Goal: Transaction & Acquisition: Book appointment/travel/reservation

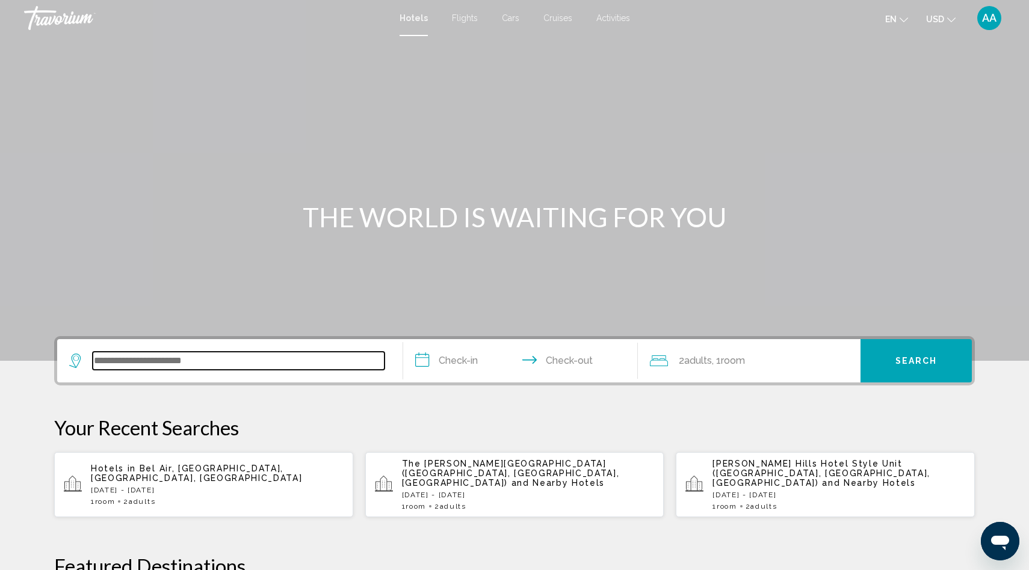
click at [245, 362] on input "Search widget" at bounding box center [239, 361] width 292 height 18
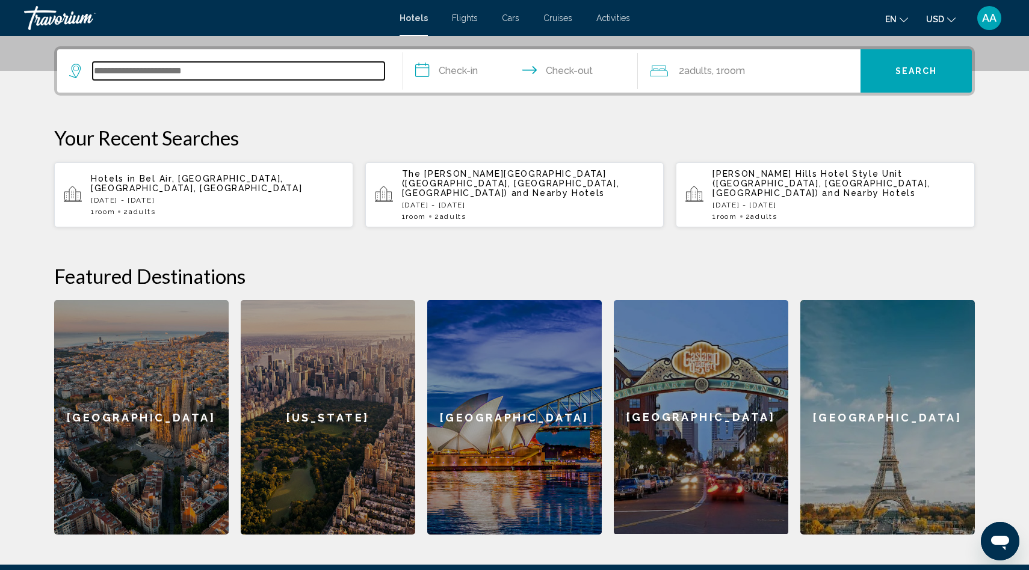
scroll to position [297, 0]
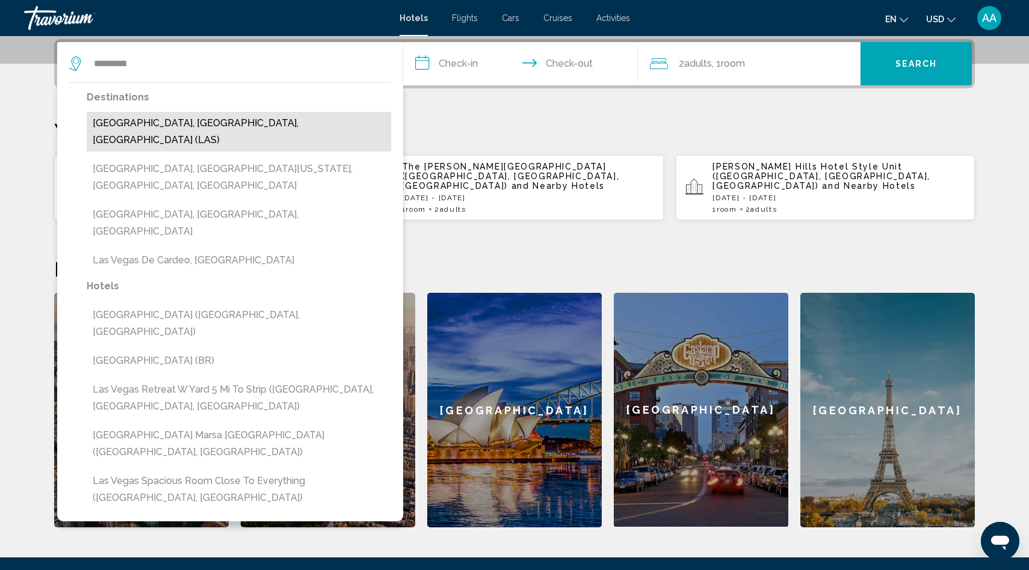
click at [158, 123] on button "[GEOGRAPHIC_DATA], [GEOGRAPHIC_DATA], [GEOGRAPHIC_DATA] (LAS)" at bounding box center [239, 132] width 304 height 40
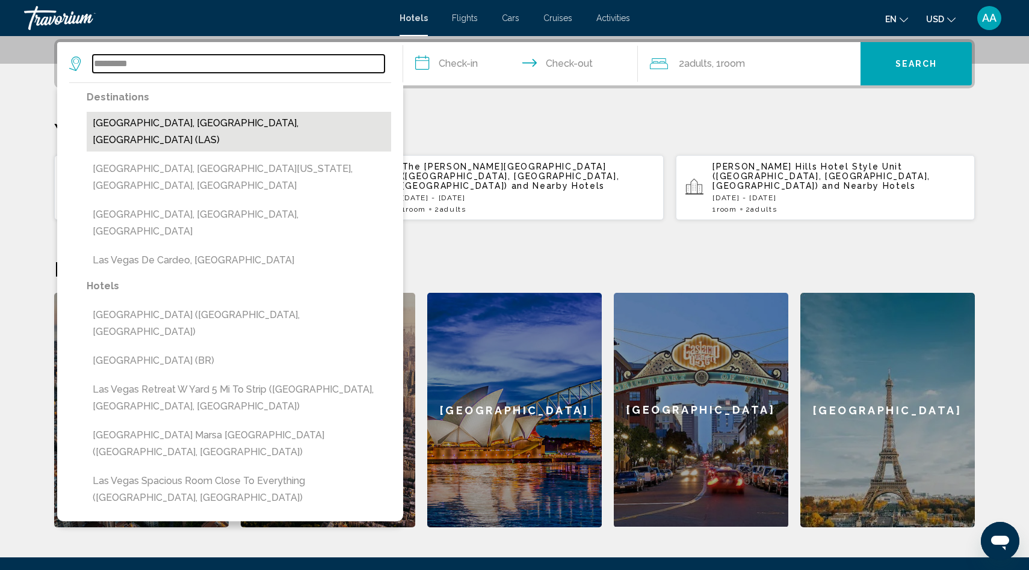
type input "**********"
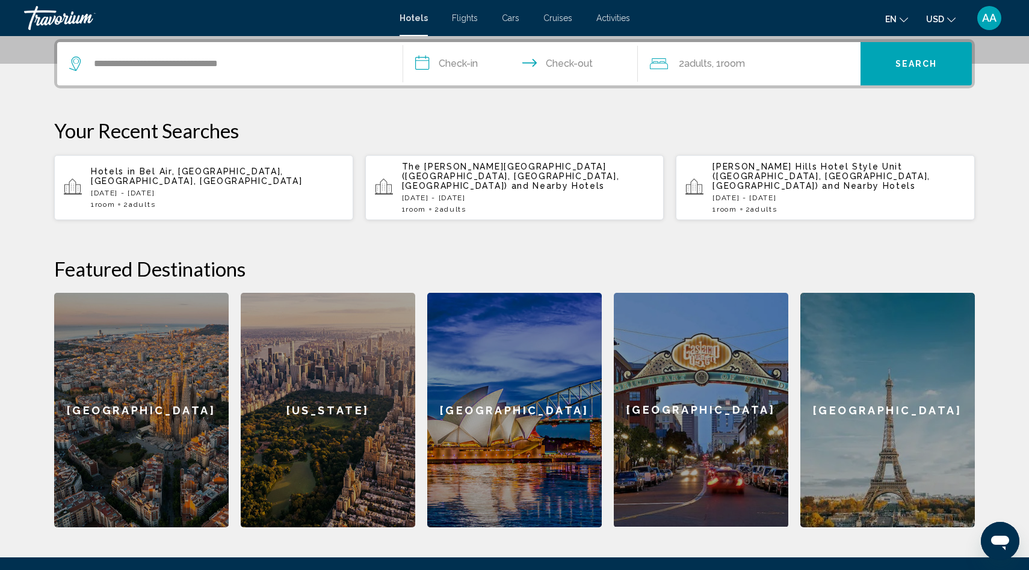
click at [446, 60] on input "**********" at bounding box center [523, 65] width 240 height 47
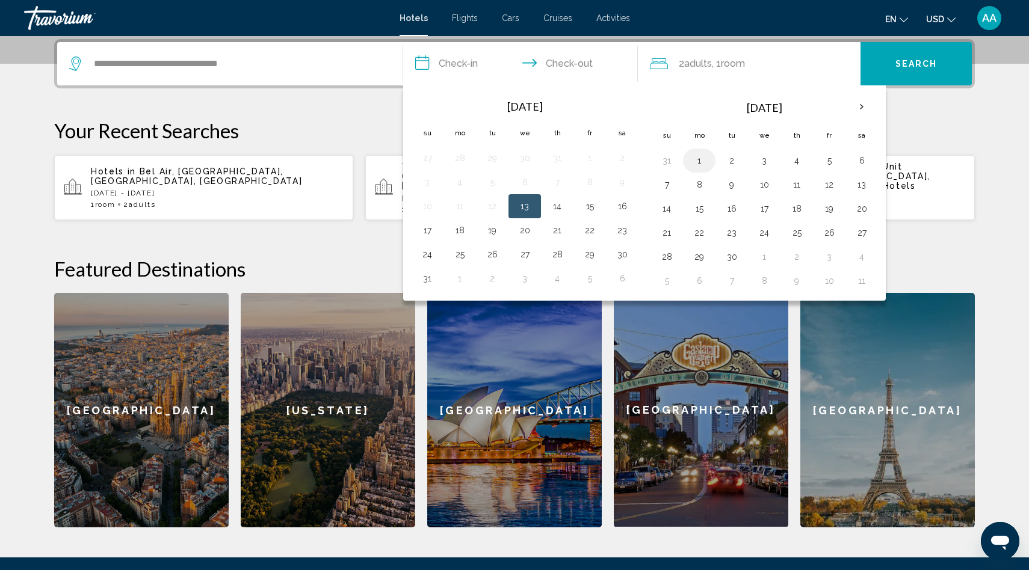
click at [702, 157] on button "1" at bounding box center [699, 160] width 19 height 17
click at [767, 162] on button "3" at bounding box center [764, 160] width 19 height 17
type input "**********"
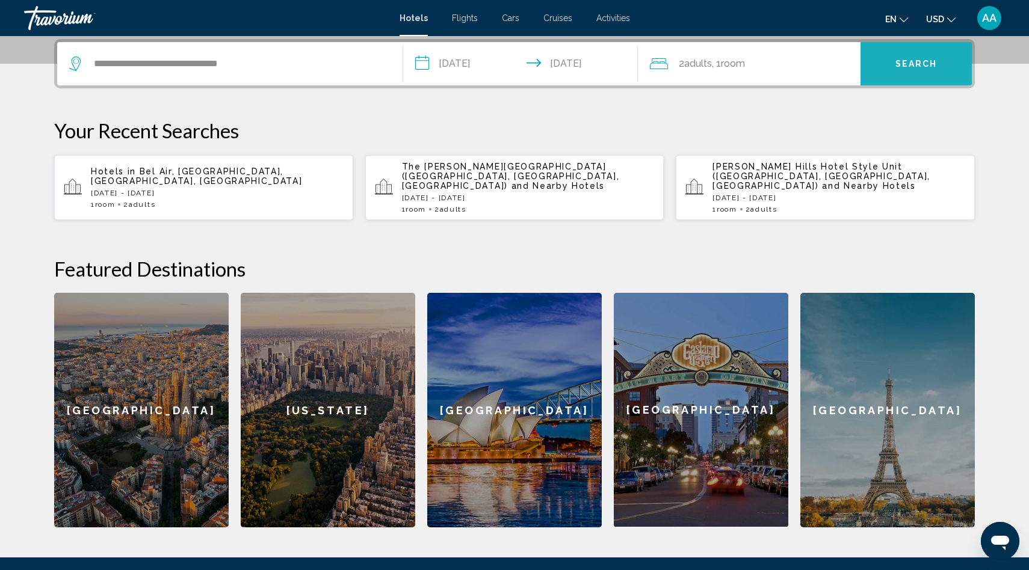
click at [909, 71] on button "Search" at bounding box center [916, 63] width 111 height 43
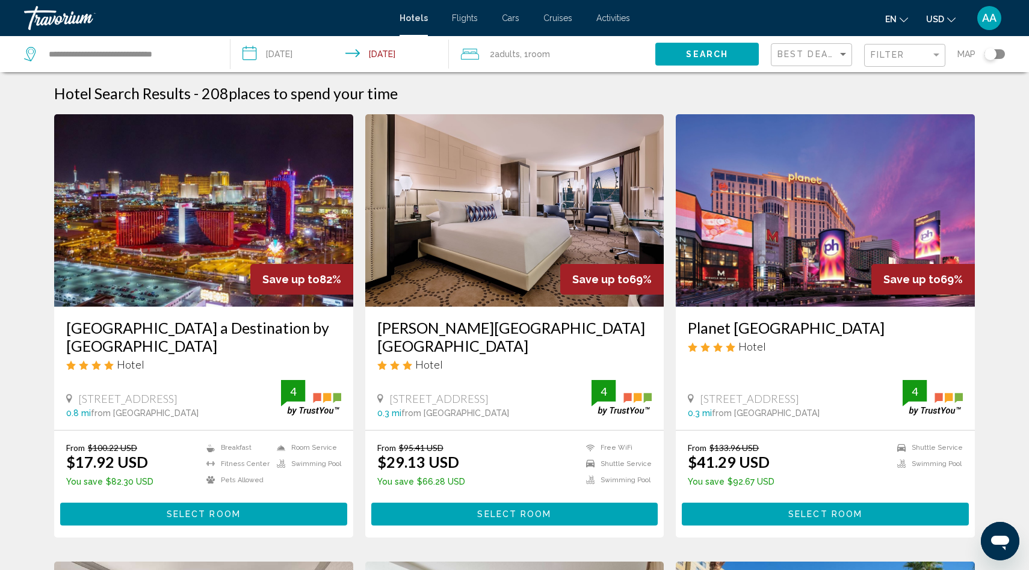
click at [890, 63] on div "Filter" at bounding box center [906, 56] width 71 height 22
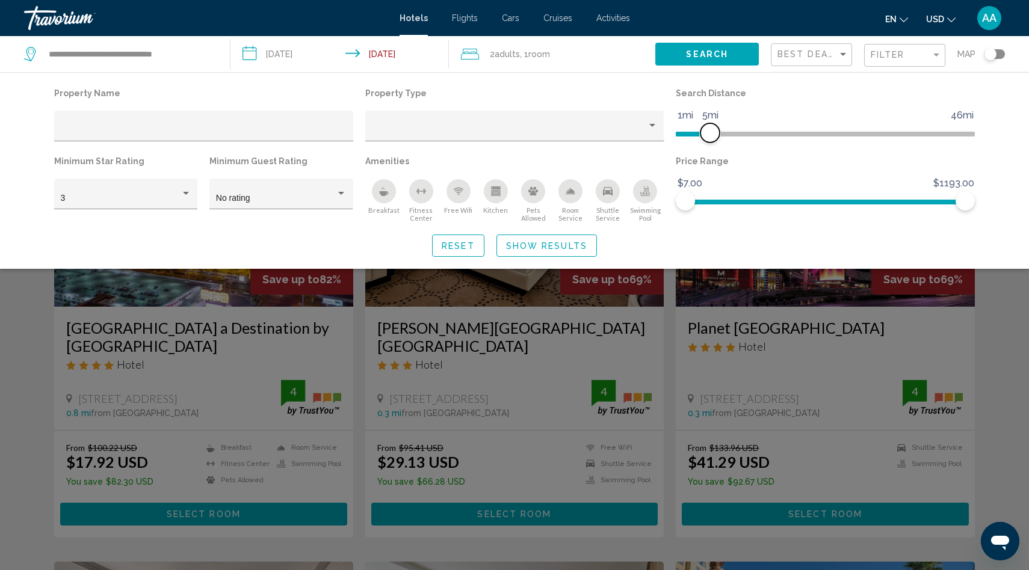
click at [710, 135] on span "Hotel Filters" at bounding box center [693, 134] width 34 height 5
drag, startPoint x: 710, startPoint y: 135, endPoint x: 697, endPoint y: 134, distance: 13.3
click at [697, 134] on span "Hotel Filters" at bounding box center [697, 132] width 19 height 19
click at [183, 199] on div "3" at bounding box center [126, 199] width 131 height 10
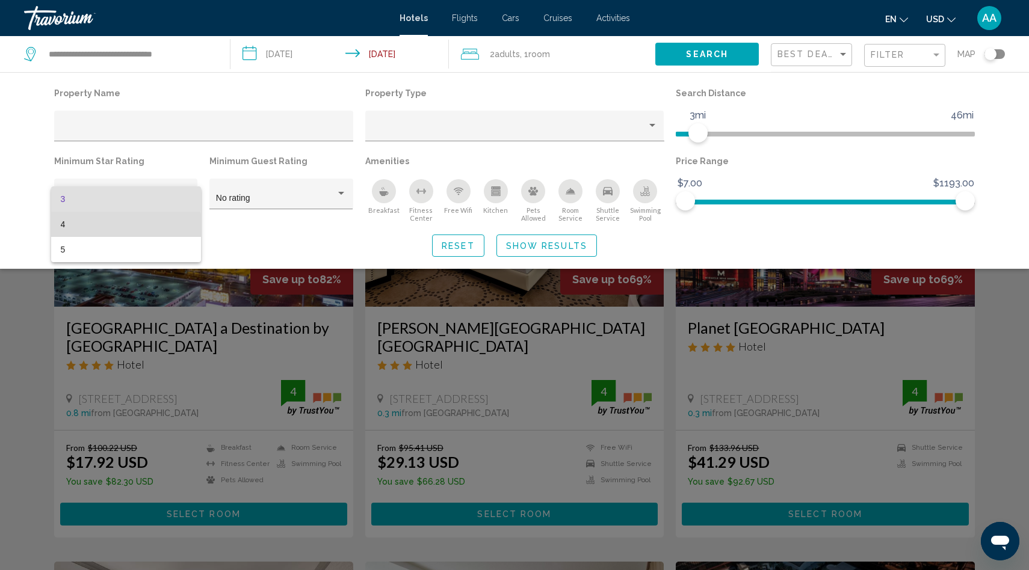
click at [113, 227] on span "4" at bounding box center [126, 224] width 131 height 25
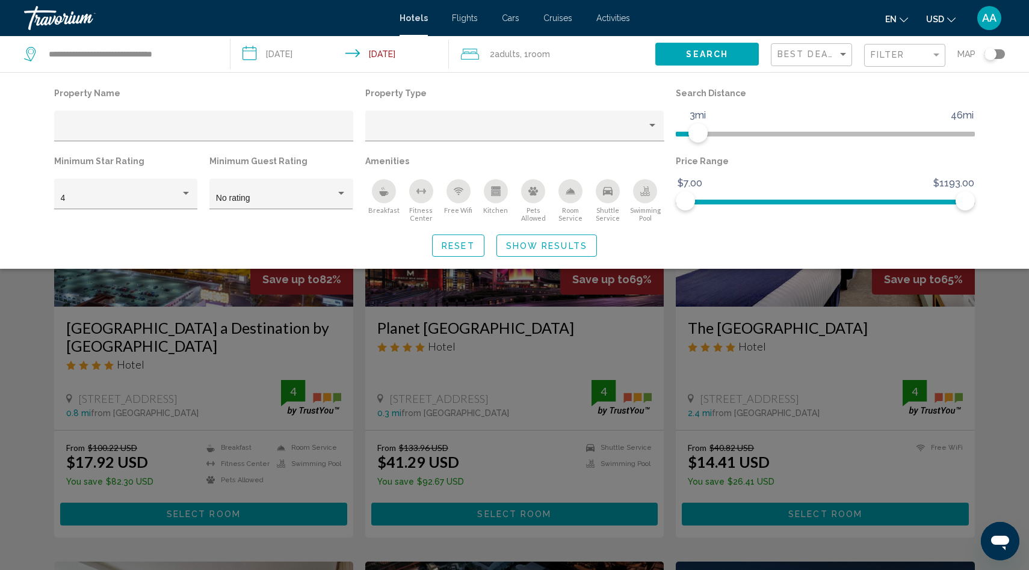
click at [649, 187] on icon "Swimming Pool" at bounding box center [645, 192] width 10 height 10
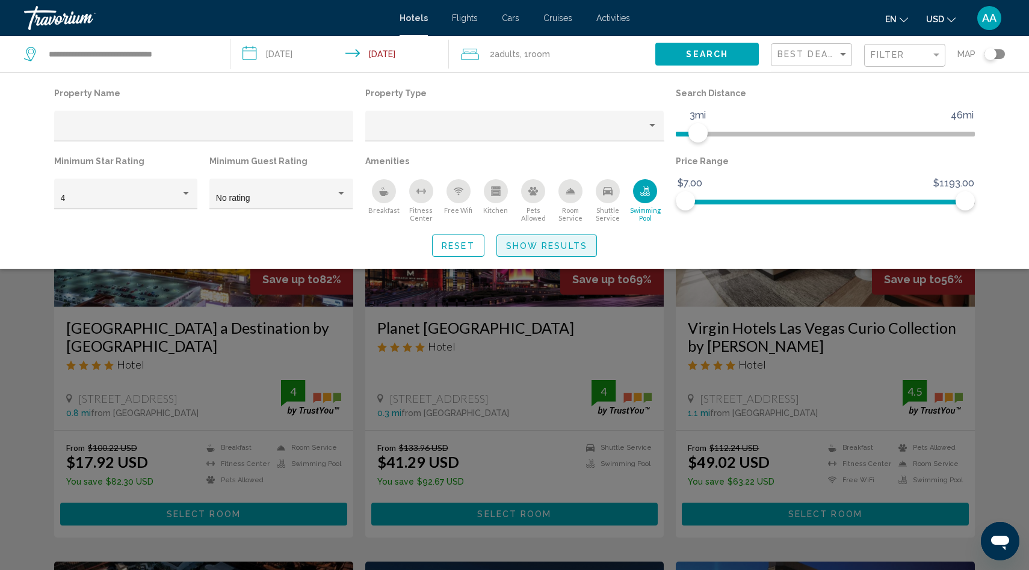
click at [553, 244] on span "Show Results" at bounding box center [546, 246] width 81 height 10
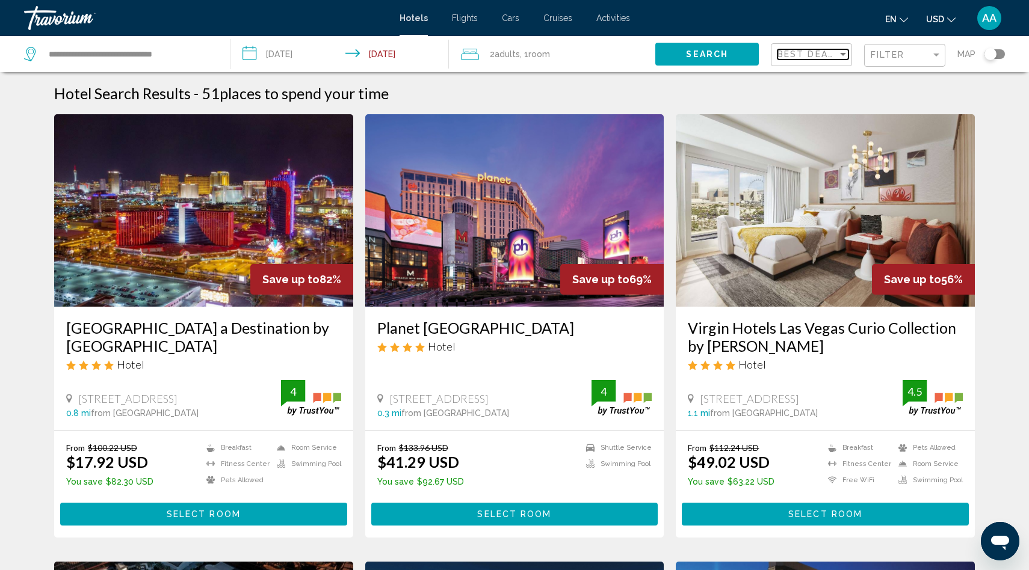
click at [794, 58] on span "Best Deals" at bounding box center [808, 54] width 63 height 10
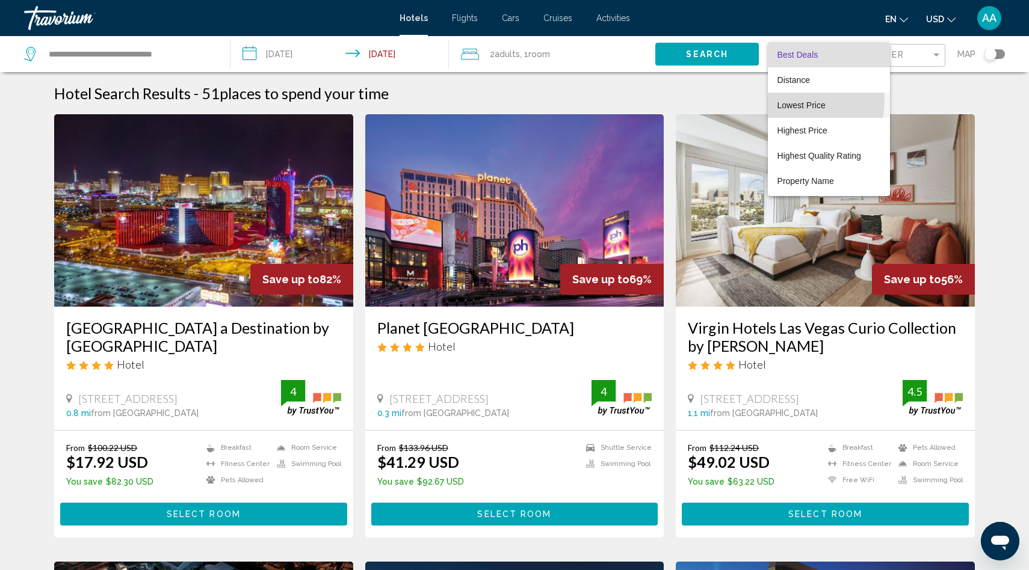
click at [782, 100] on span "Lowest Price" at bounding box center [801, 105] width 48 height 10
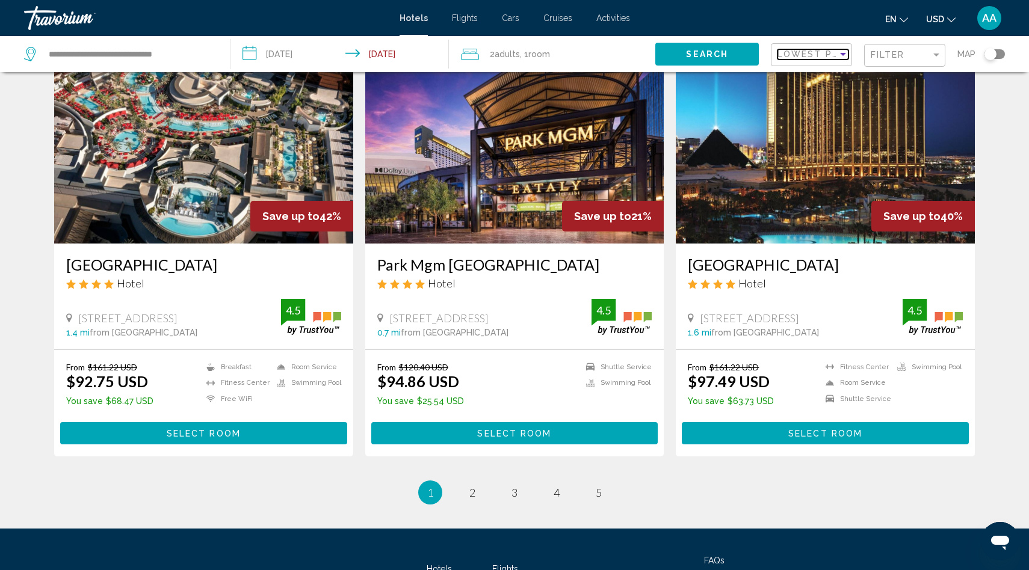
scroll to position [1510, 0]
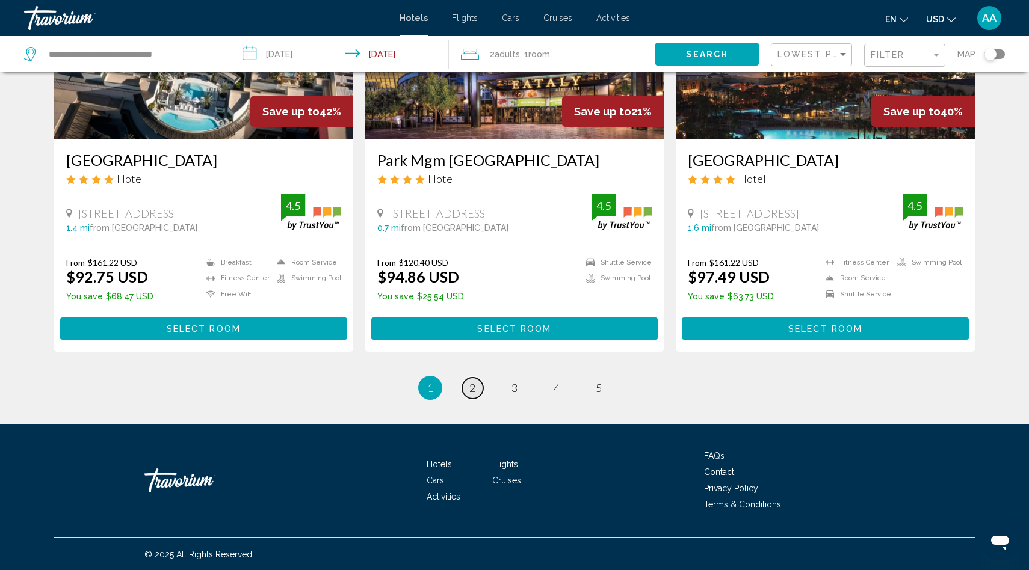
click at [468, 382] on link "page 2" at bounding box center [472, 388] width 21 height 21
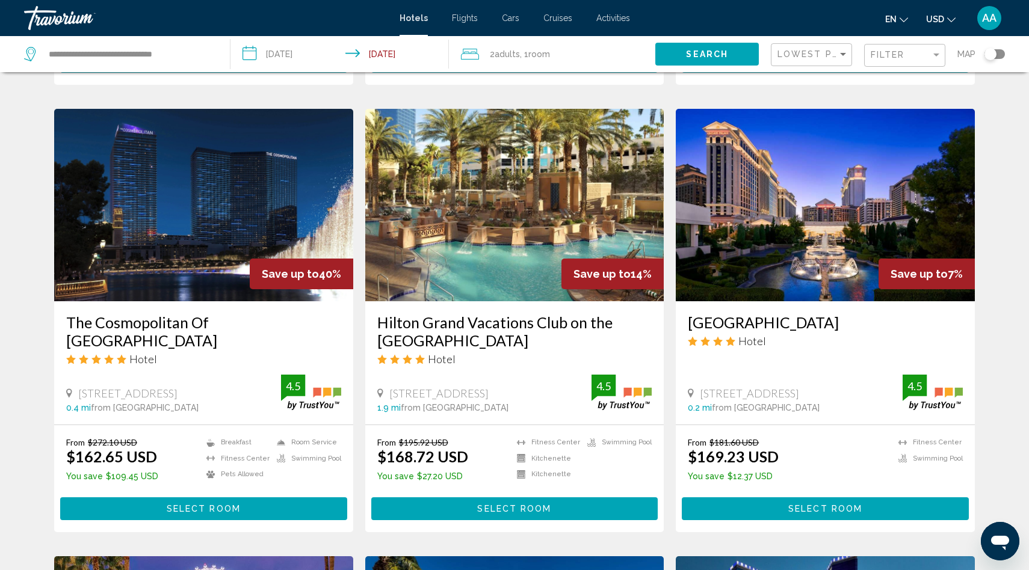
scroll to position [444, 0]
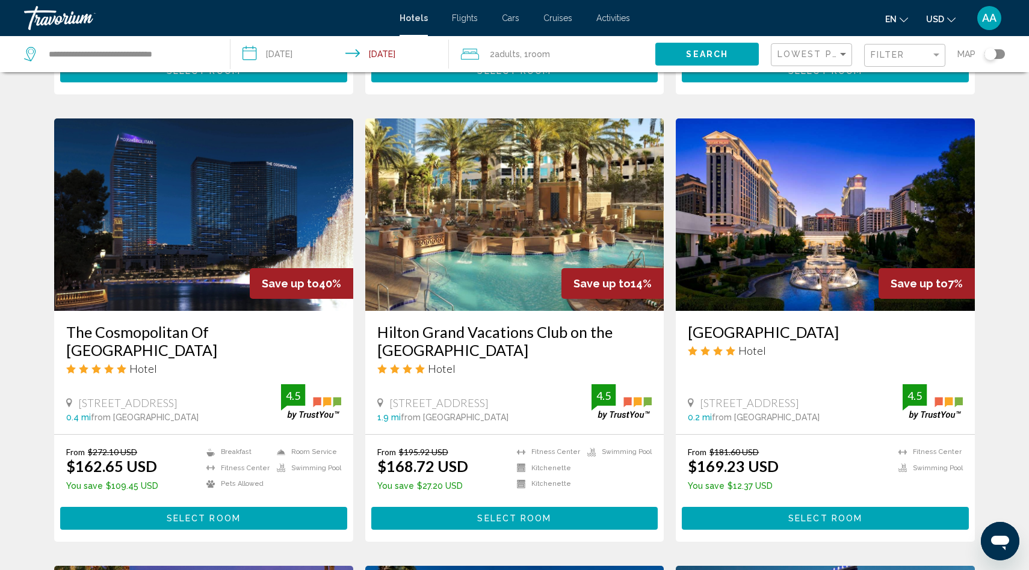
click at [400, 52] on input "**********" at bounding box center [341, 56] width 223 height 40
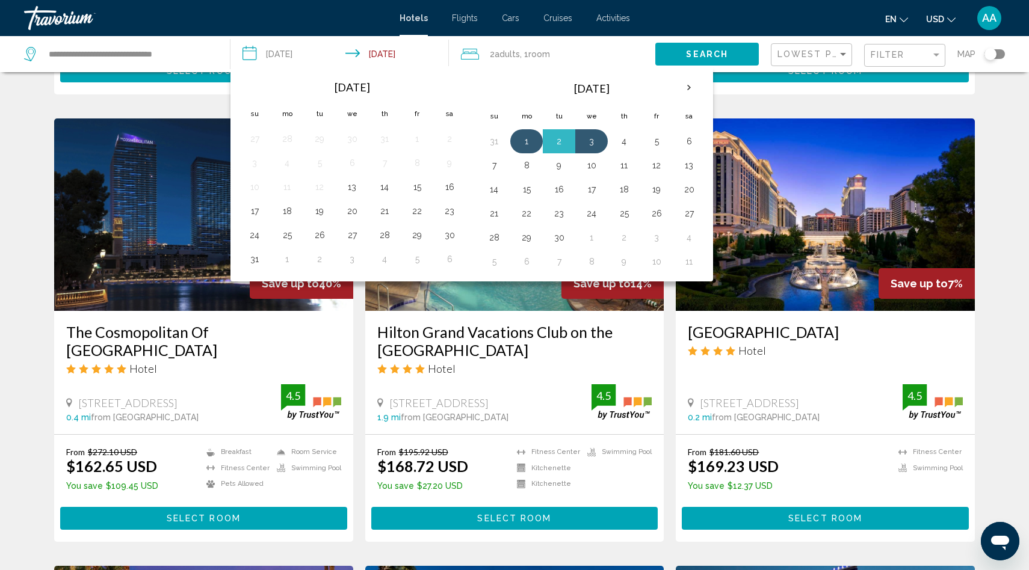
click at [524, 141] on button "1" at bounding box center [526, 141] width 19 height 17
click at [625, 144] on button "4" at bounding box center [623, 141] width 19 height 17
type input "**********"
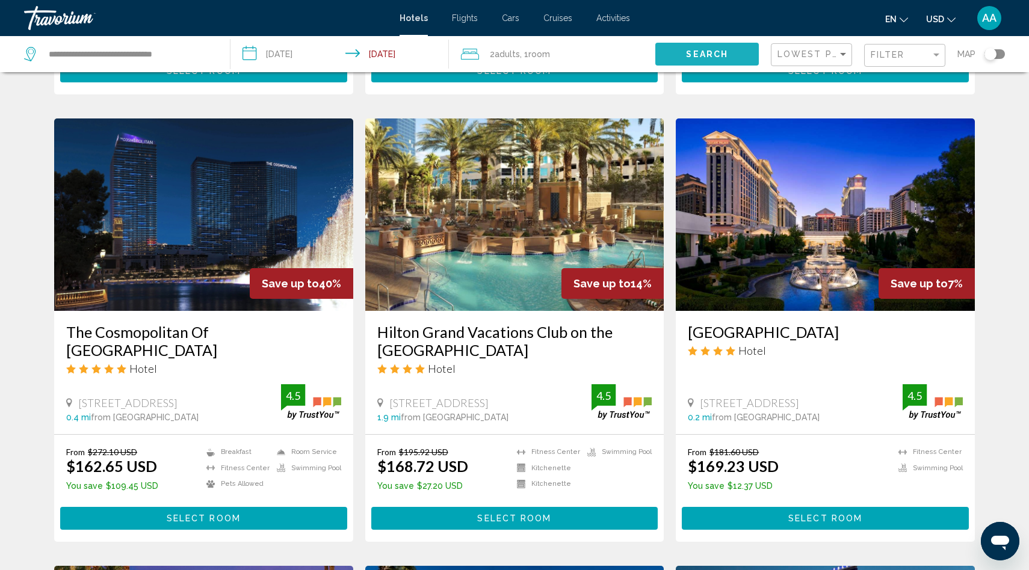
click at [710, 51] on span "Search" at bounding box center [707, 55] width 42 height 10
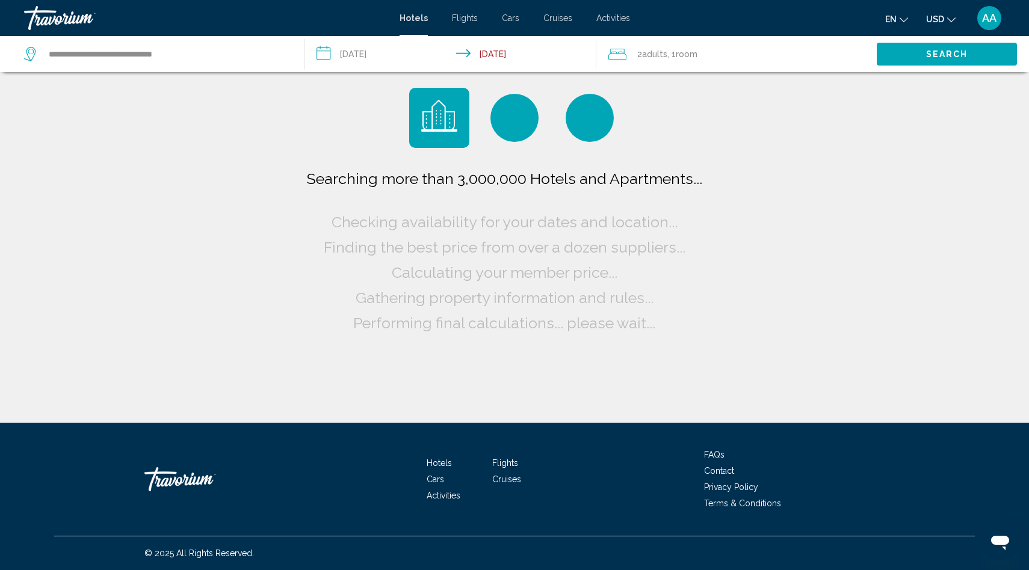
scroll to position [0, 0]
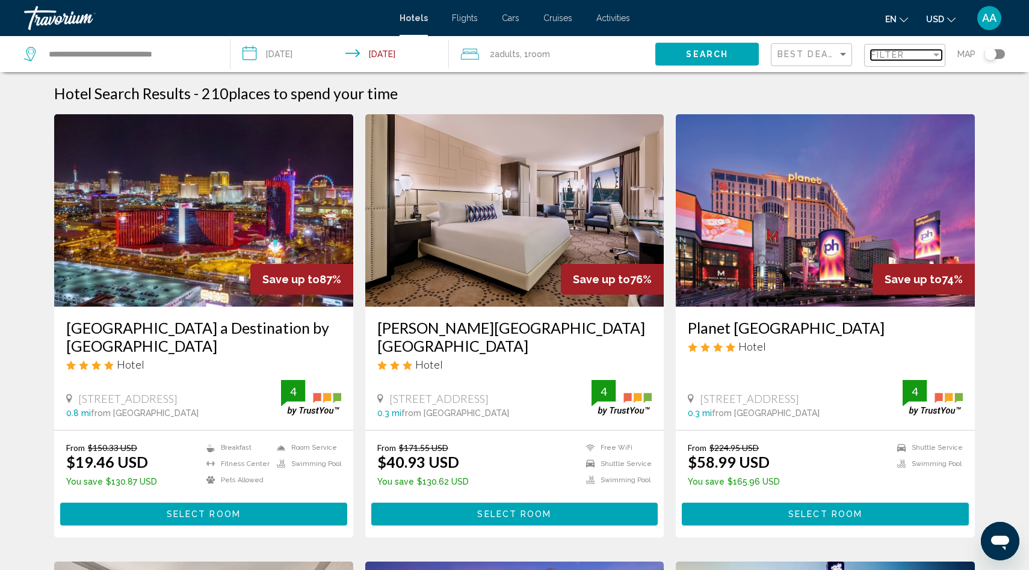
click at [904, 54] on span "Filter" at bounding box center [888, 55] width 34 height 10
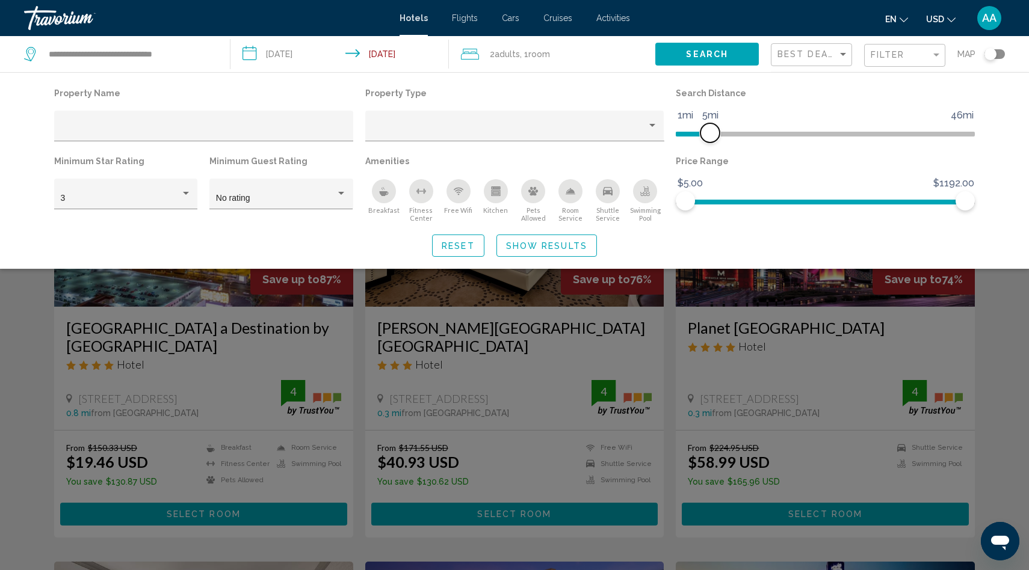
click at [710, 135] on span "Hotel Filters" at bounding box center [693, 134] width 34 height 5
click at [655, 190] on div "Swimming Pool" at bounding box center [645, 191] width 24 height 24
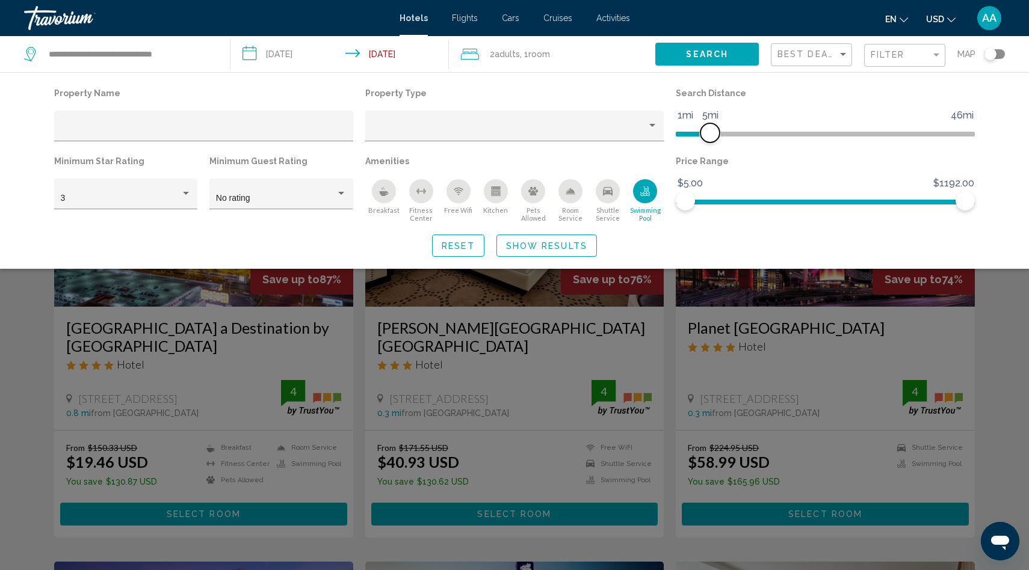
click at [703, 136] on span "Hotel Filters" at bounding box center [709, 132] width 19 height 19
click at [702, 135] on span "Hotel Filters" at bounding box center [703, 132] width 19 height 19
click at [167, 190] on div "3" at bounding box center [126, 197] width 131 height 25
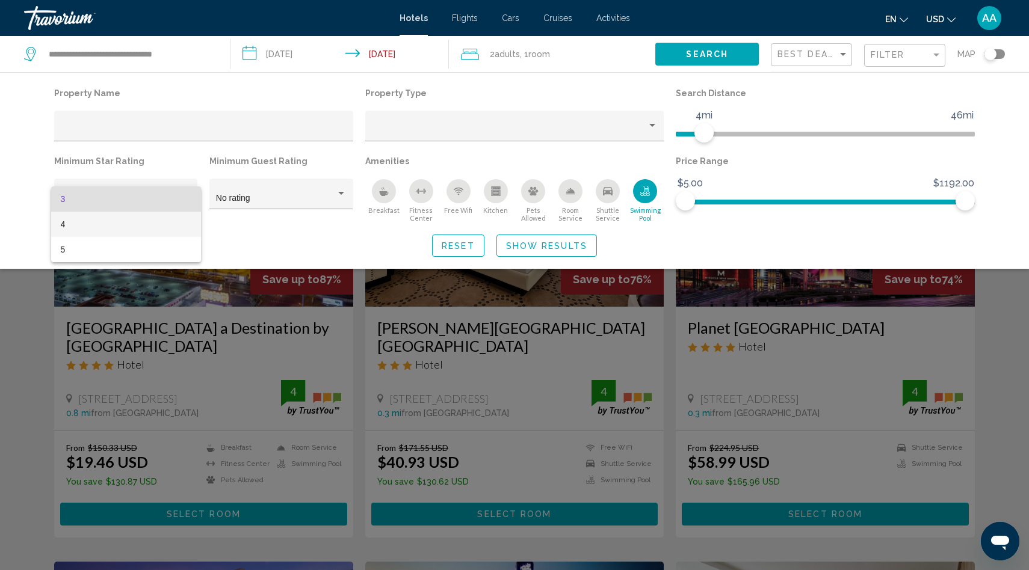
click at [114, 233] on span "4" at bounding box center [126, 224] width 131 height 25
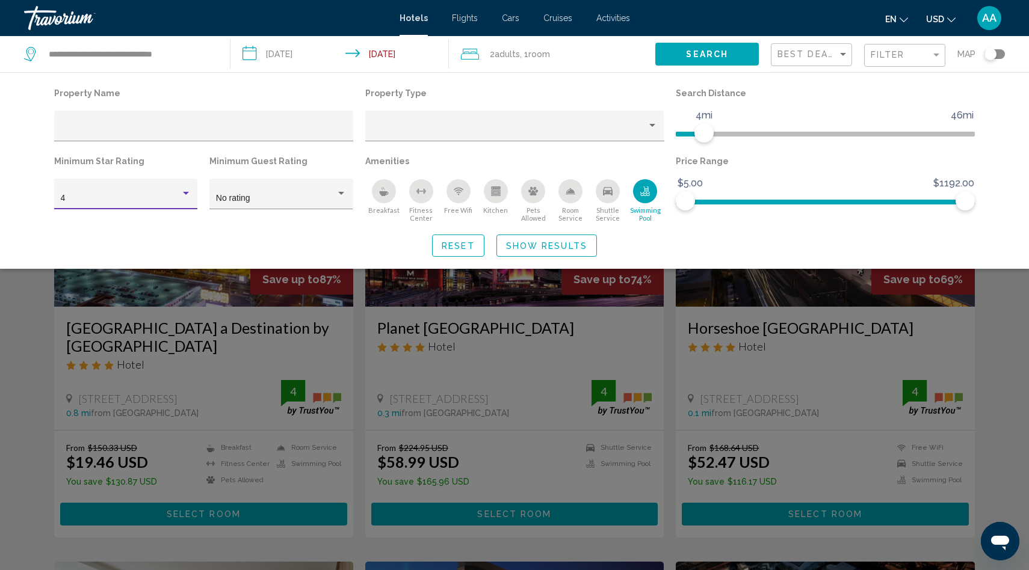
click at [552, 251] on span "Show Results" at bounding box center [546, 246] width 81 height 10
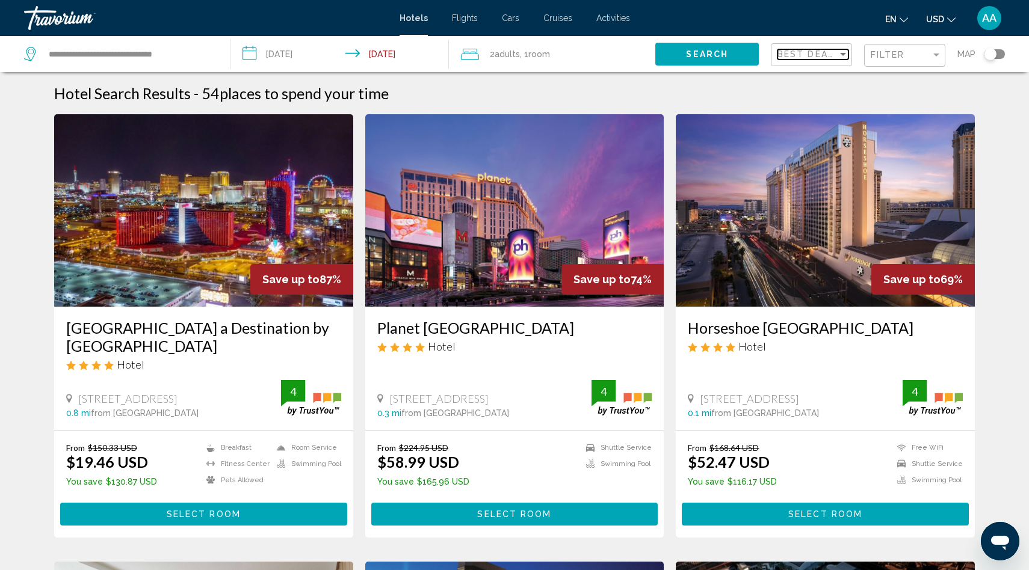
click at [808, 55] on span "Best Deals" at bounding box center [808, 54] width 63 height 10
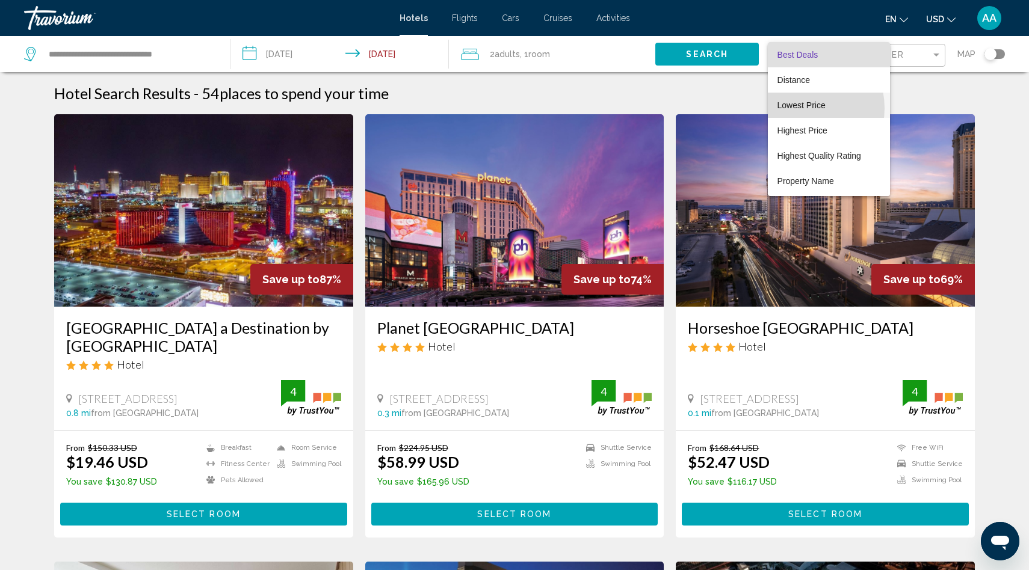
click at [800, 108] on span "Lowest Price" at bounding box center [801, 105] width 48 height 10
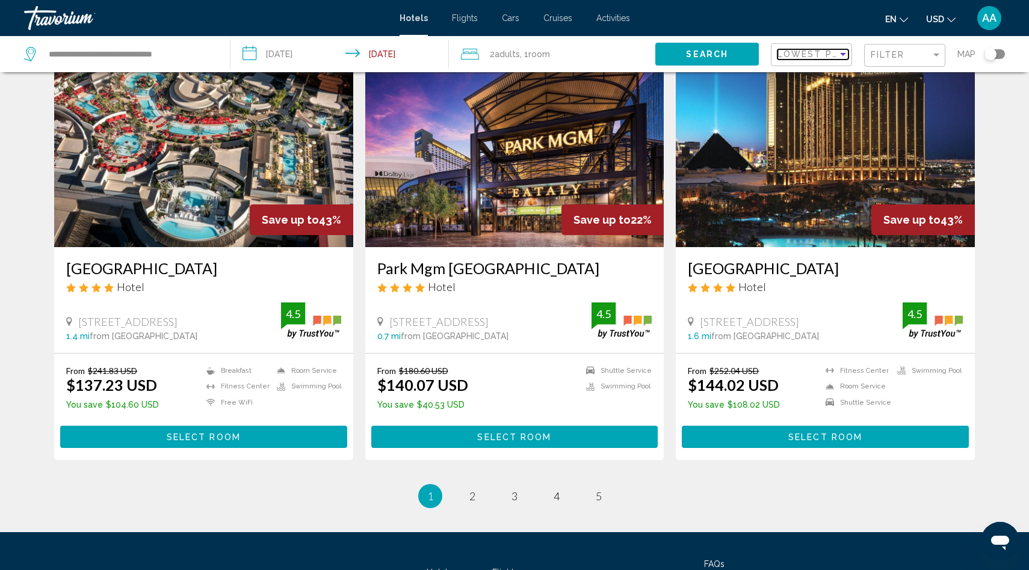
scroll to position [1419, 0]
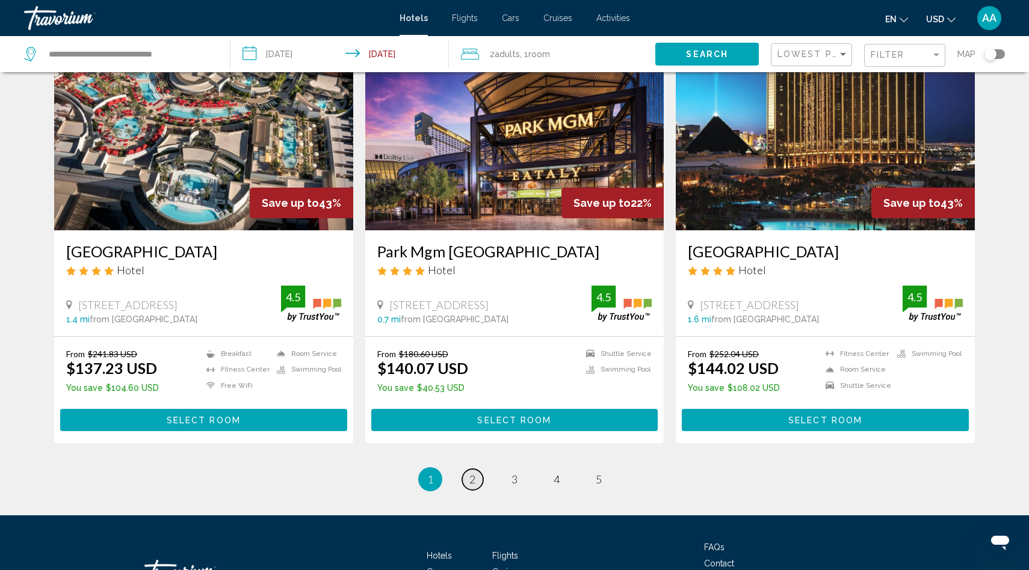
click at [472, 486] on link "page 2" at bounding box center [472, 479] width 21 height 21
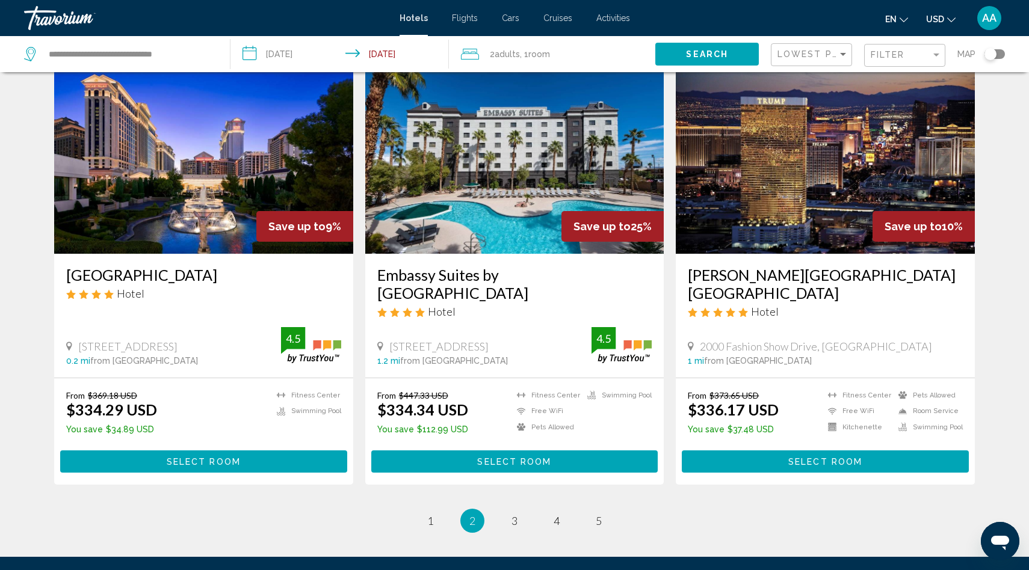
scroll to position [1398, 0]
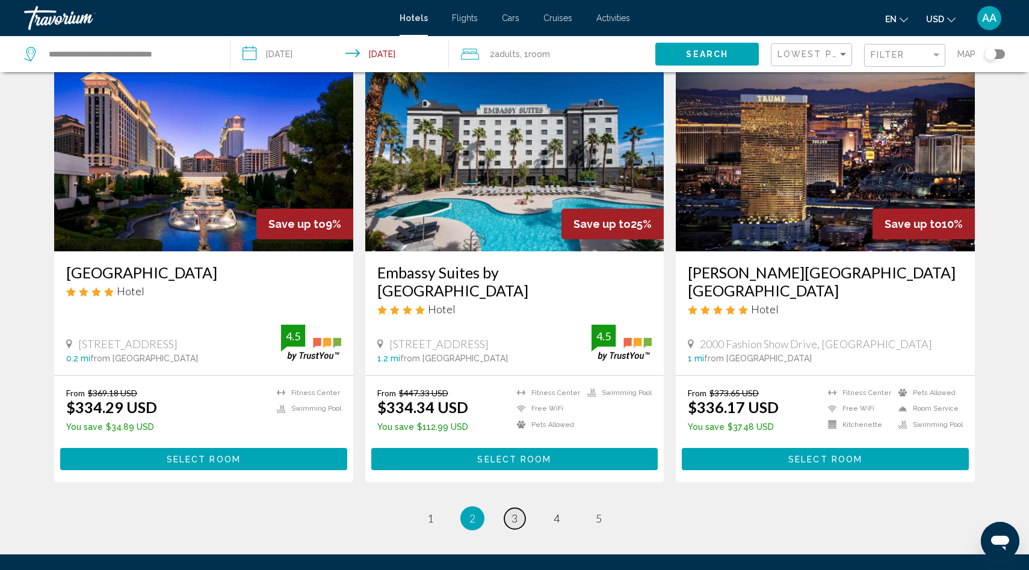
click at [516, 512] on span "3" at bounding box center [514, 518] width 6 height 13
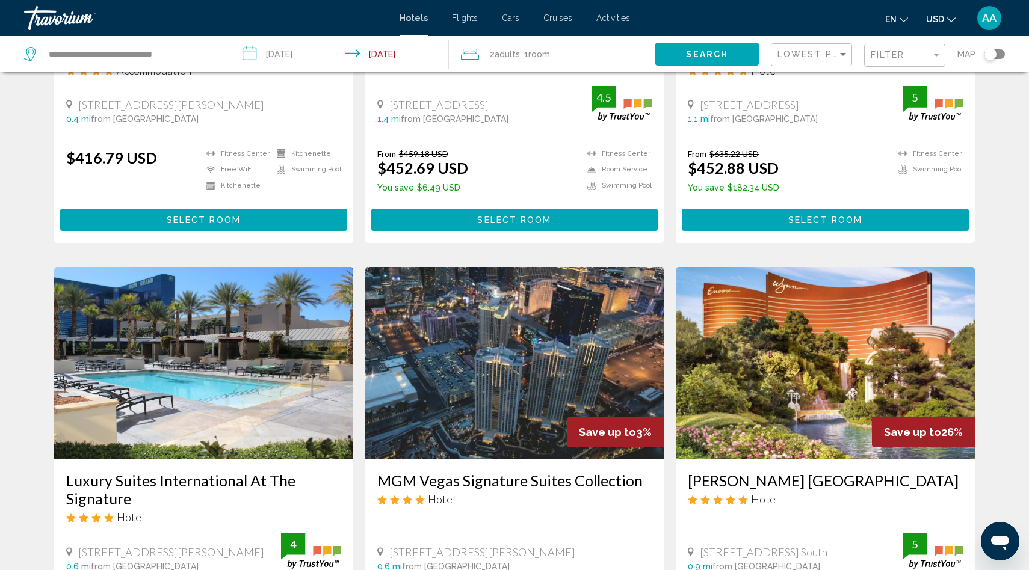
scroll to position [1234, 0]
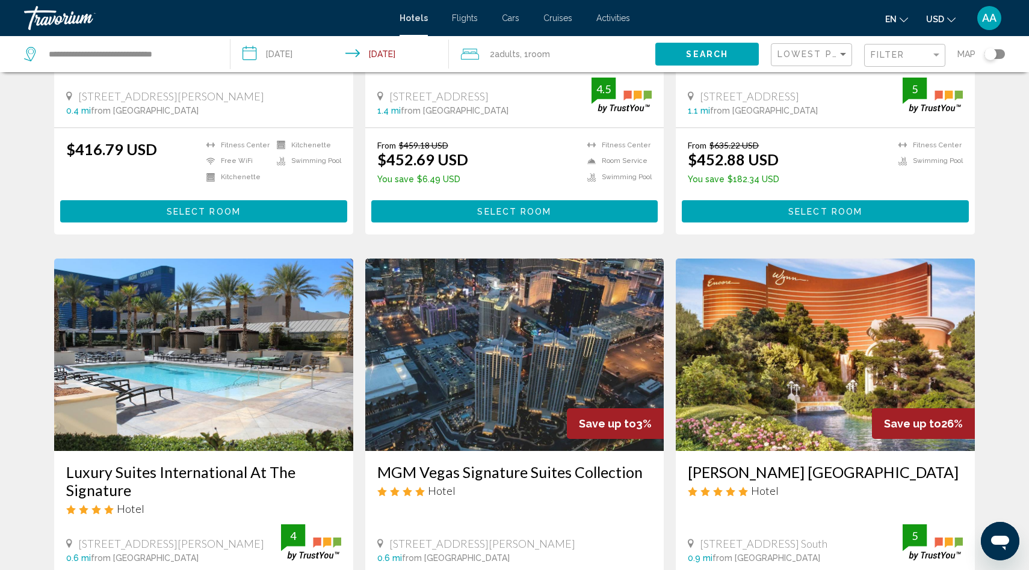
click at [264, 289] on img "Main content" at bounding box center [203, 355] width 299 height 193
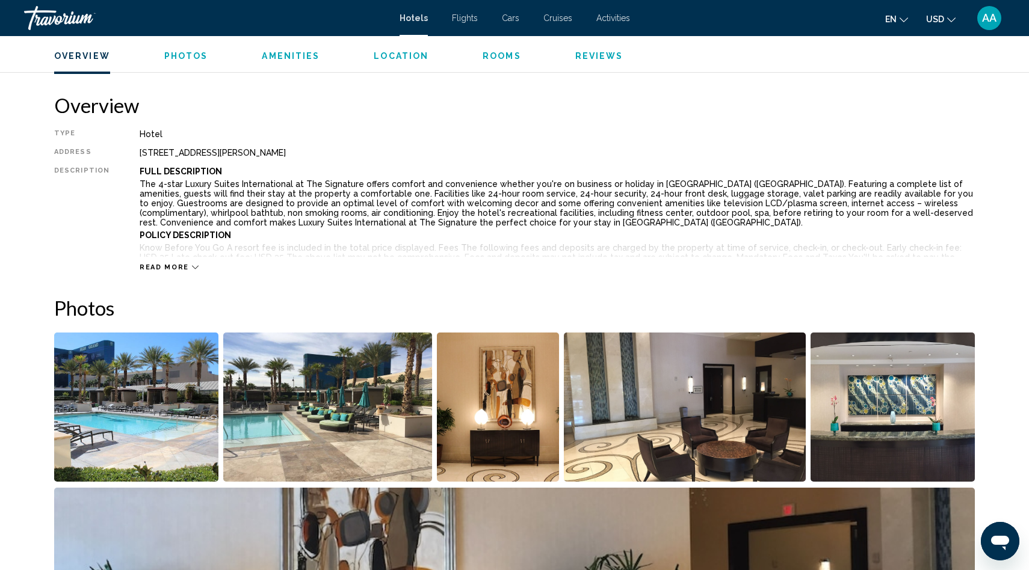
scroll to position [368, 0]
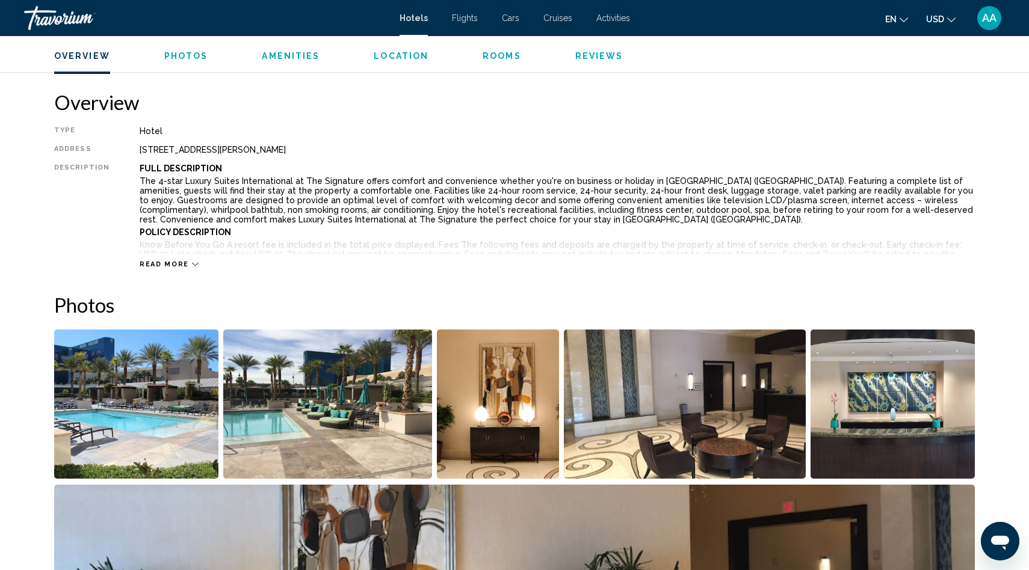
click at [170, 413] on img "Open full-screen image slider" at bounding box center [136, 404] width 164 height 149
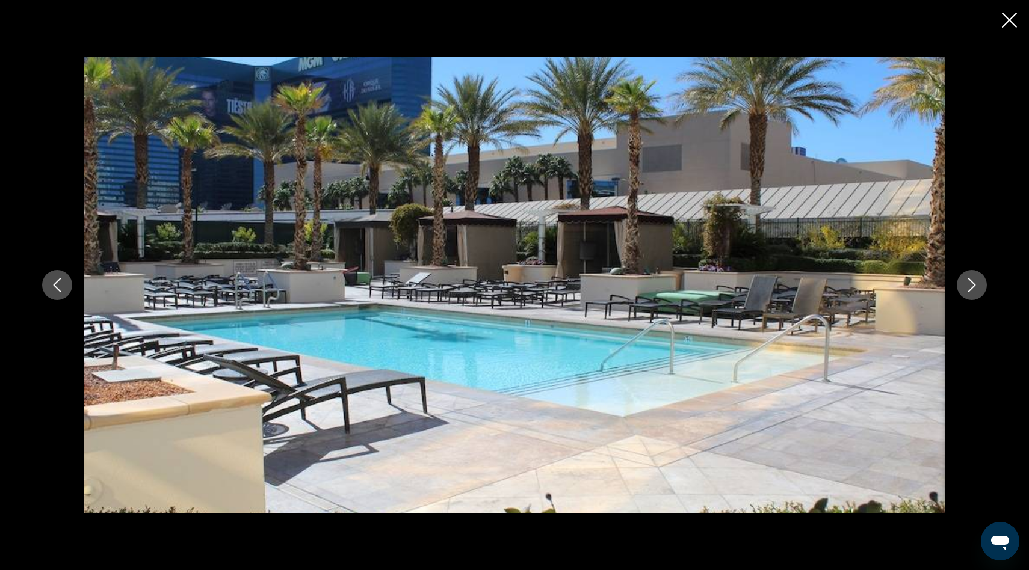
click at [969, 282] on icon "Next image" at bounding box center [972, 285] width 14 height 14
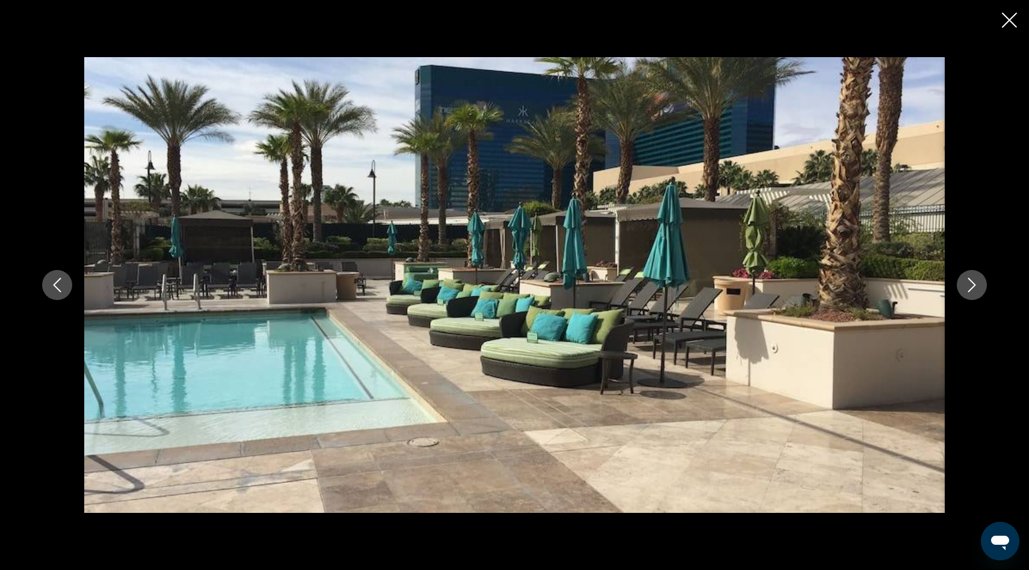
click at [969, 282] on icon "Next image" at bounding box center [972, 285] width 14 height 14
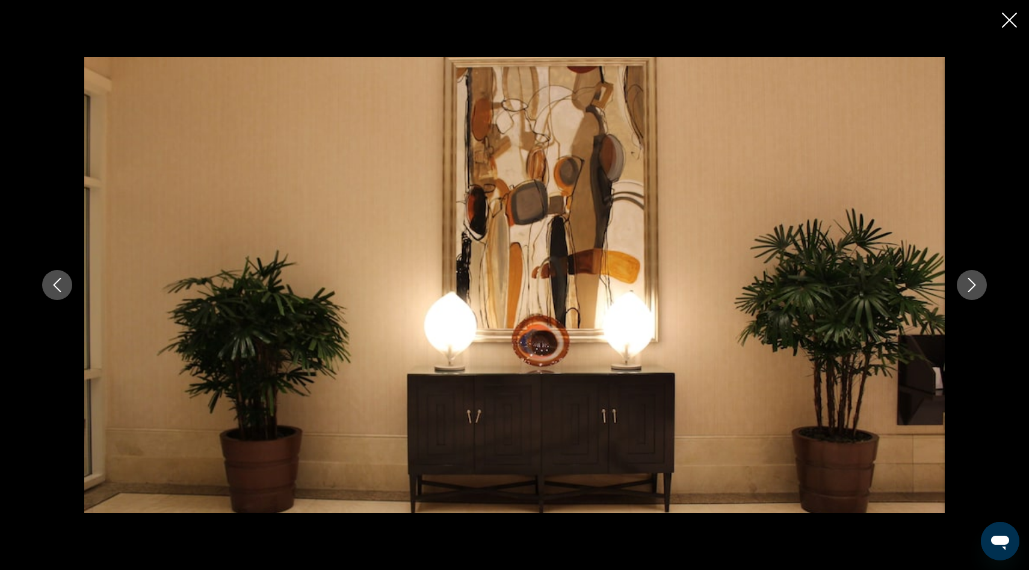
click at [969, 282] on icon "Next image" at bounding box center [972, 285] width 14 height 14
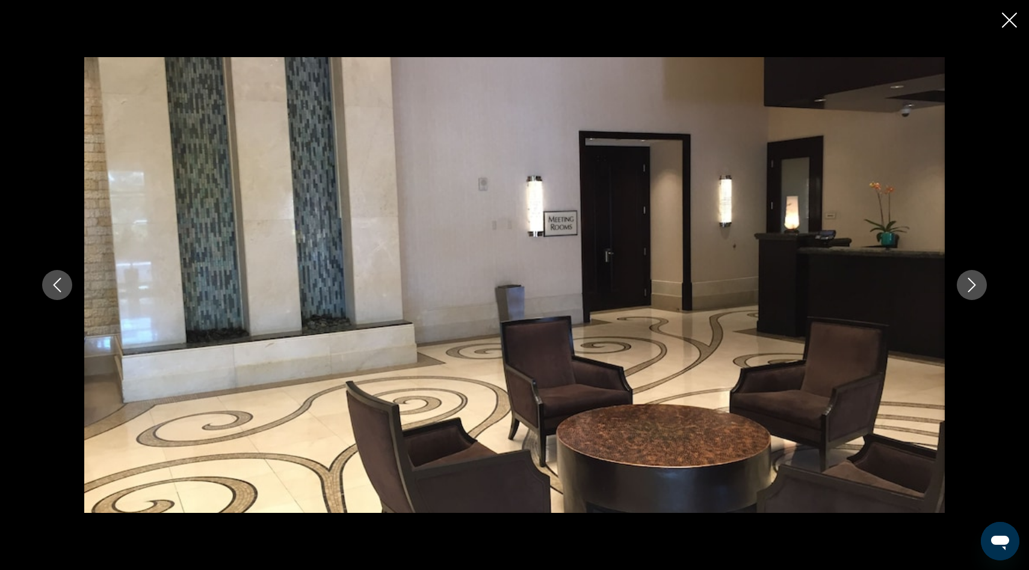
click at [969, 282] on icon "Next image" at bounding box center [972, 285] width 14 height 14
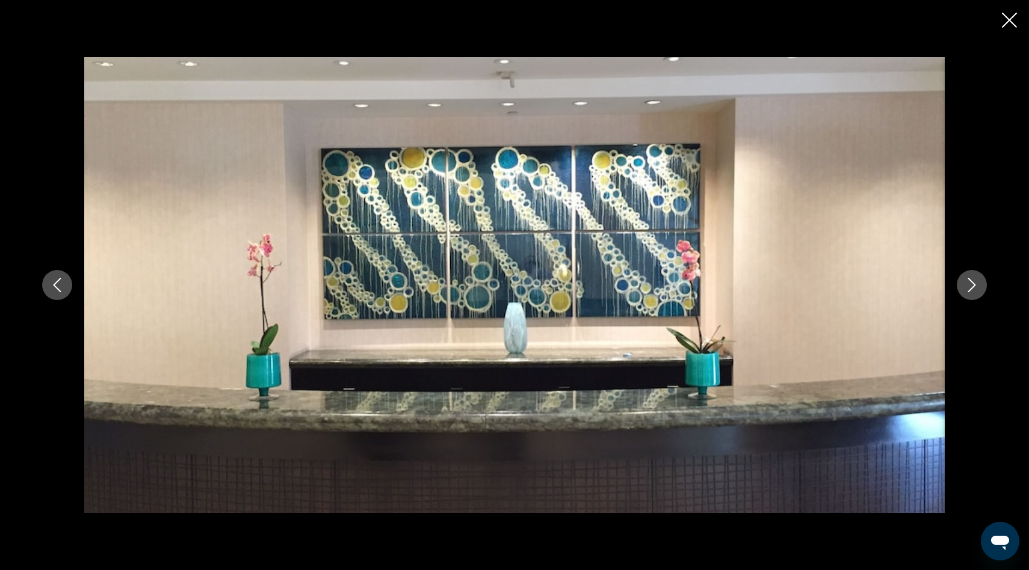
click at [969, 282] on icon "Next image" at bounding box center [972, 285] width 14 height 14
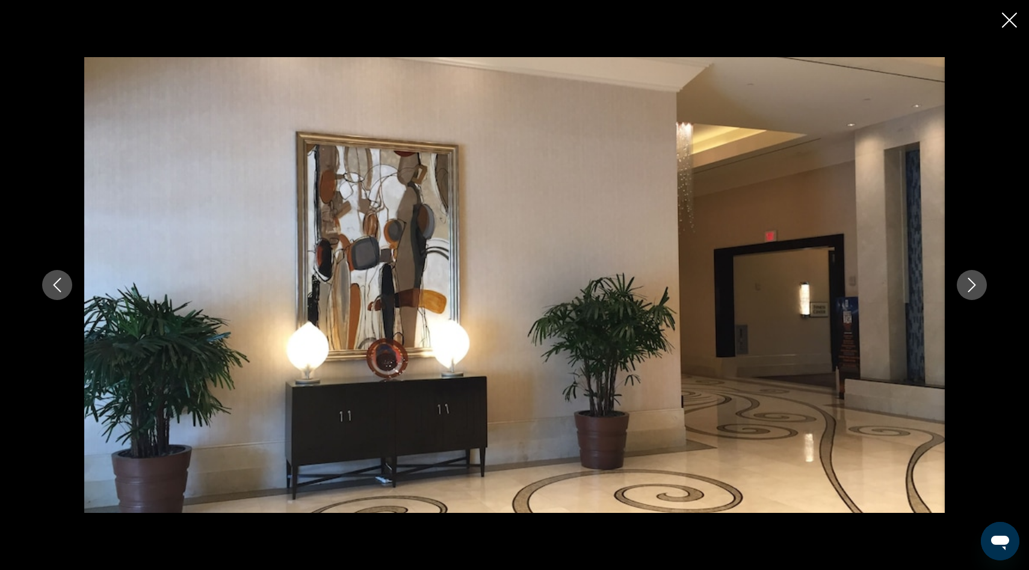
click at [969, 282] on icon "Next image" at bounding box center [972, 285] width 14 height 14
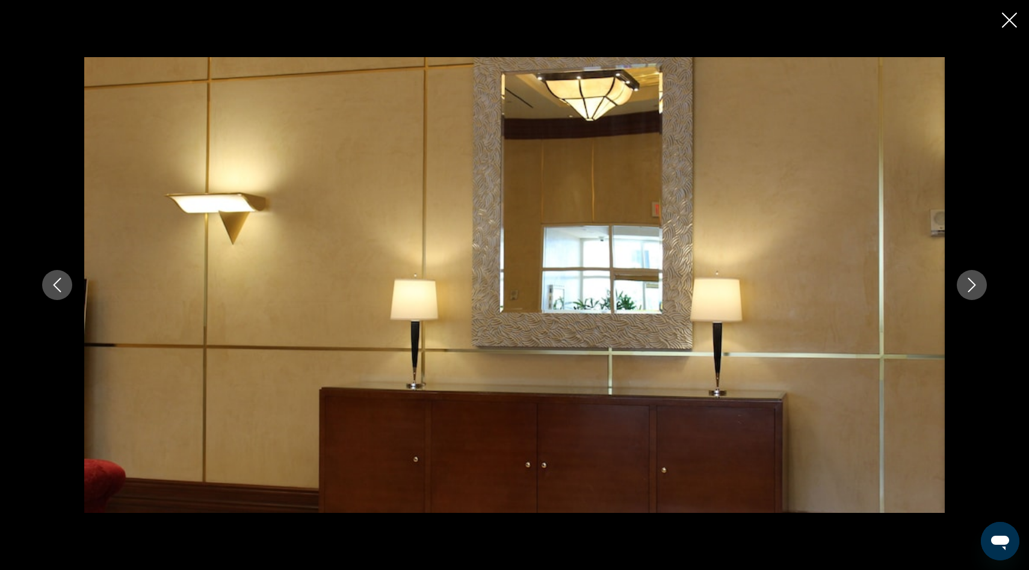
click at [969, 282] on icon "Next image" at bounding box center [972, 285] width 14 height 14
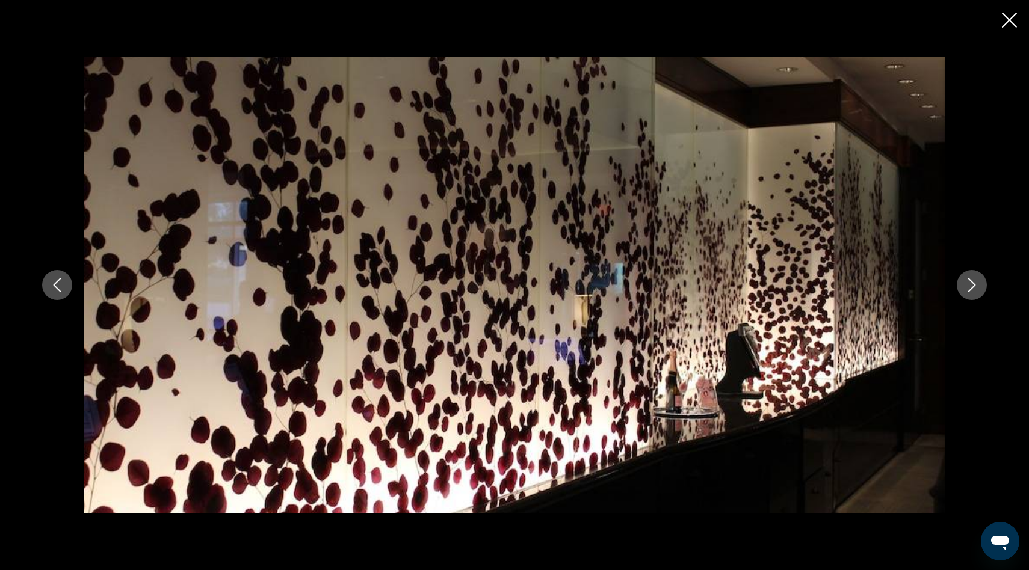
click at [969, 282] on icon "Next image" at bounding box center [972, 285] width 14 height 14
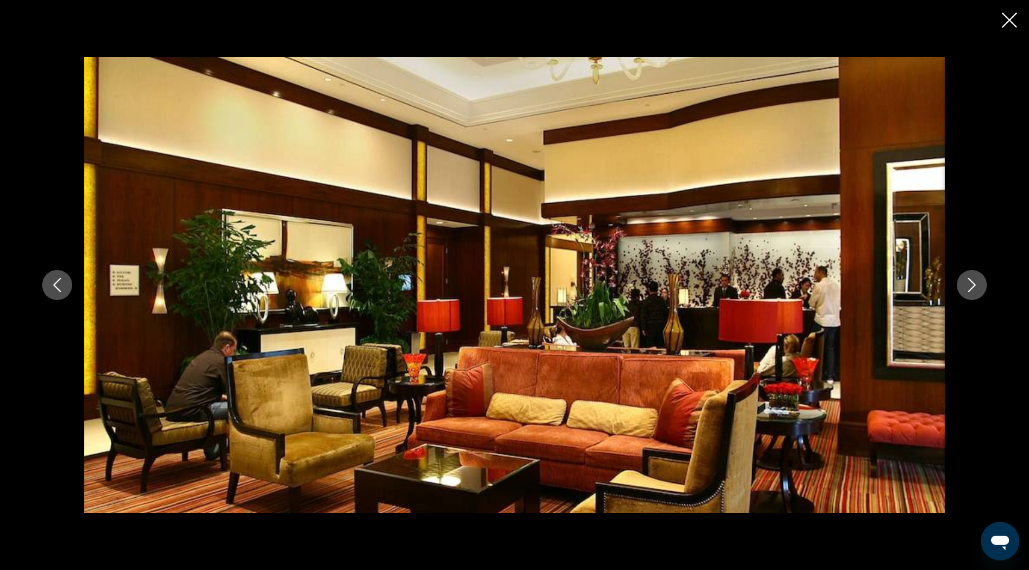
click at [1016, 25] on icon "Close slideshow" at bounding box center [1009, 20] width 15 height 15
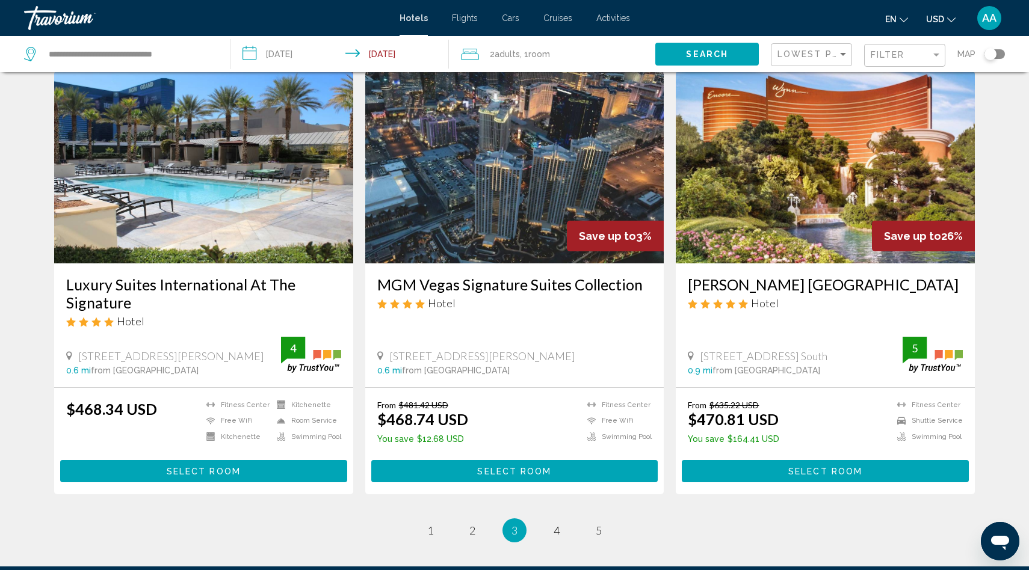
scroll to position [1458, 0]
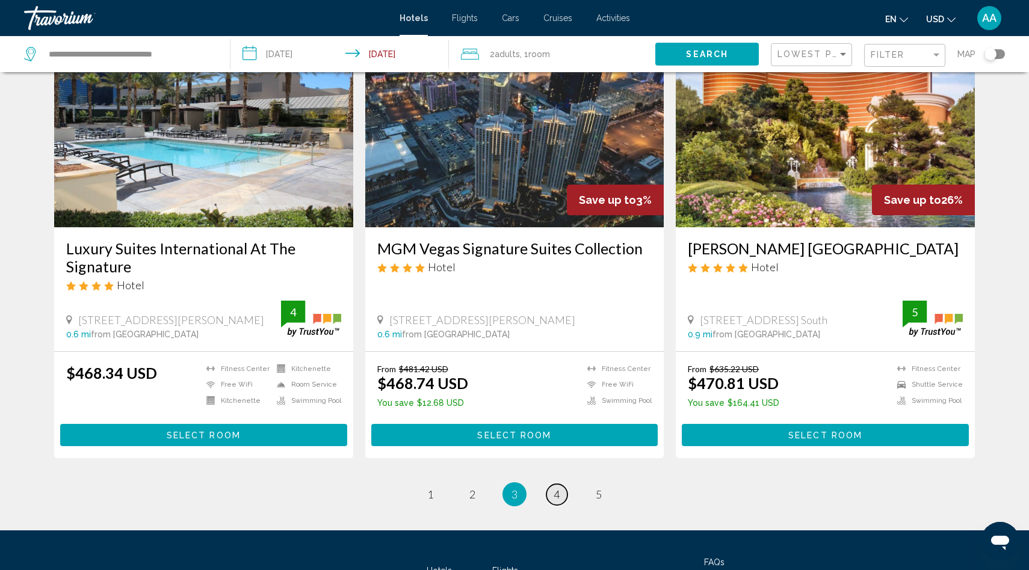
click at [557, 488] on span "4" at bounding box center [557, 494] width 6 height 13
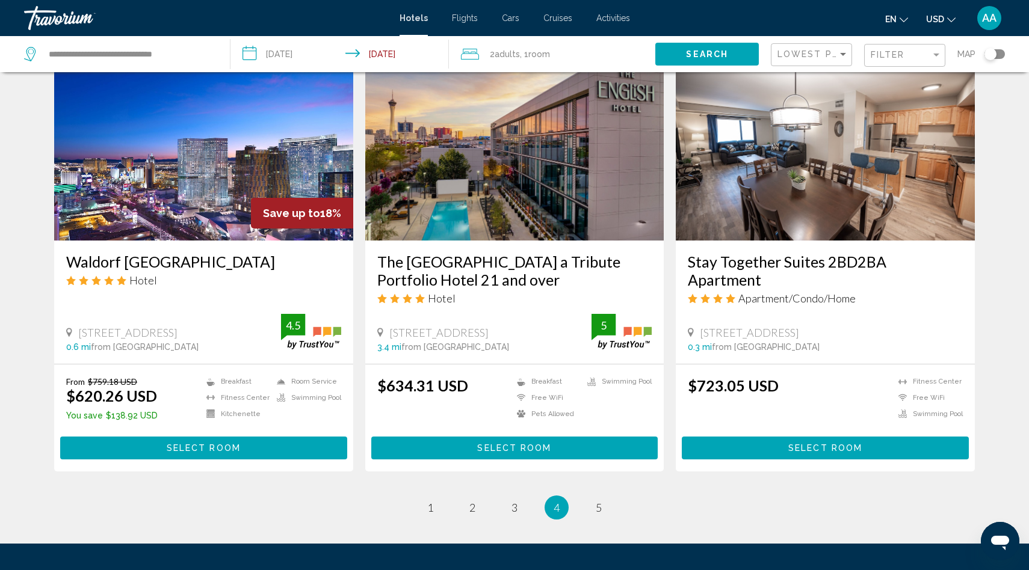
scroll to position [1362, 0]
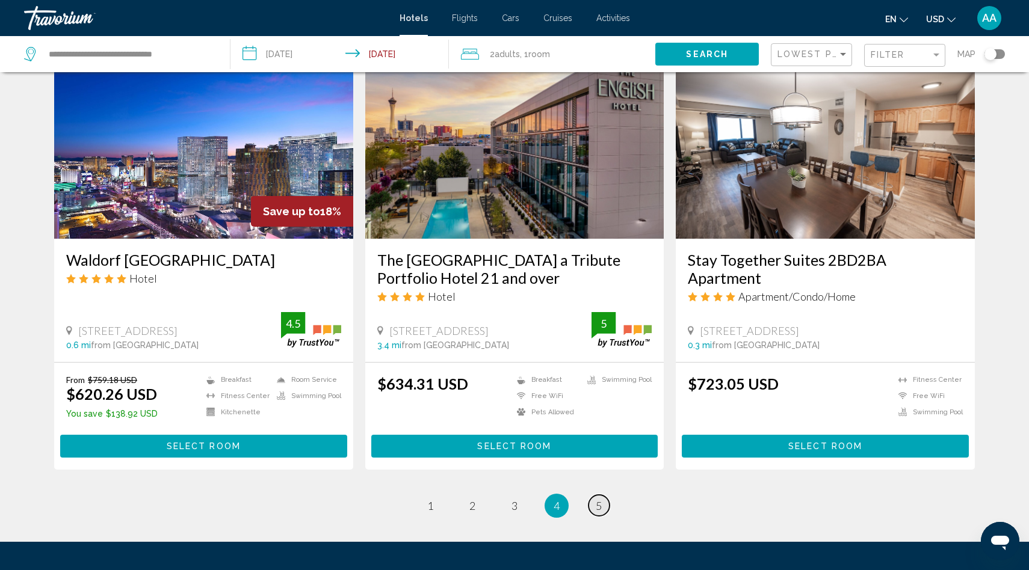
click at [601, 509] on span "5" at bounding box center [599, 505] width 6 height 13
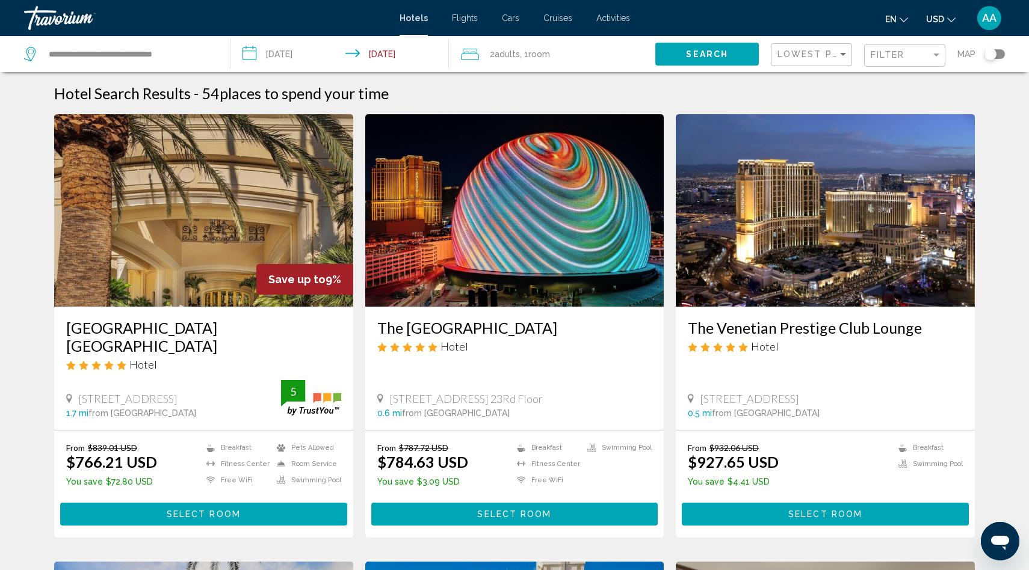
click at [294, 55] on input "**********" at bounding box center [341, 56] width 223 height 40
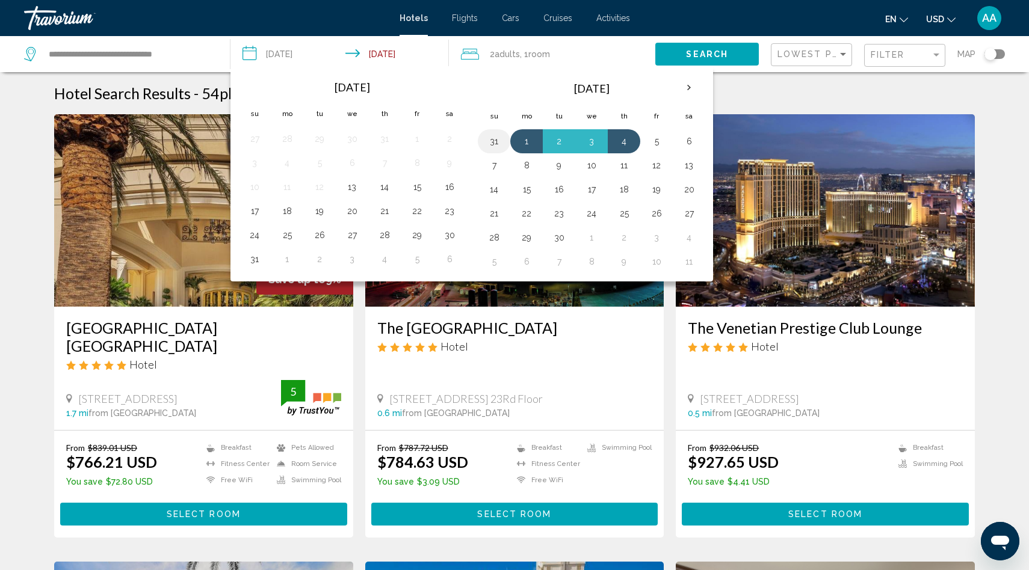
click at [492, 146] on button "31" at bounding box center [493, 141] width 19 height 17
click at [593, 140] on button "3" at bounding box center [591, 141] width 19 height 17
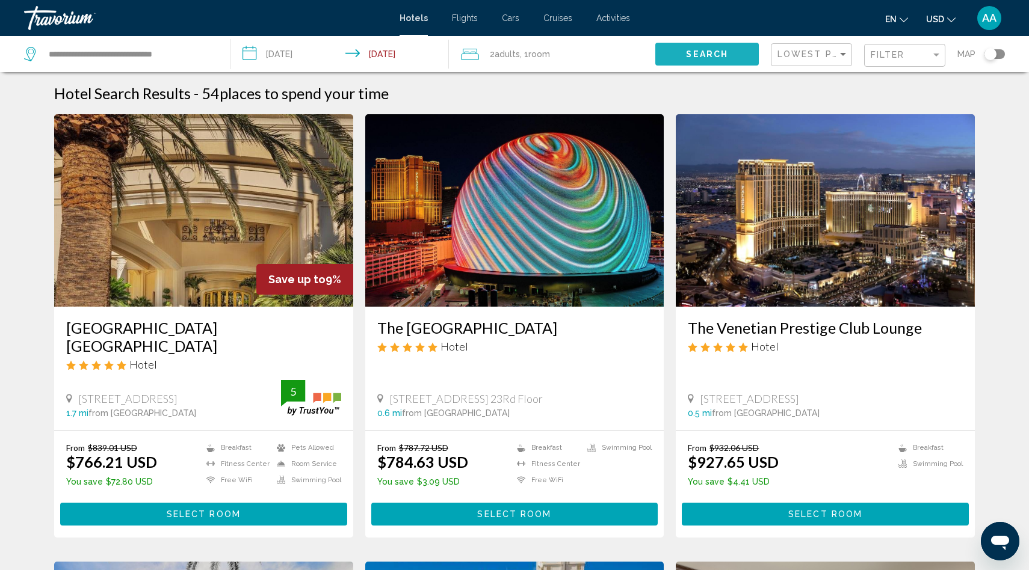
click at [706, 48] on button "Search" at bounding box center [707, 54] width 104 height 22
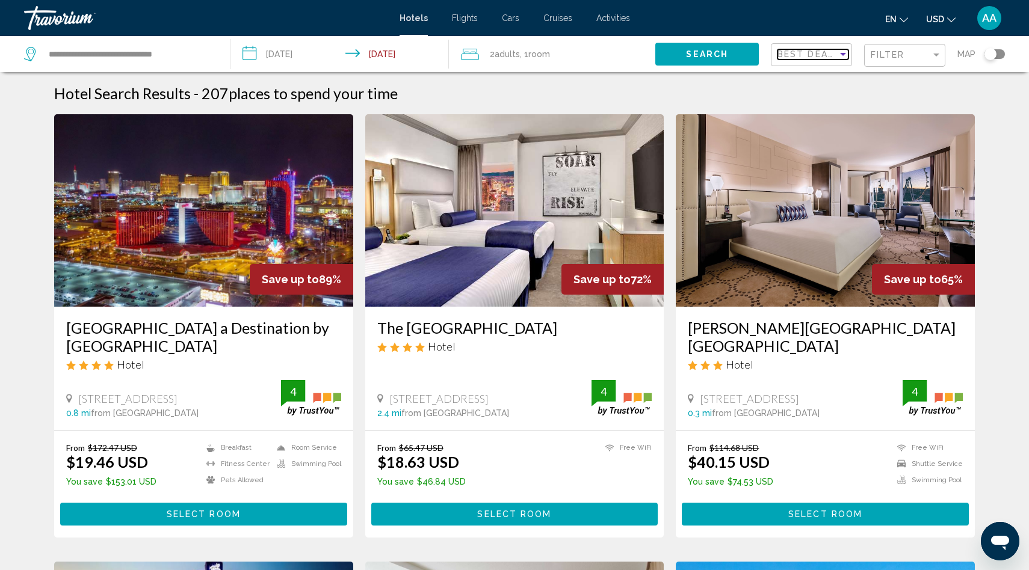
click at [817, 55] on span "Best Deals" at bounding box center [808, 54] width 63 height 10
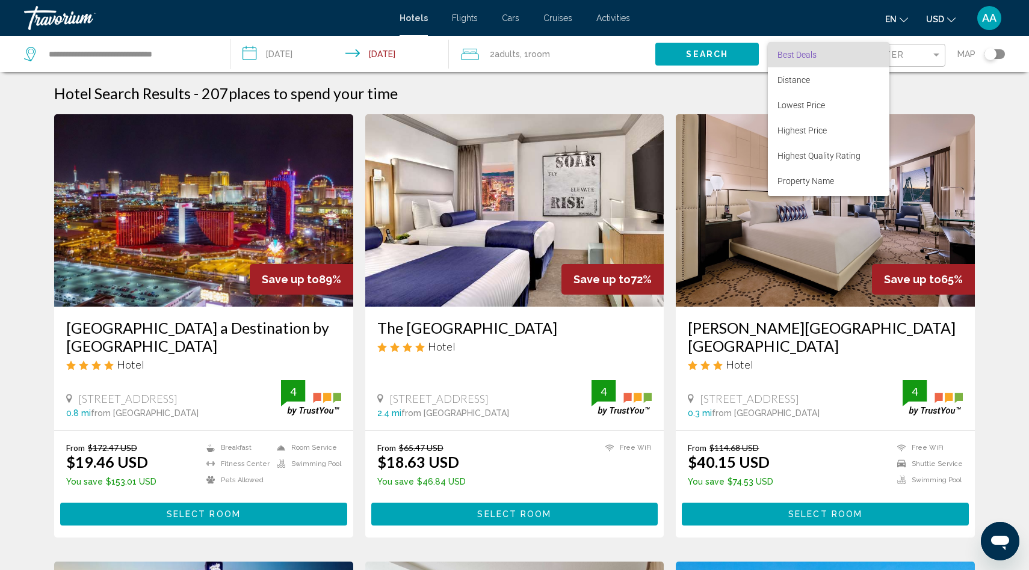
click at [904, 57] on div at bounding box center [514, 285] width 1029 height 570
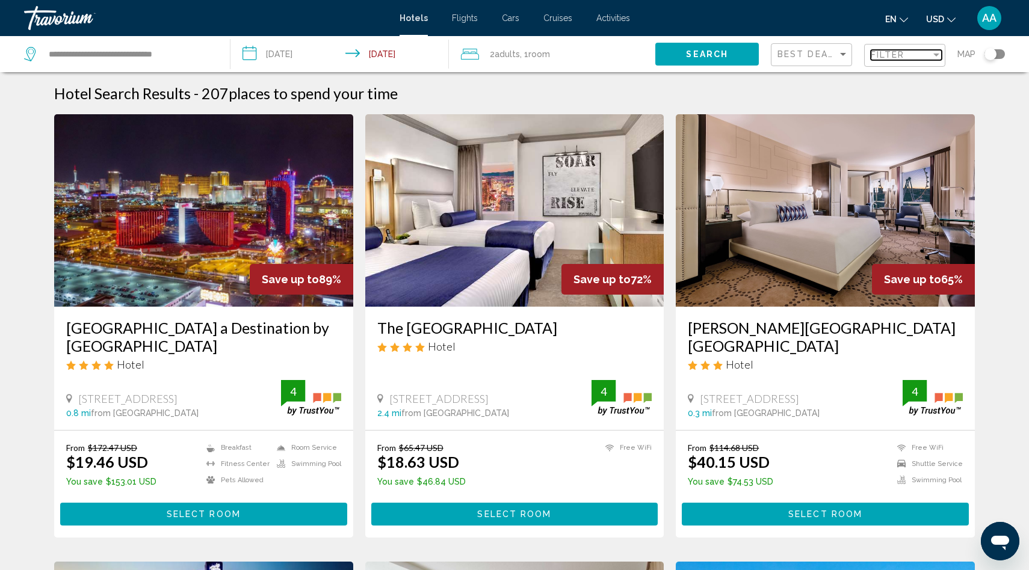
click at [904, 57] on span "Filter" at bounding box center [888, 55] width 34 height 10
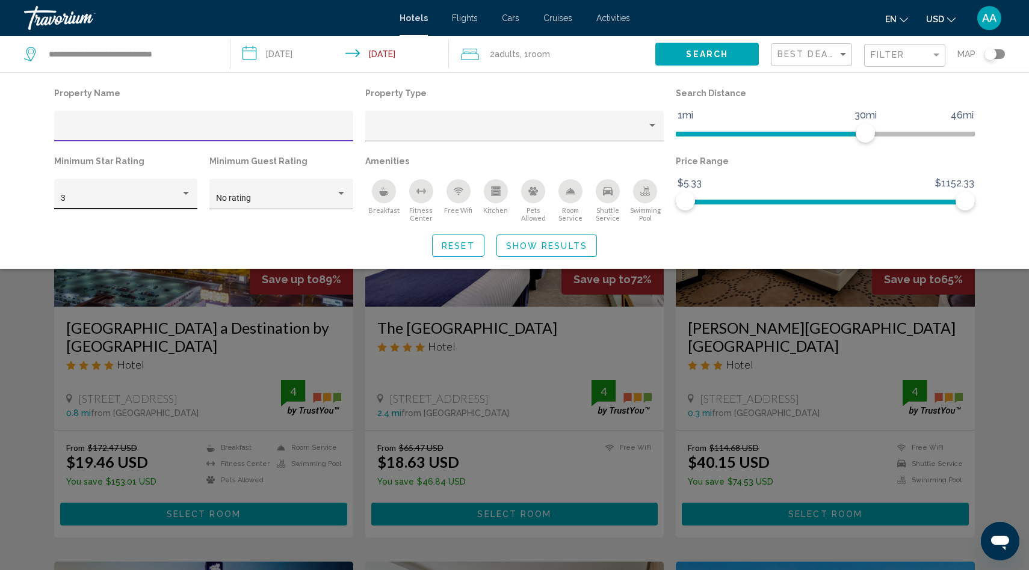
click at [109, 199] on div "3" at bounding box center [121, 199] width 120 height 10
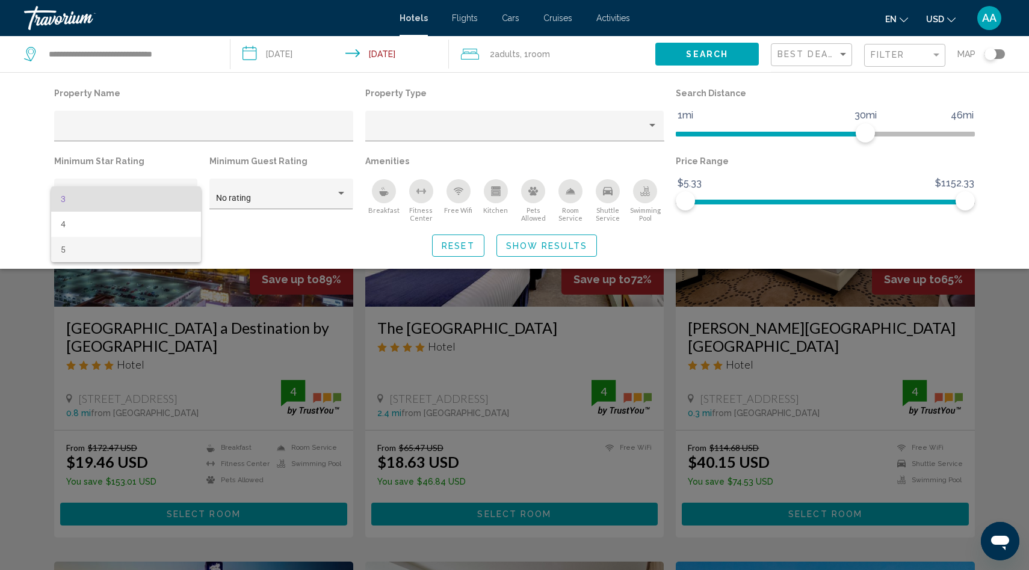
click at [81, 247] on span "5" at bounding box center [126, 249] width 131 height 25
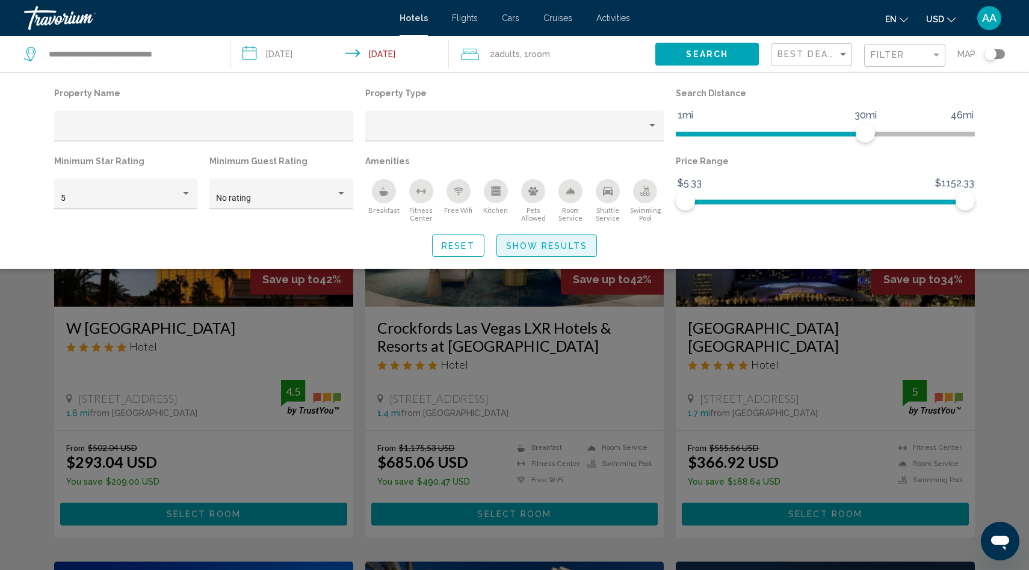
click at [532, 245] on span "Show Results" at bounding box center [546, 246] width 81 height 10
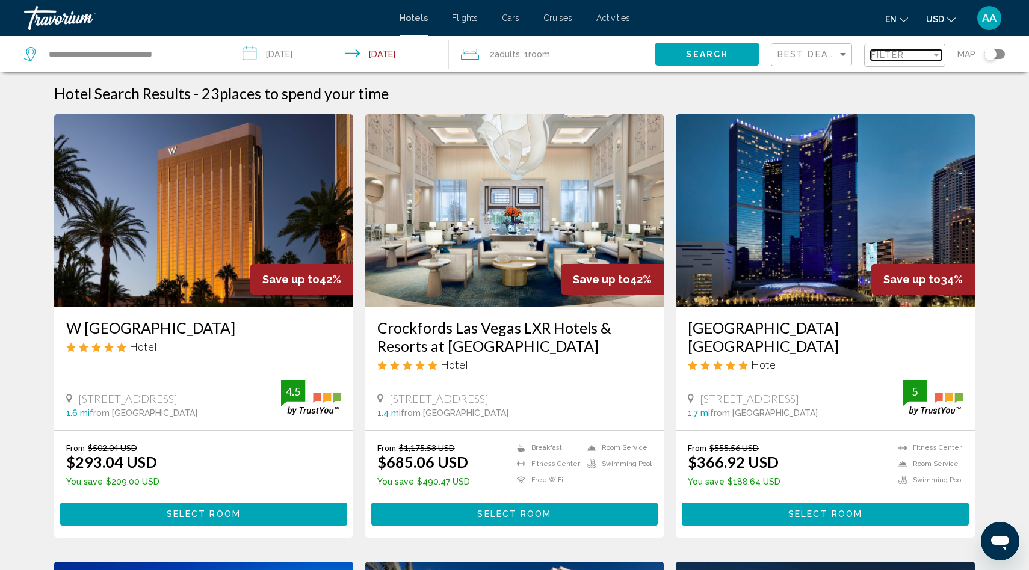
click at [900, 53] on span "Filter" at bounding box center [888, 55] width 34 height 10
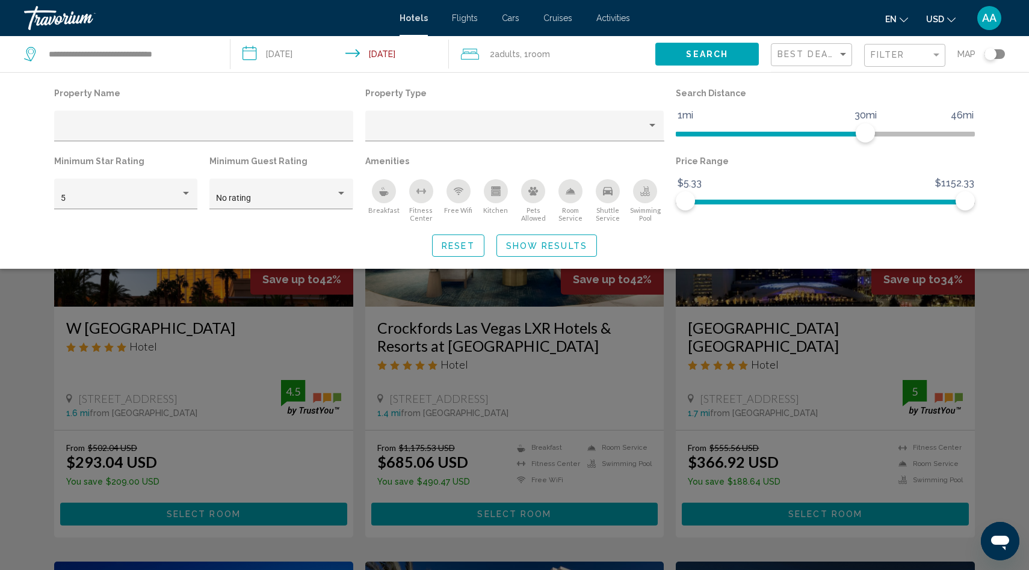
click at [646, 194] on icon "Swimming Pool" at bounding box center [645, 192] width 10 height 10
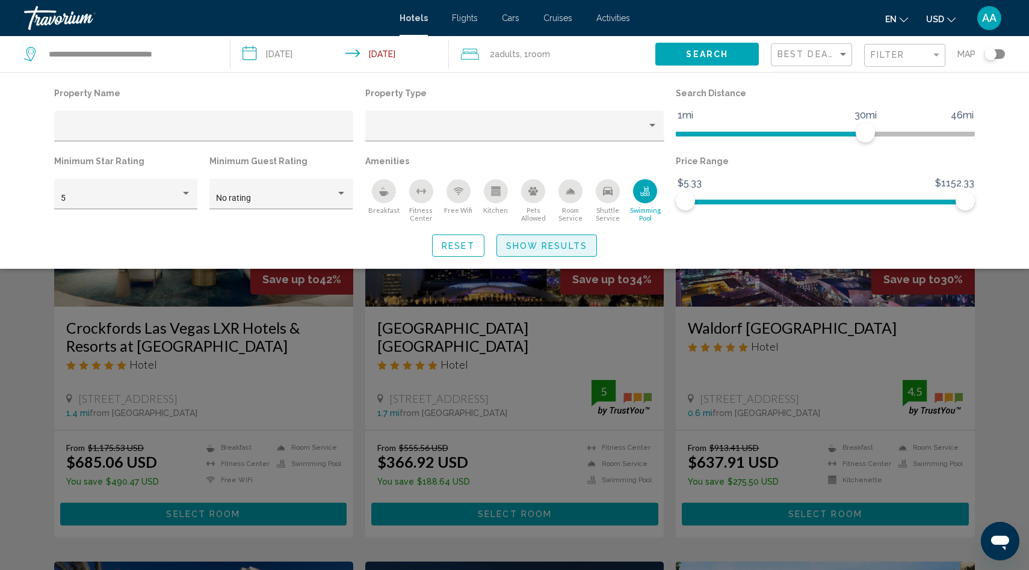
click at [550, 246] on span "Show Results" at bounding box center [546, 246] width 81 height 10
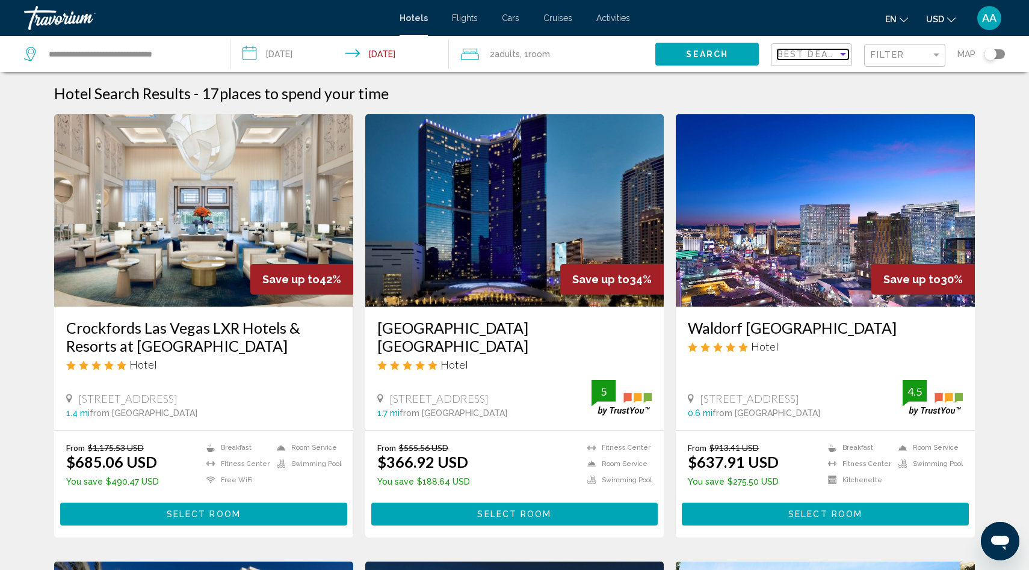
click at [794, 55] on span "Best Deals" at bounding box center [808, 54] width 63 height 10
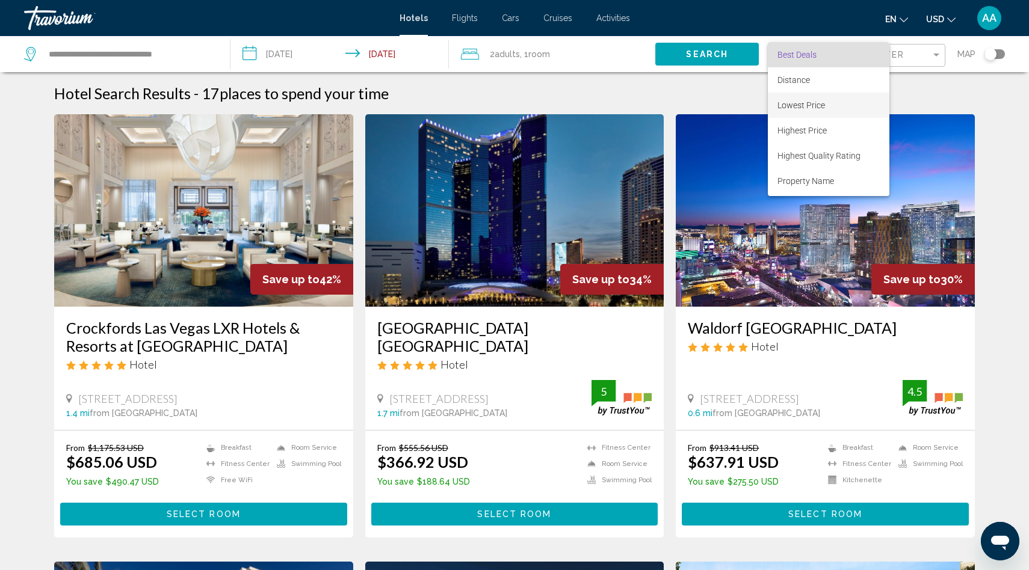
click at [794, 107] on span "Lowest Price" at bounding box center [801, 105] width 48 height 10
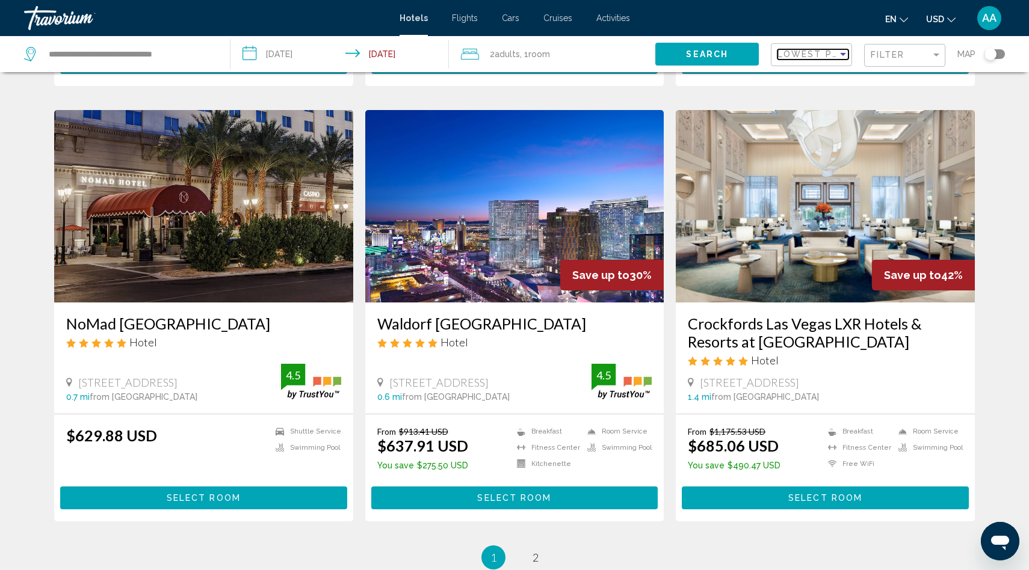
scroll to position [1347, 0]
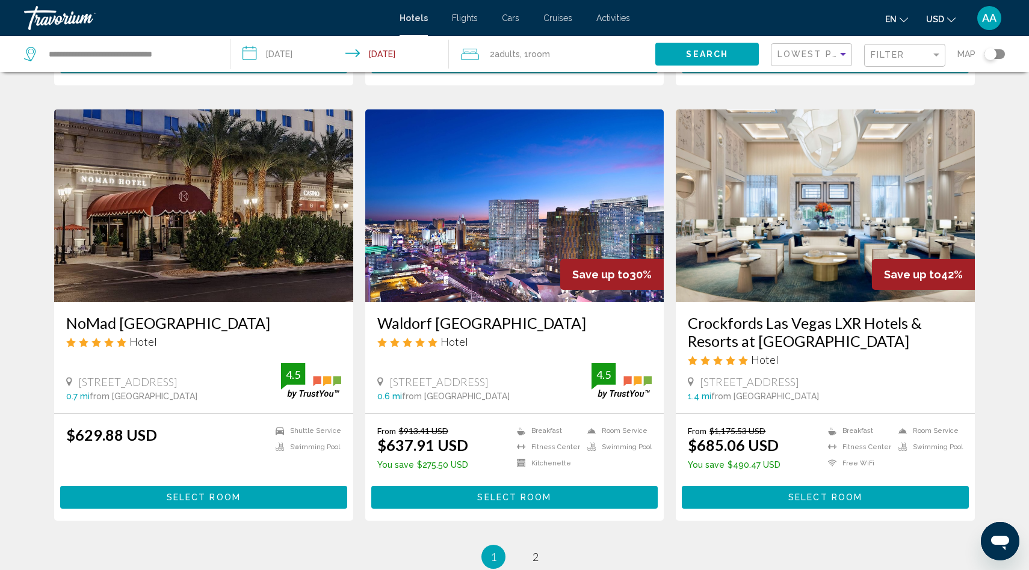
click at [306, 55] on input "**********" at bounding box center [341, 56] width 223 height 40
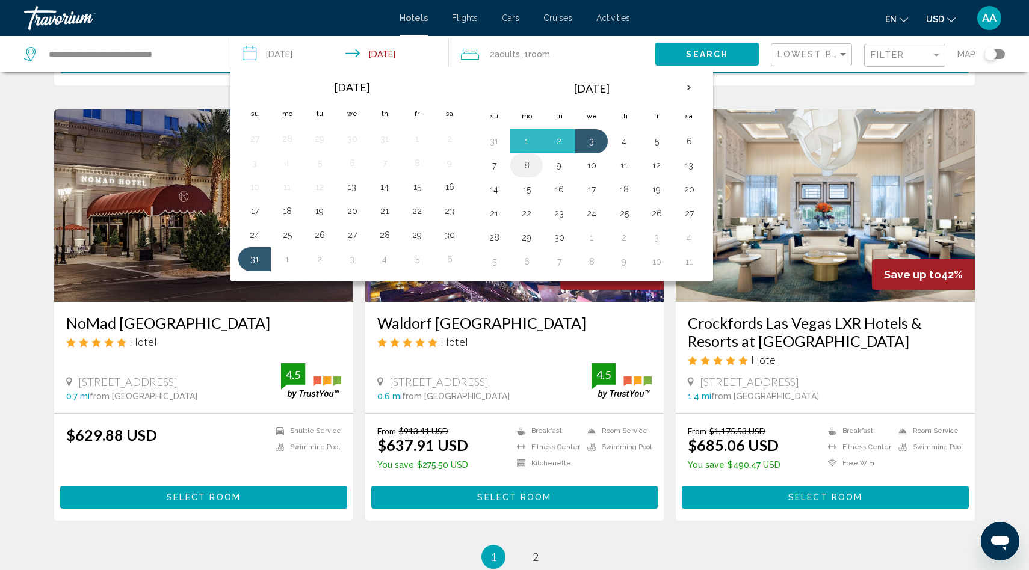
click at [528, 164] on button "8" at bounding box center [526, 165] width 19 height 17
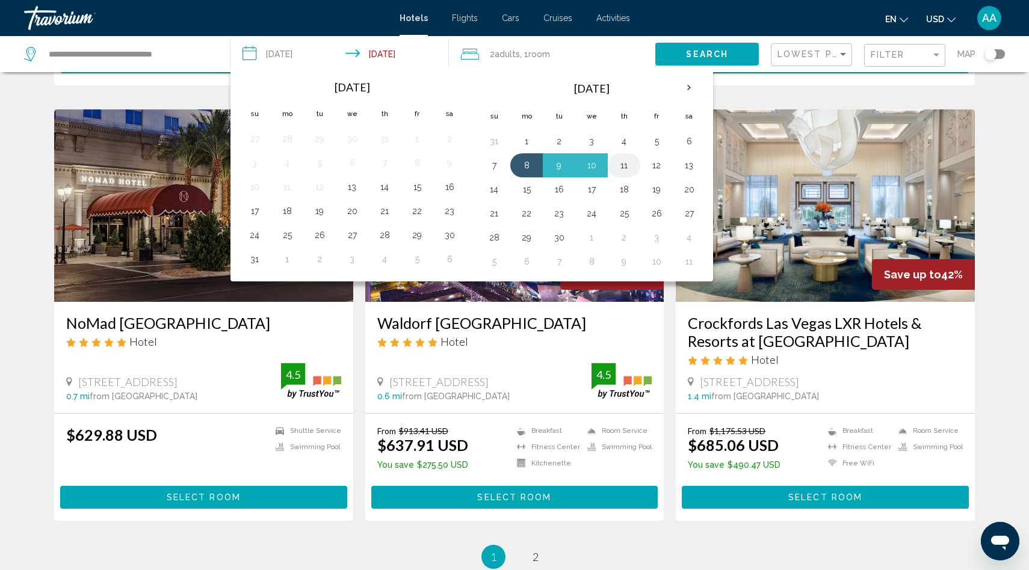
click at [625, 167] on button "11" at bounding box center [623, 165] width 19 height 17
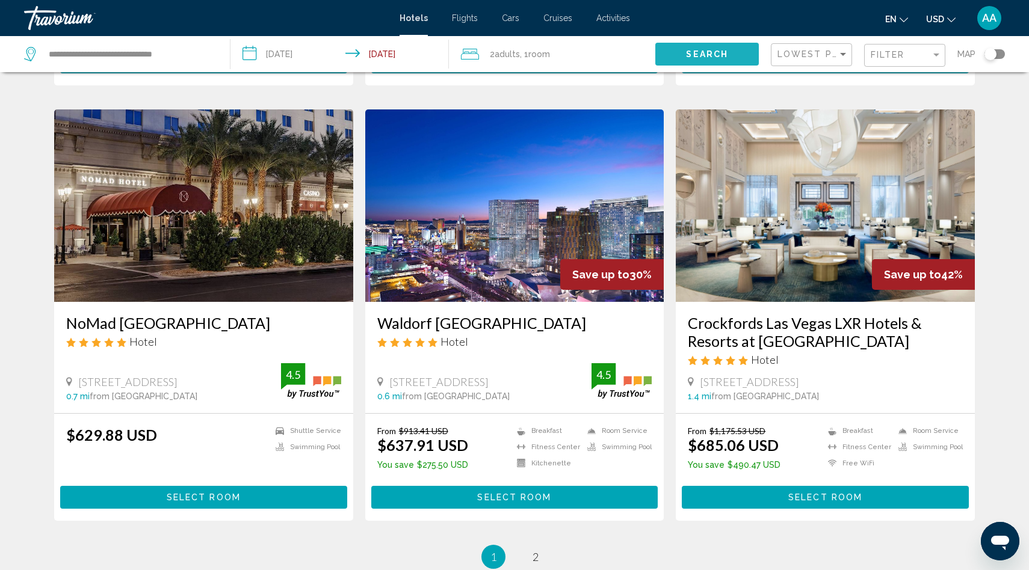
click at [723, 51] on span "Search" at bounding box center [707, 55] width 42 height 10
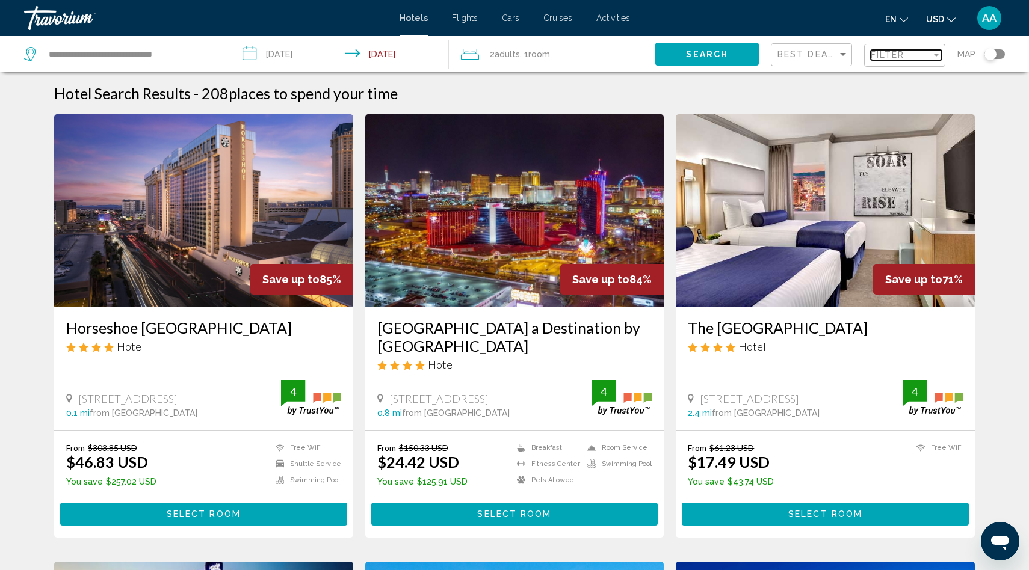
click at [893, 59] on span "Filter" at bounding box center [888, 55] width 34 height 10
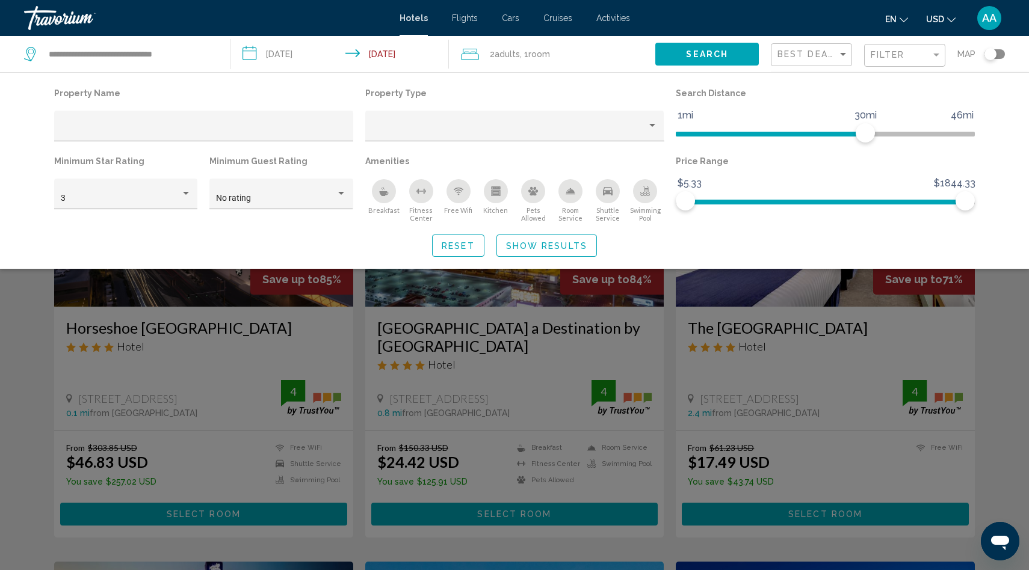
click at [647, 199] on div "Swimming Pool" at bounding box center [645, 191] width 24 height 24
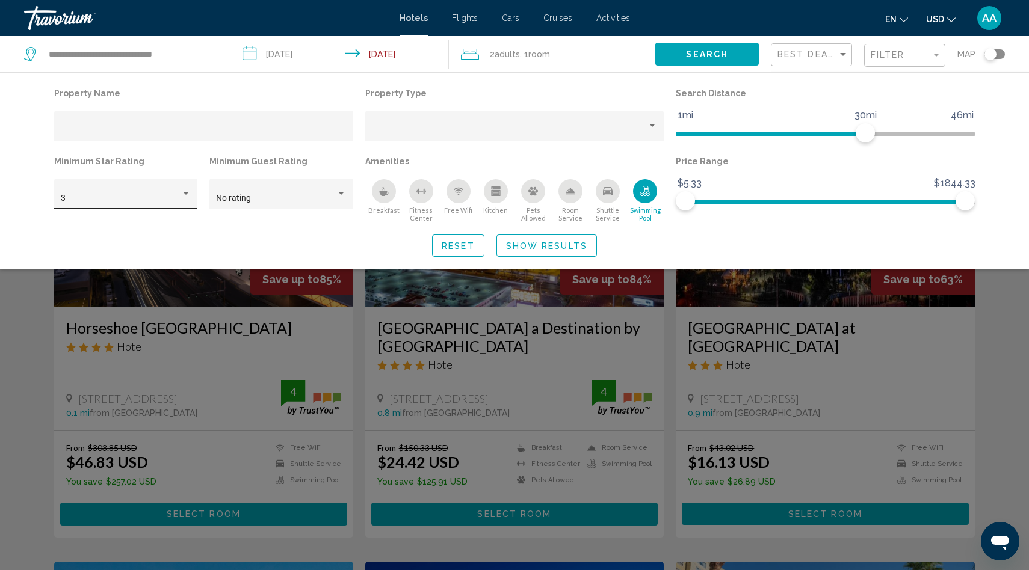
click at [182, 192] on div "Hotel Filters" at bounding box center [186, 194] width 11 height 10
click at [89, 245] on span "5" at bounding box center [126, 249] width 131 height 25
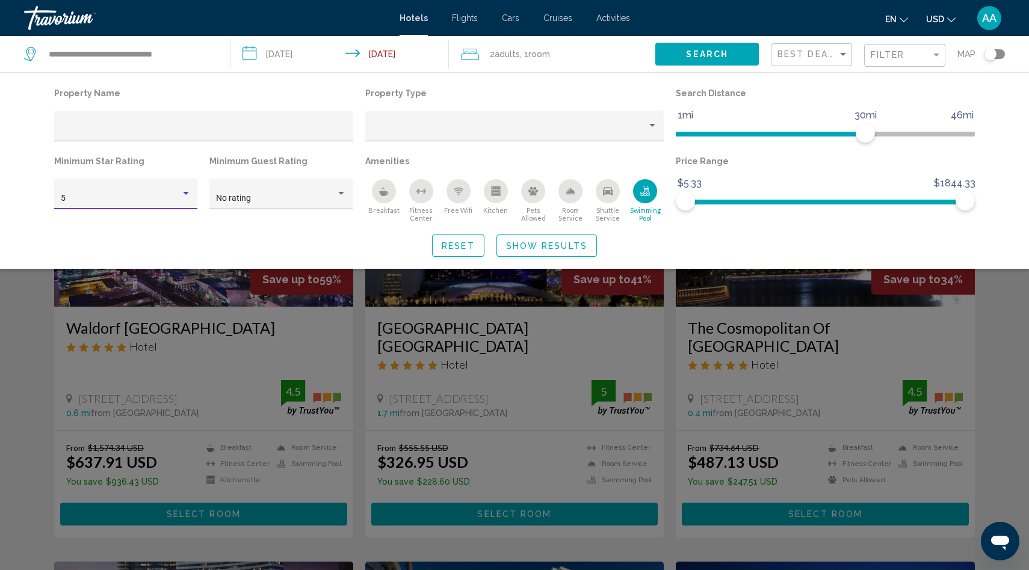
click at [537, 246] on span "Show Results" at bounding box center [546, 246] width 81 height 10
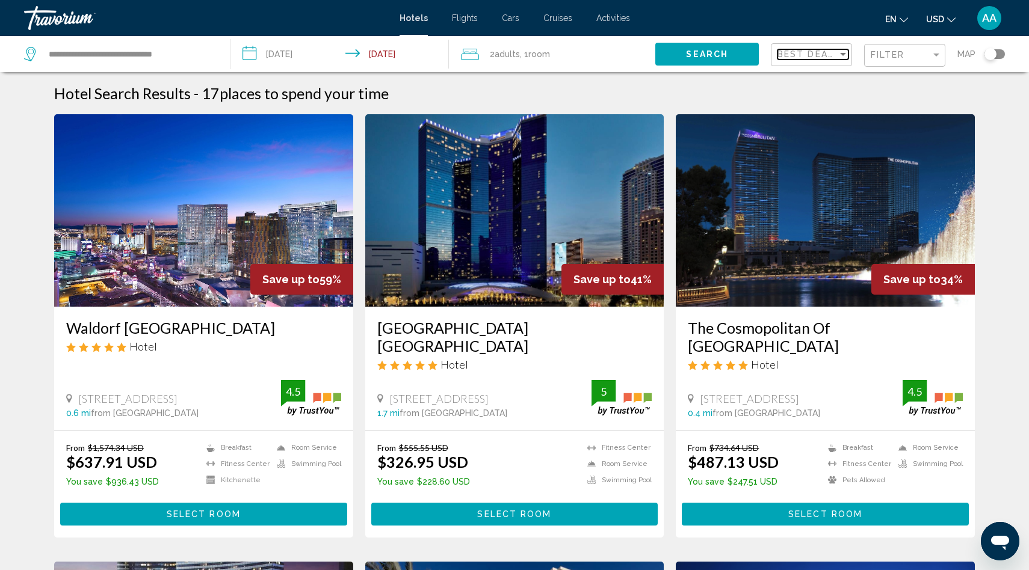
click at [807, 59] on span "Best Deals" at bounding box center [808, 54] width 63 height 10
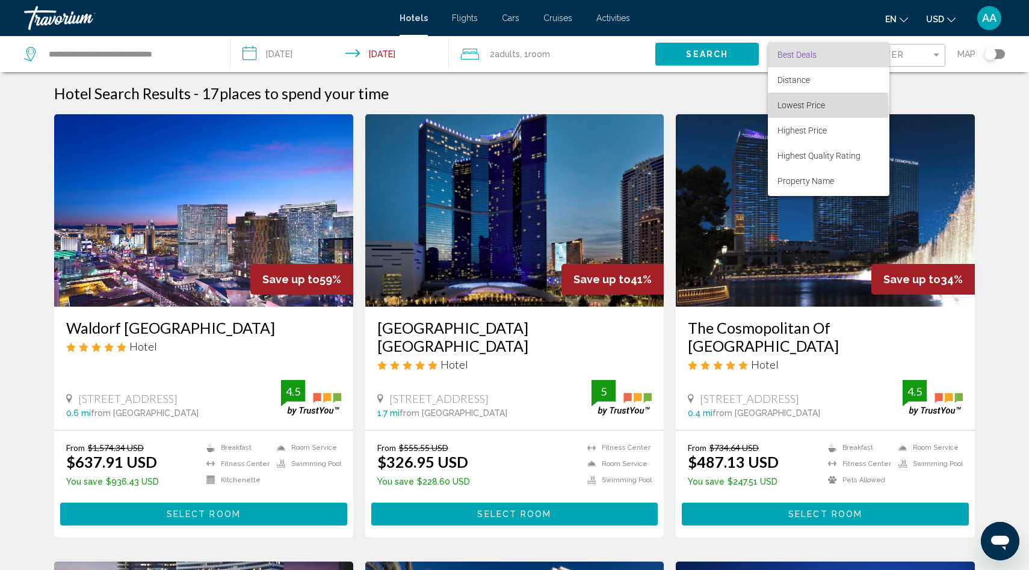
click at [791, 108] on span "Lowest Price" at bounding box center [801, 105] width 48 height 10
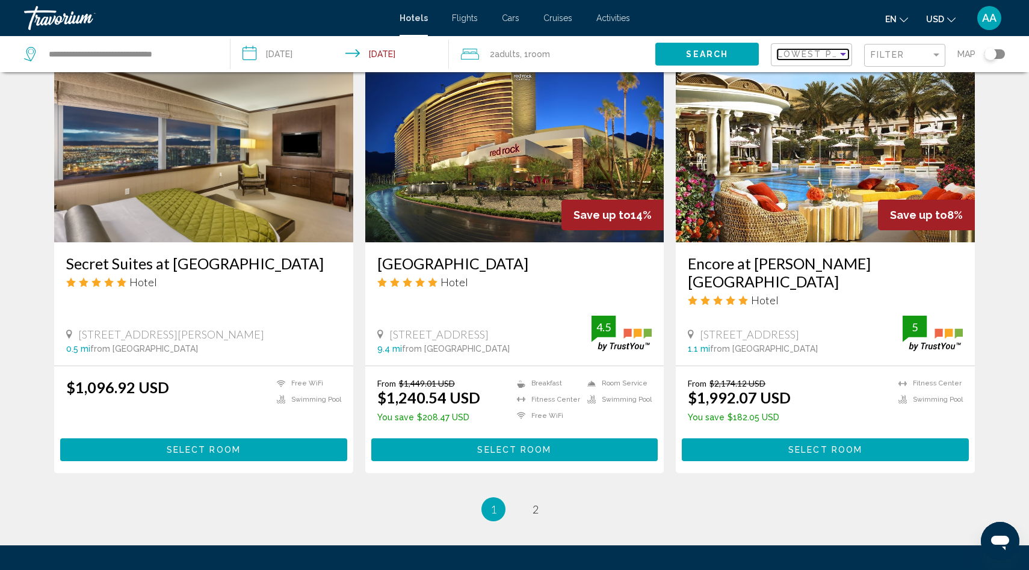
scroll to position [1462, 0]
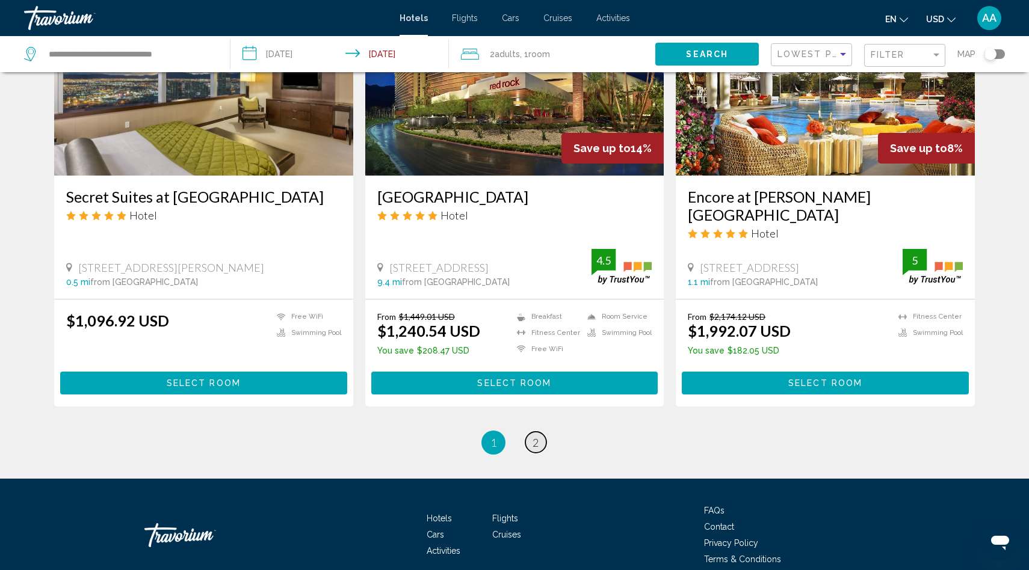
click at [536, 432] on link "page 2" at bounding box center [535, 442] width 21 height 21
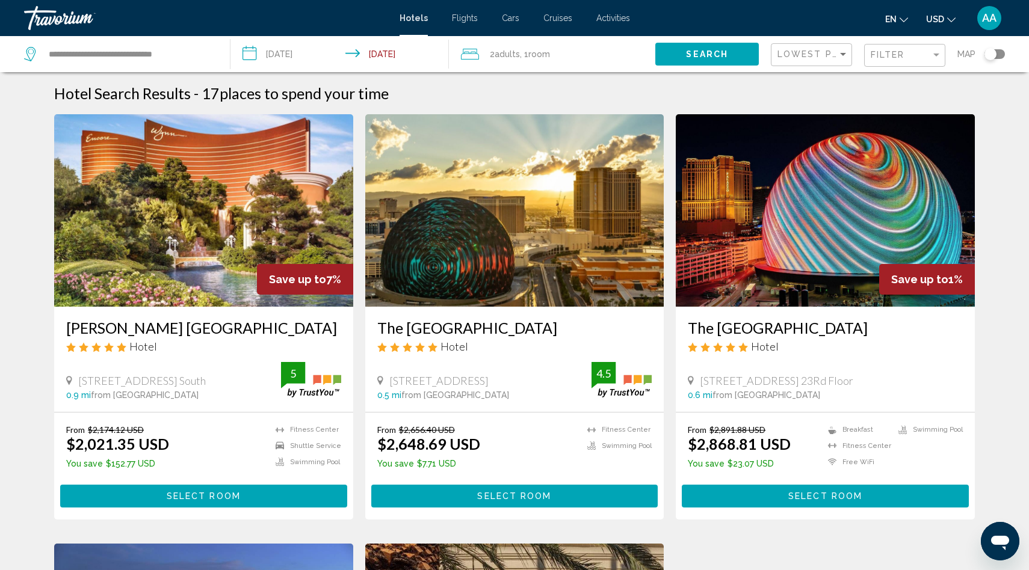
click at [280, 61] on input "**********" at bounding box center [341, 56] width 223 height 40
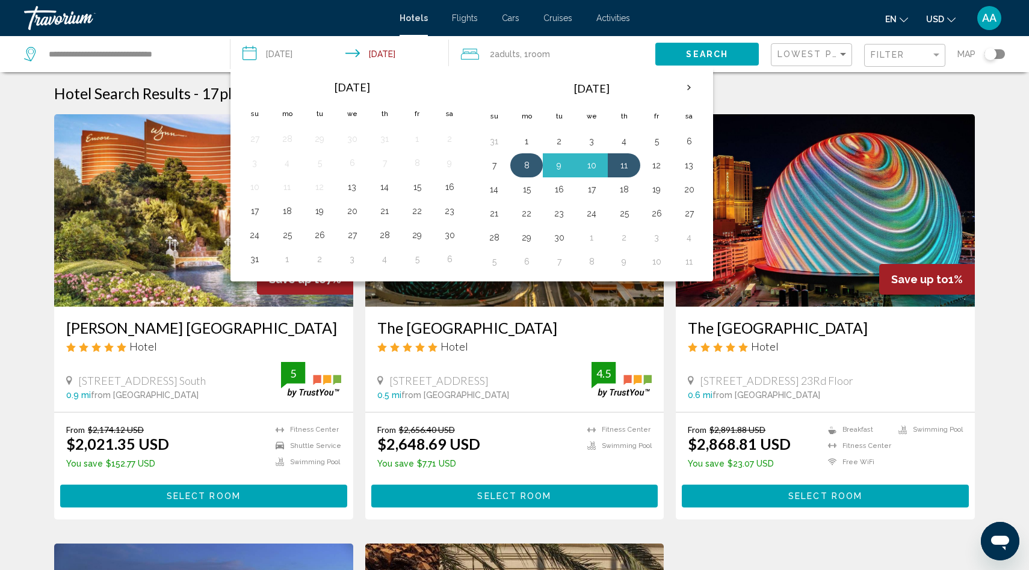
click at [527, 165] on button "8" at bounding box center [526, 165] width 19 height 17
click at [595, 170] on button "10" at bounding box center [591, 165] width 19 height 17
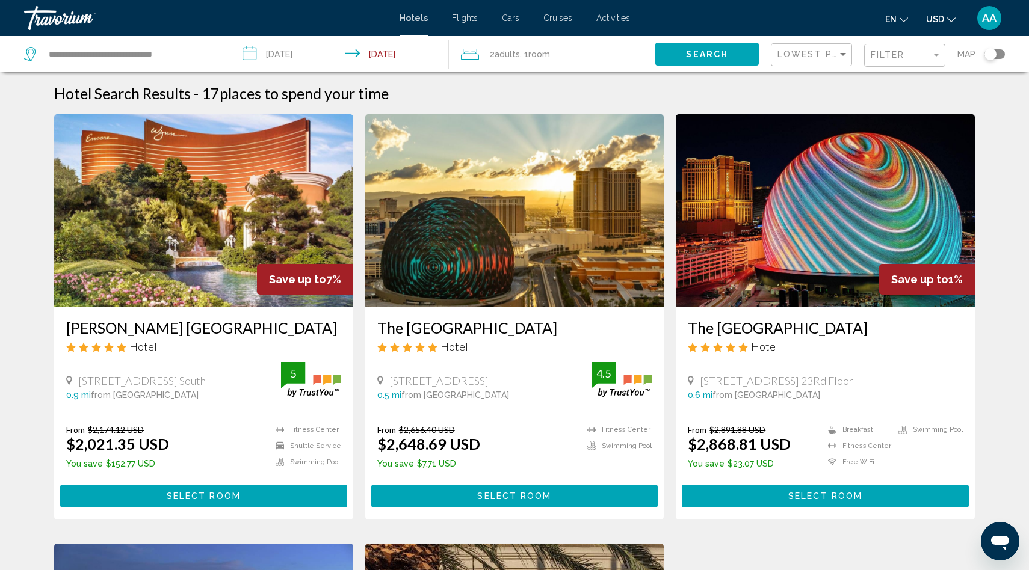
click at [686, 52] on button "Search" at bounding box center [707, 54] width 104 height 22
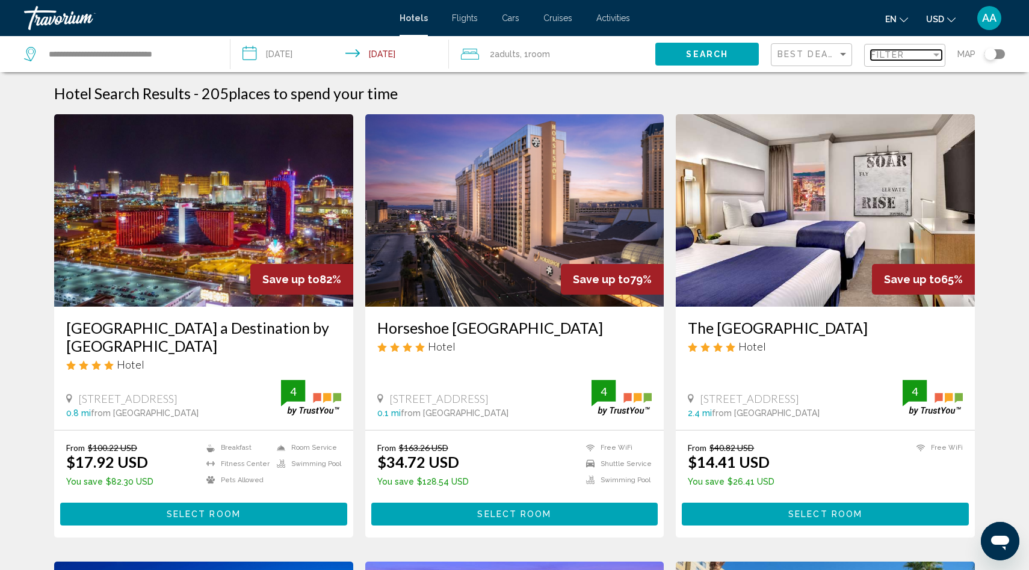
click at [905, 52] on div "Filter" at bounding box center [901, 55] width 60 height 10
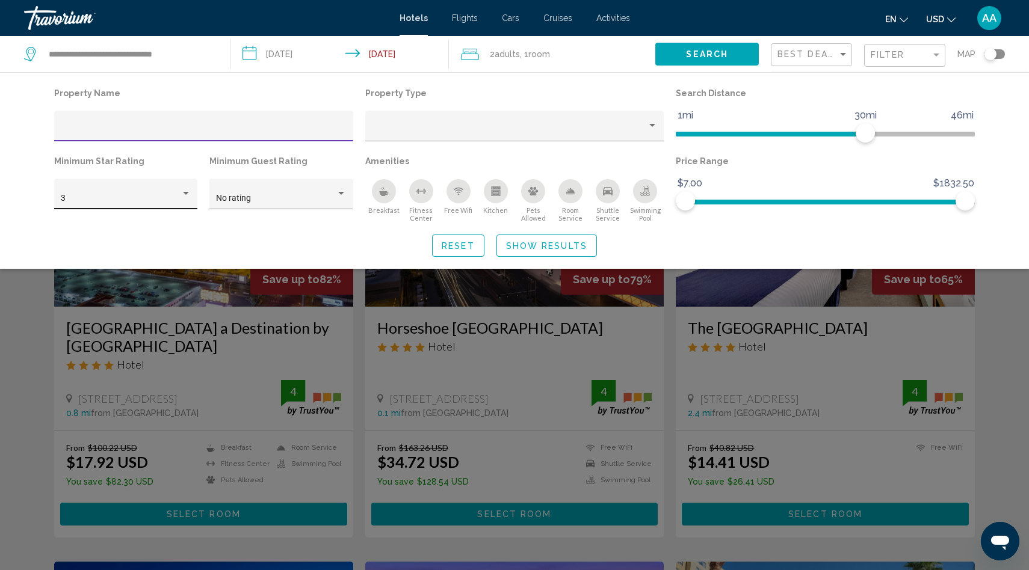
click at [179, 203] on div "3" at bounding box center [126, 197] width 131 height 25
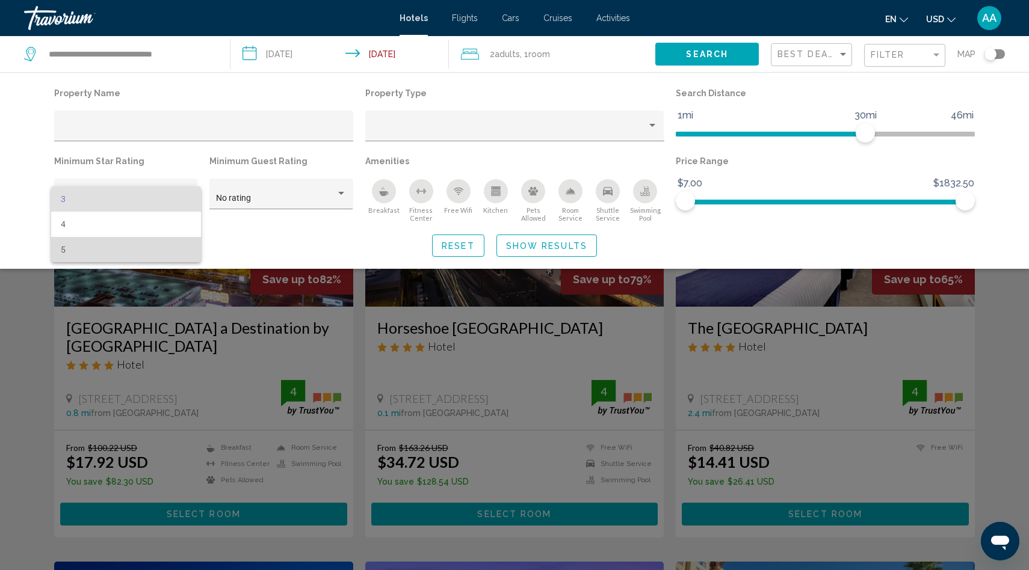
click at [107, 241] on span "5" at bounding box center [126, 249] width 131 height 25
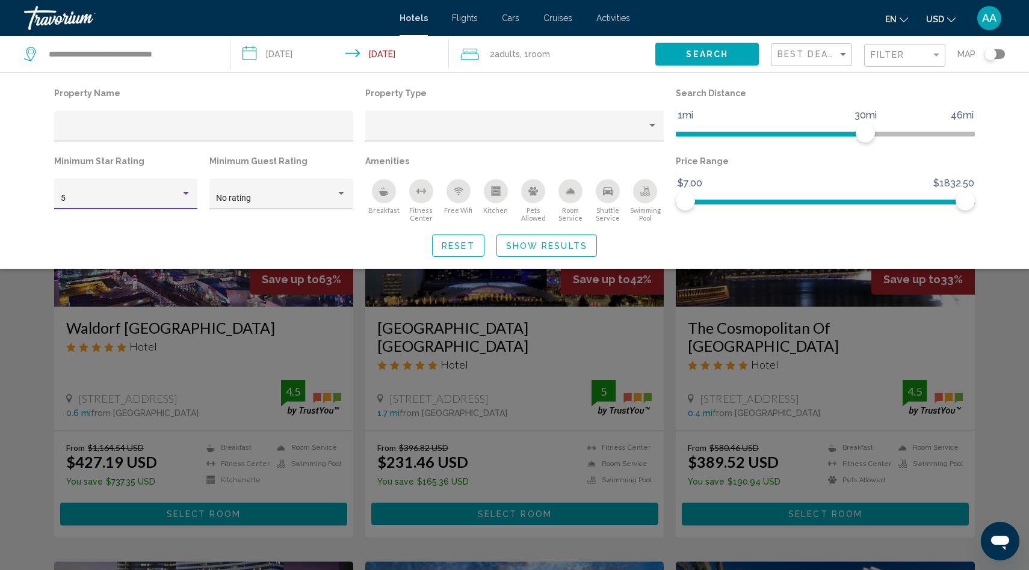
click at [634, 195] on div "Swimming Pool" at bounding box center [645, 191] width 24 height 24
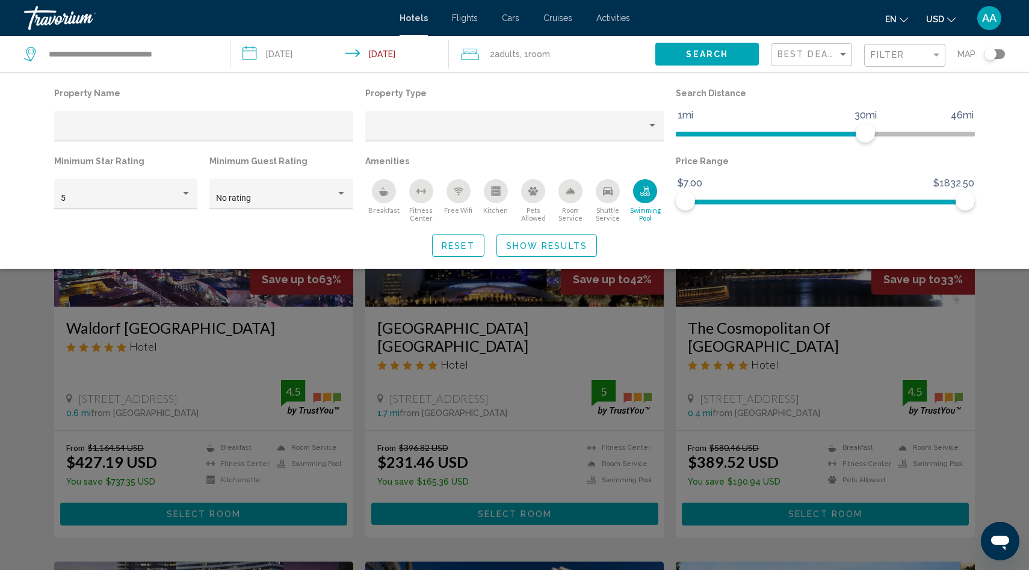
click at [542, 242] on span "Show Results" at bounding box center [546, 246] width 81 height 10
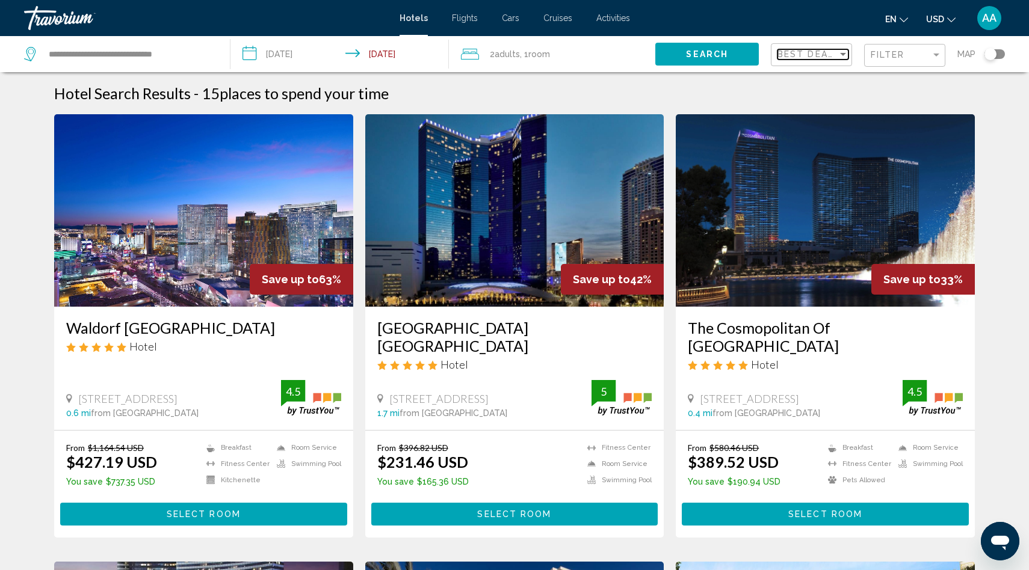
click at [803, 55] on span "Best Deals" at bounding box center [808, 54] width 63 height 10
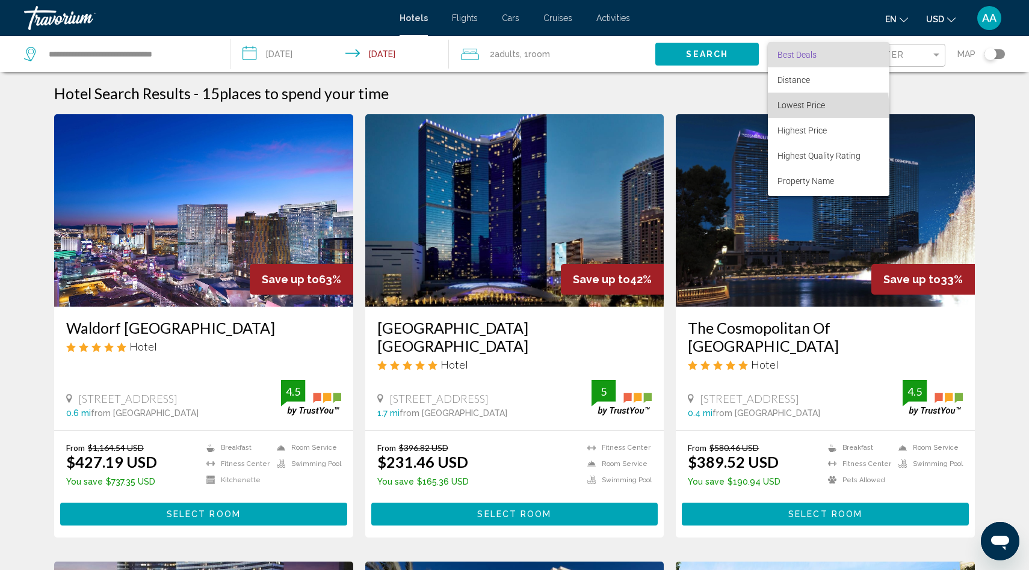
click at [799, 109] on span "Lowest Price" at bounding box center [801, 105] width 48 height 10
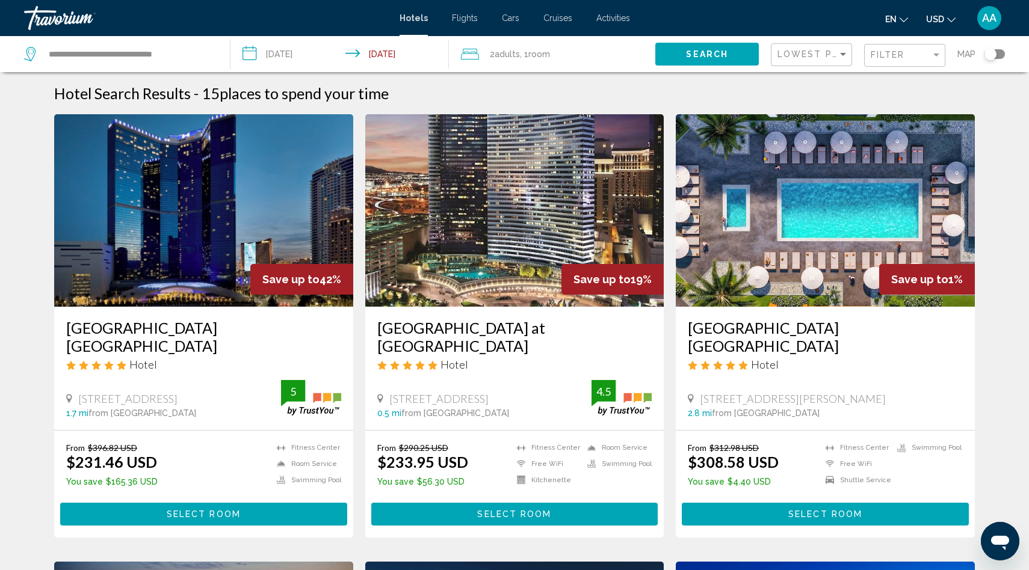
click at [286, 55] on input "**********" at bounding box center [341, 56] width 223 height 40
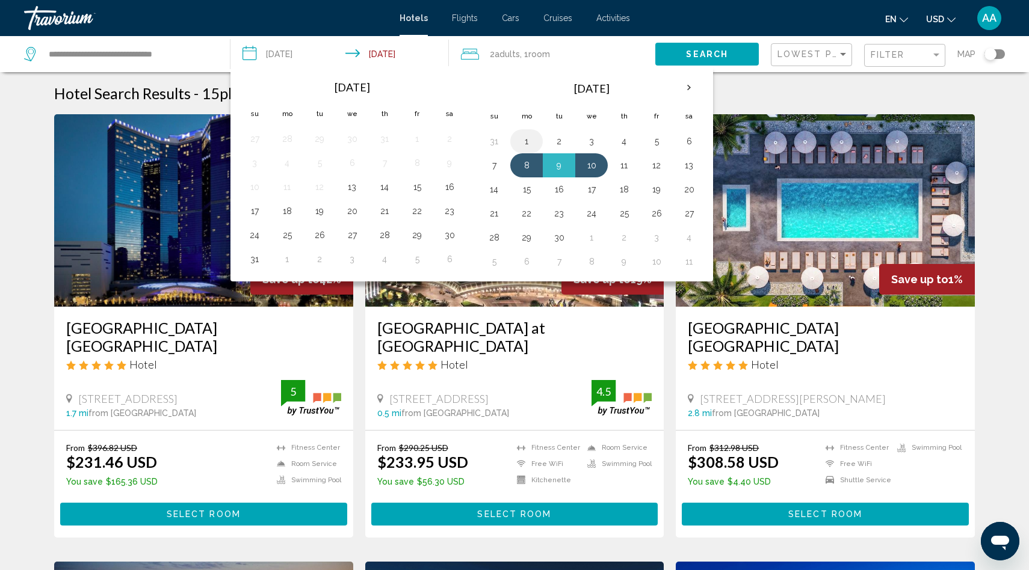
click at [524, 149] on button "1" at bounding box center [526, 141] width 19 height 17
click at [588, 141] on button "3" at bounding box center [591, 141] width 19 height 17
type input "**********"
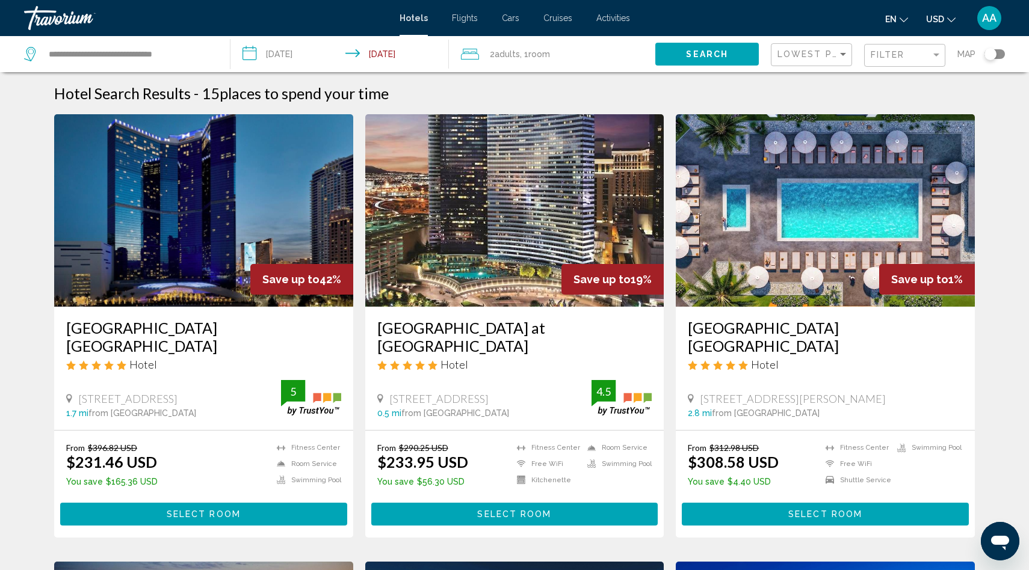
click at [704, 54] on span "Search" at bounding box center [707, 55] width 42 height 10
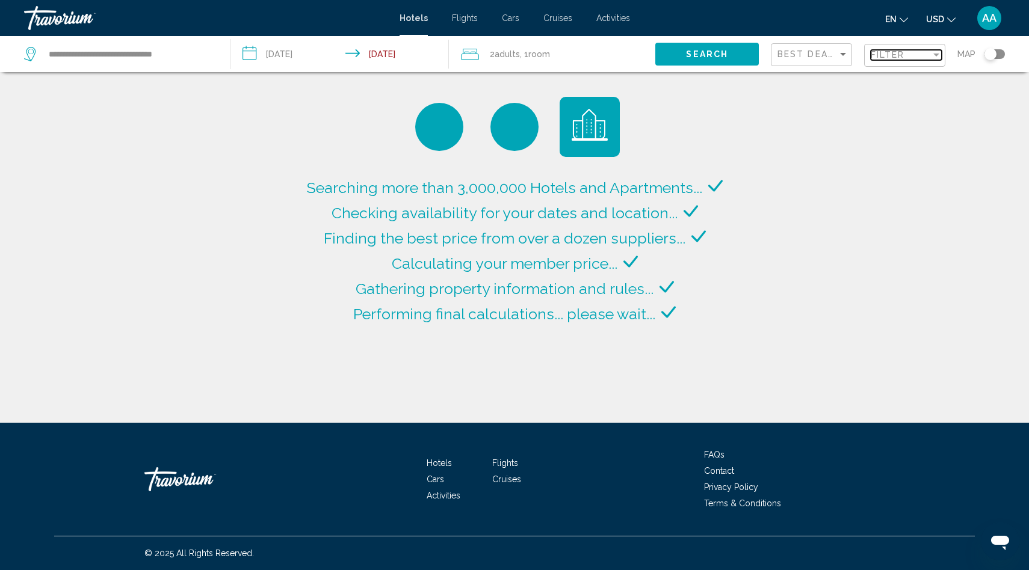
click at [878, 57] on span "Filter" at bounding box center [888, 55] width 34 height 10
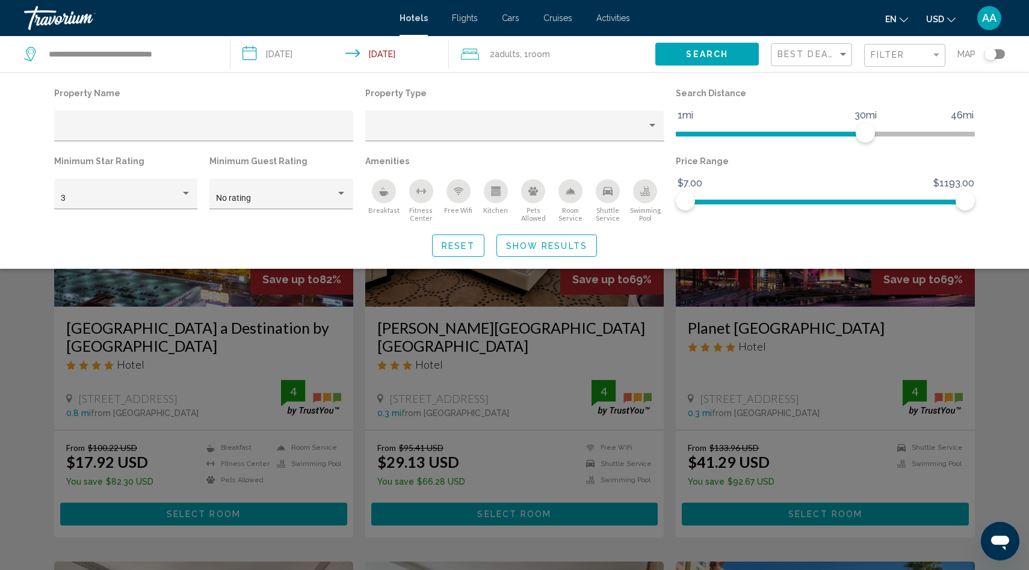
click at [640, 194] on div "Swimming Pool" at bounding box center [645, 191] width 24 height 24
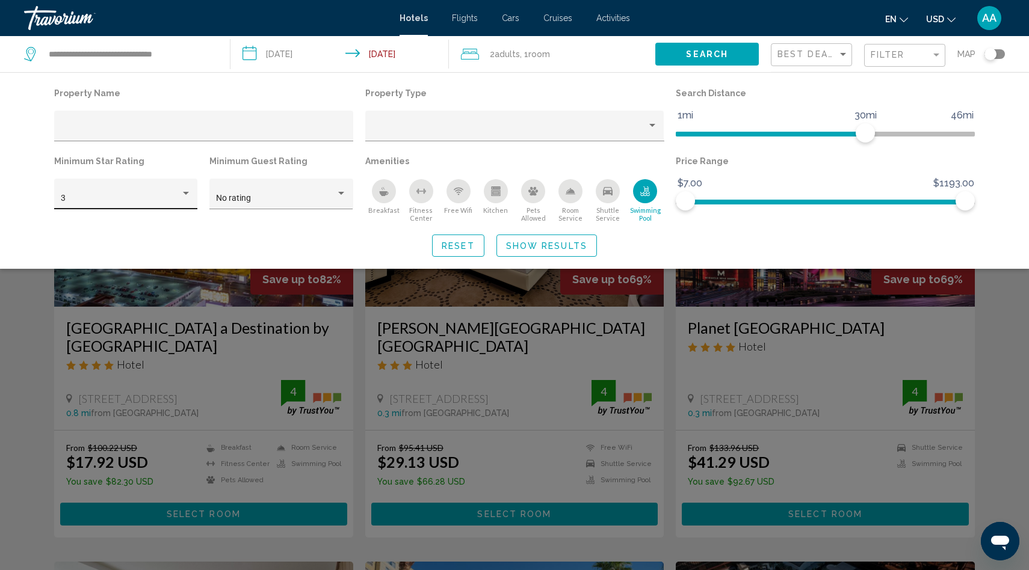
click at [173, 201] on div "3" at bounding box center [121, 199] width 120 height 10
click at [124, 247] on span "5" at bounding box center [126, 249] width 131 height 25
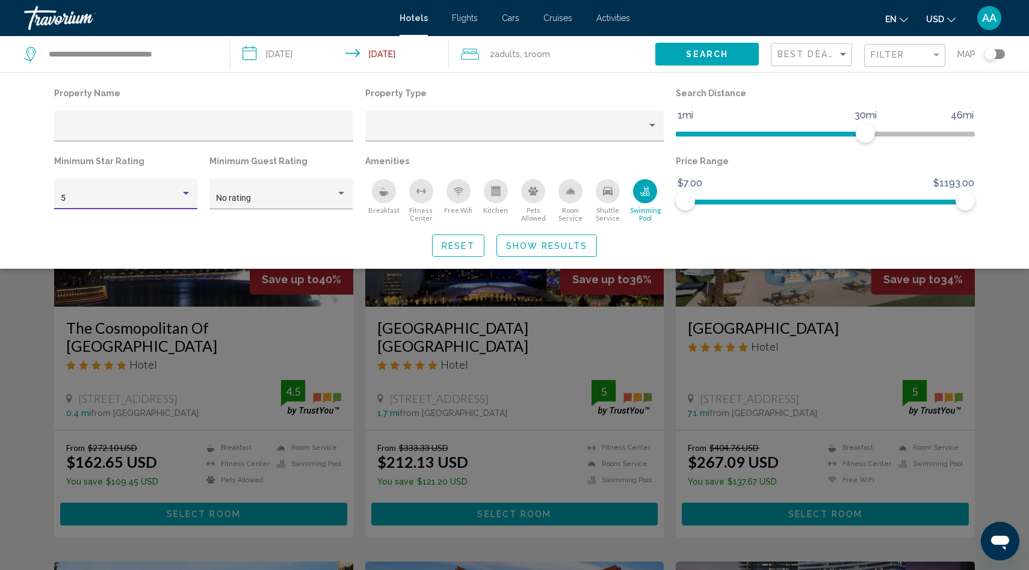
click at [530, 244] on span "Show Results" at bounding box center [546, 246] width 81 height 10
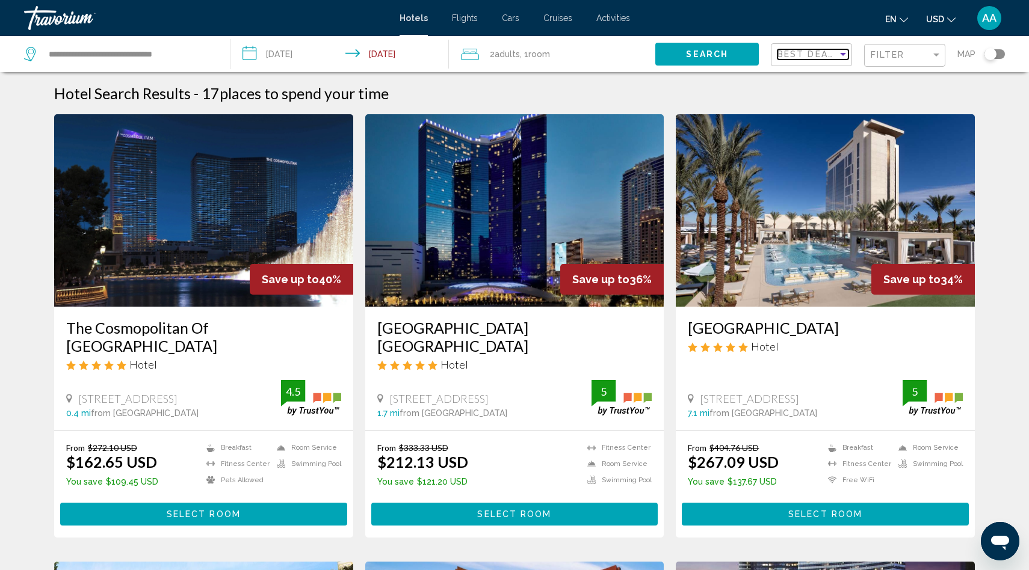
click at [809, 54] on span "Best Deals" at bounding box center [808, 54] width 63 height 10
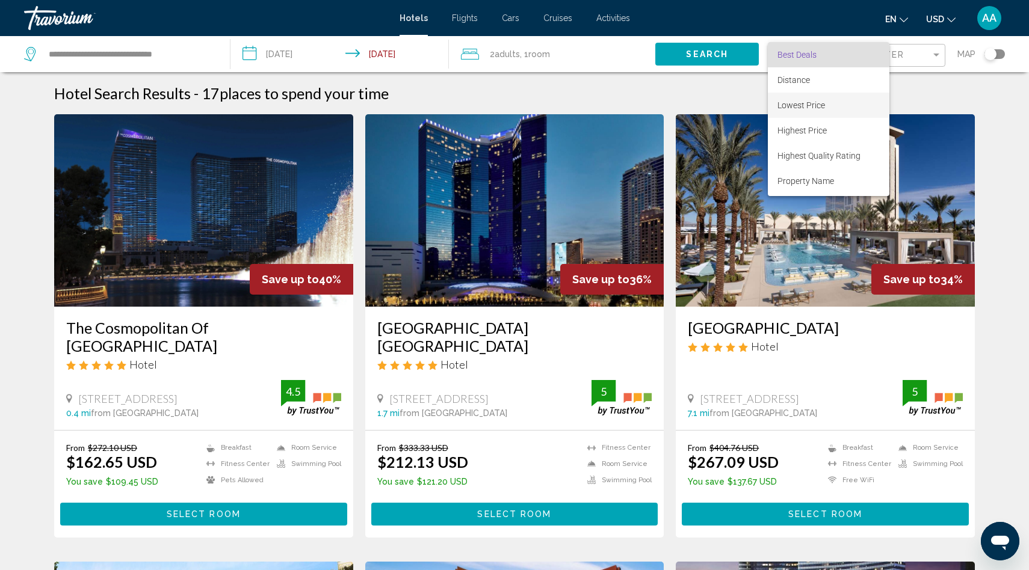
click at [797, 103] on span "Lowest Price" at bounding box center [801, 105] width 48 height 10
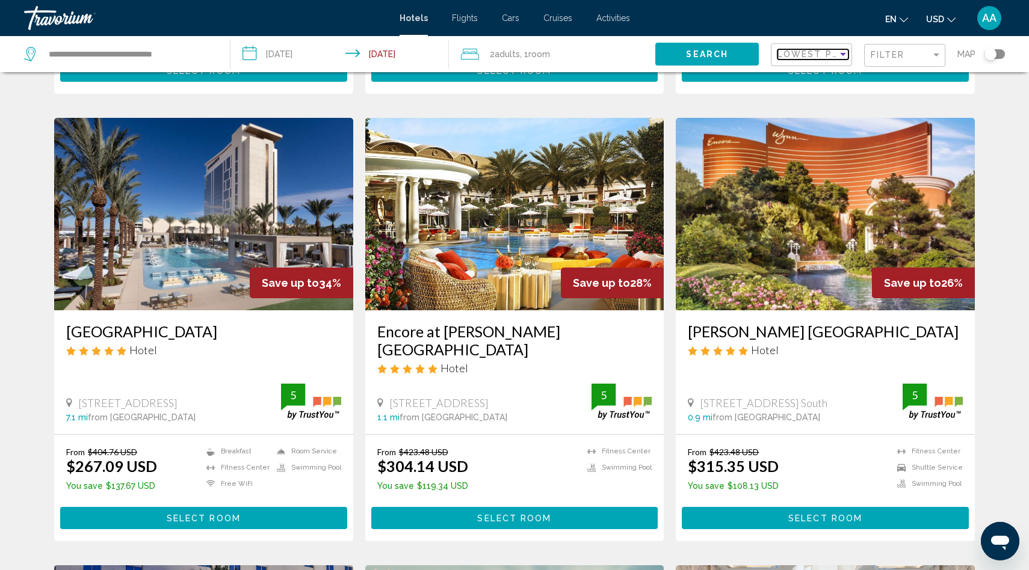
scroll to position [881, 0]
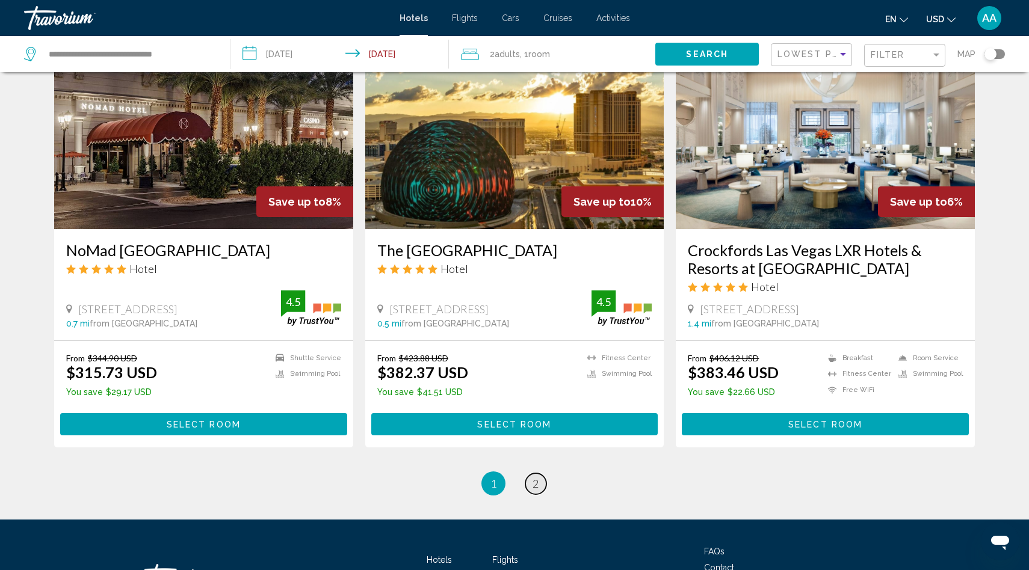
click at [531, 474] on link "page 2" at bounding box center [535, 484] width 21 height 21
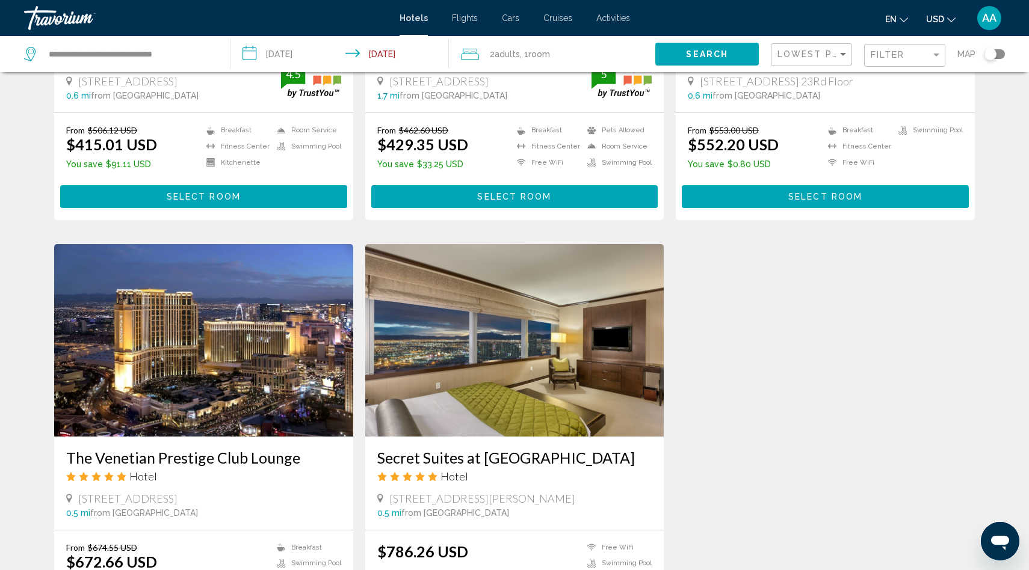
scroll to position [586, 0]
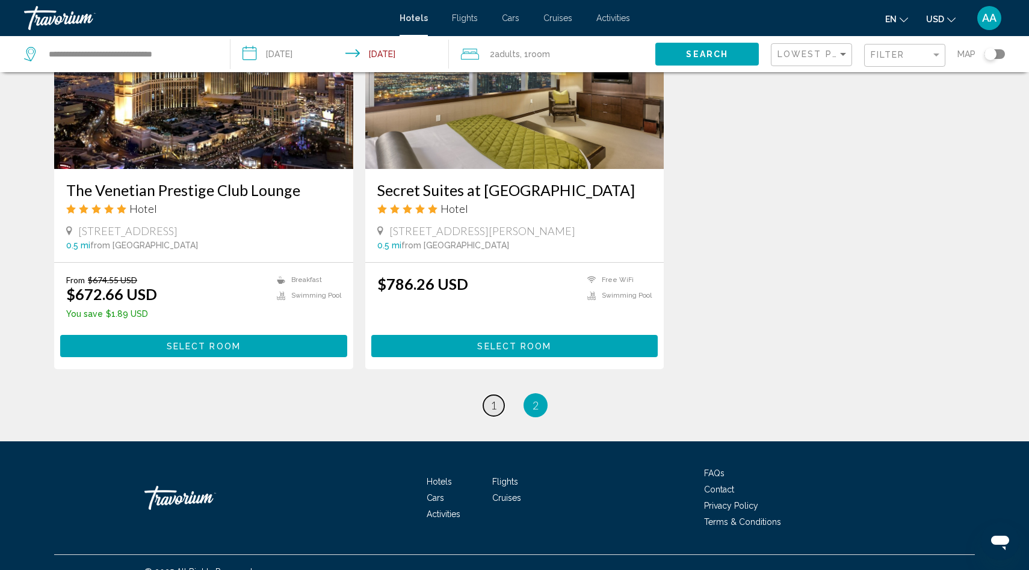
click at [497, 395] on link "page 1" at bounding box center [493, 405] width 21 height 21
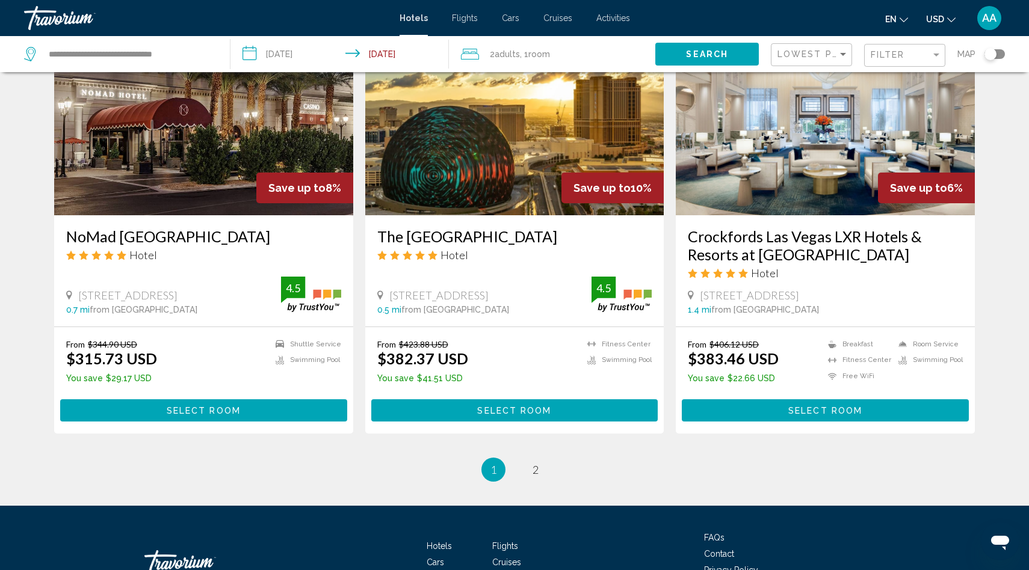
scroll to position [1462, 0]
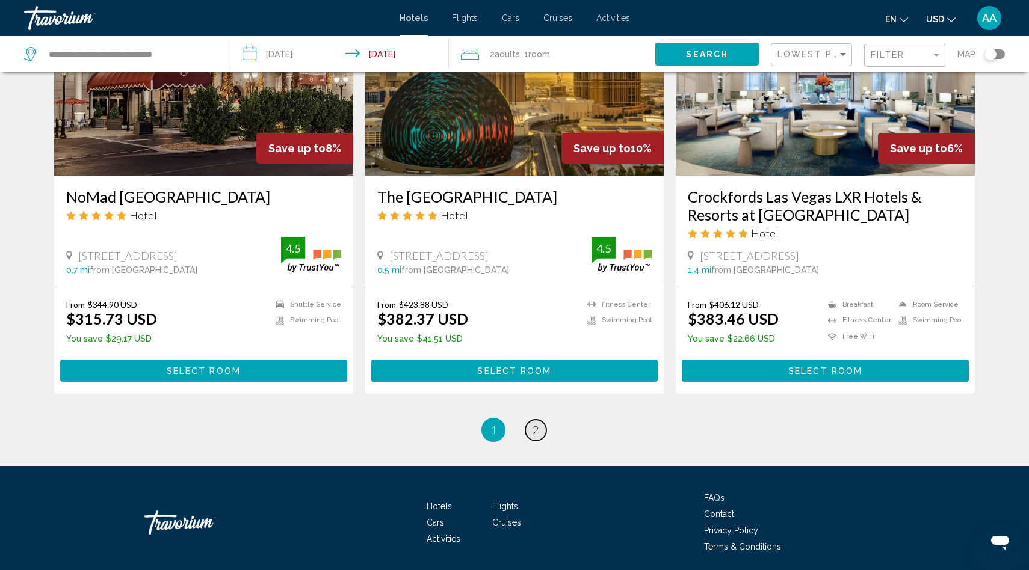
click at [539, 420] on link "page 2" at bounding box center [535, 430] width 21 height 21
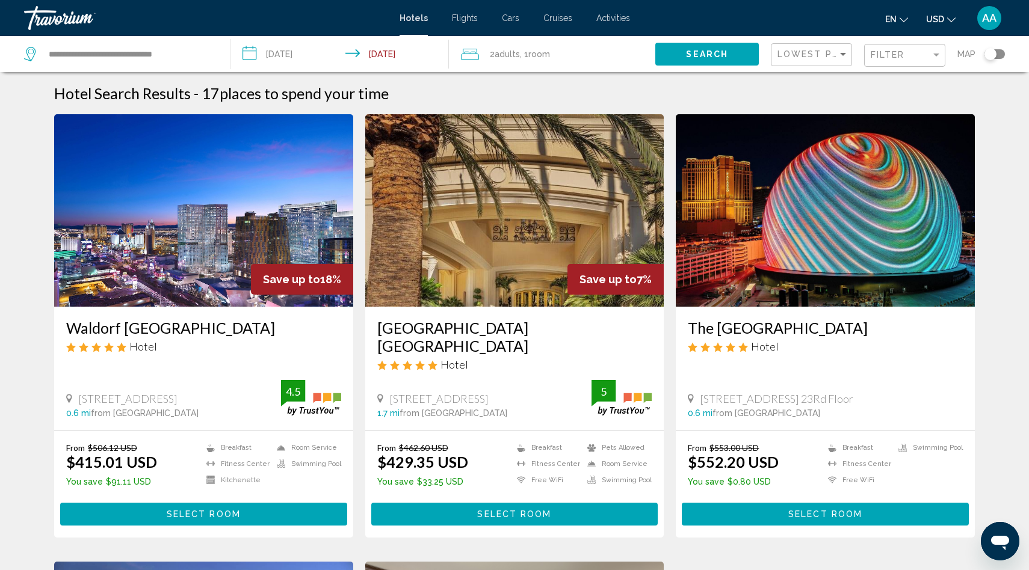
click at [466, 280] on img "Main content" at bounding box center [514, 210] width 299 height 193
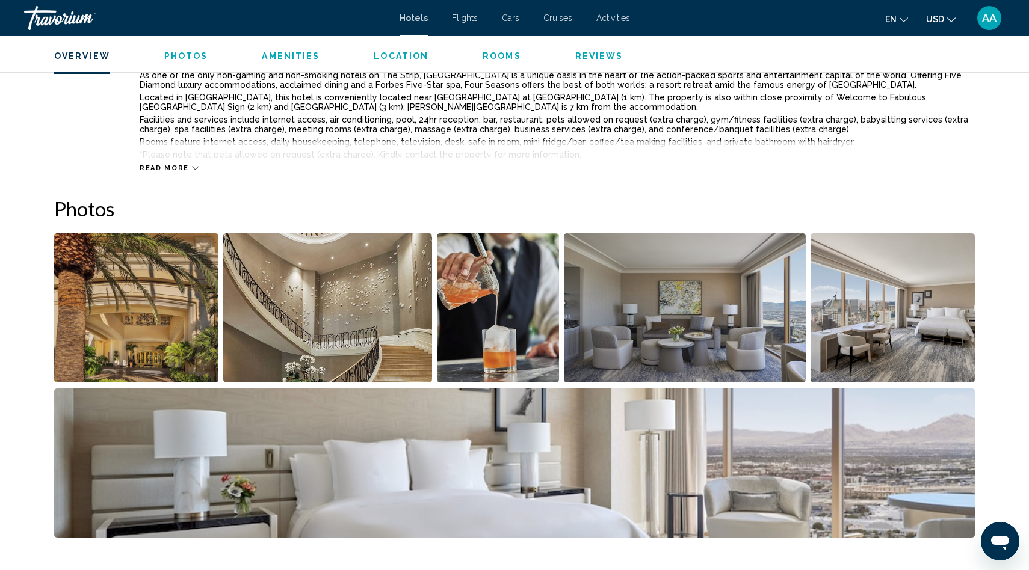
scroll to position [477, 0]
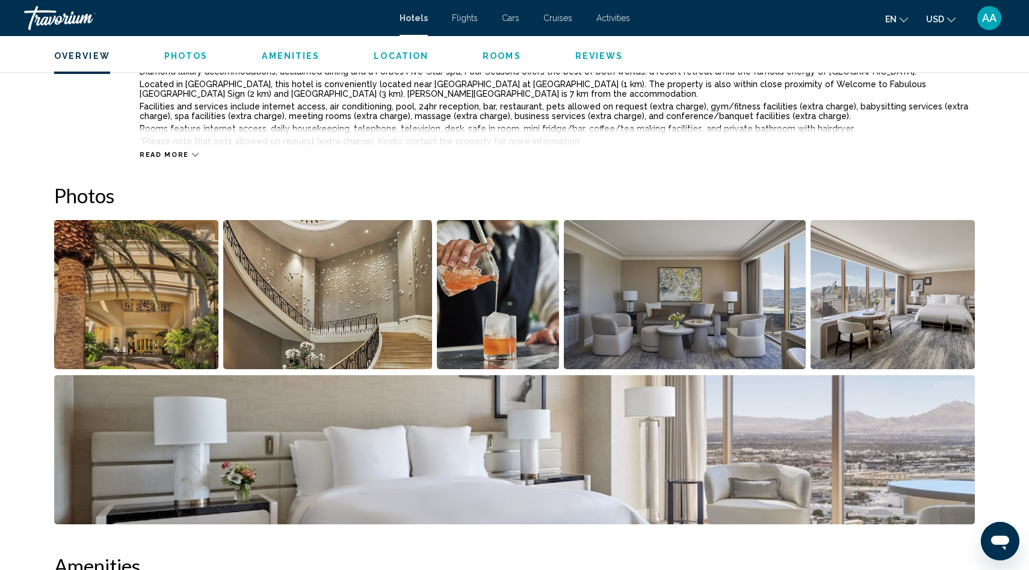
click at [131, 329] on img "Open full-screen image slider" at bounding box center [136, 294] width 164 height 149
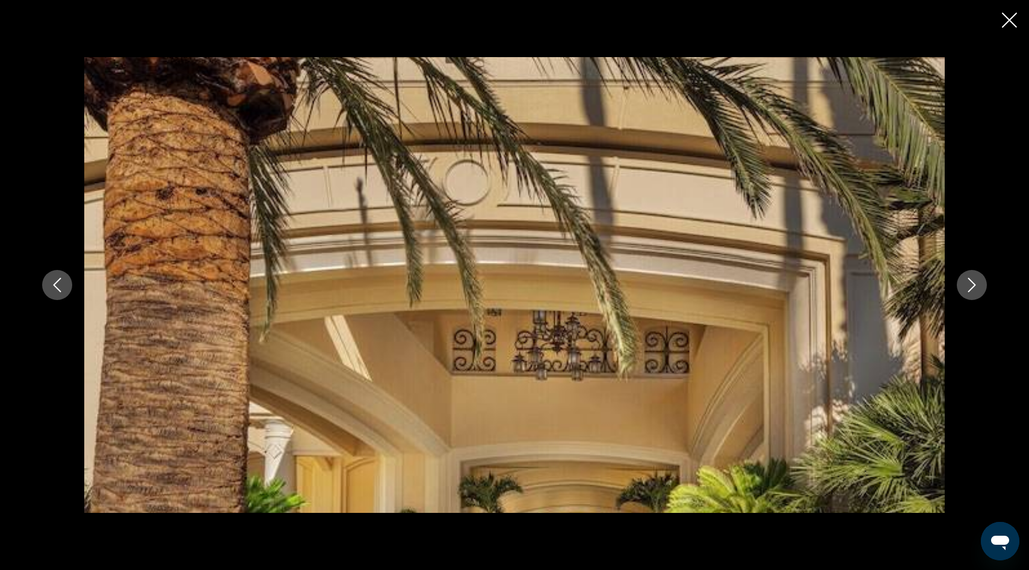
click at [972, 288] on icon "Next image" at bounding box center [972, 285] width 14 height 14
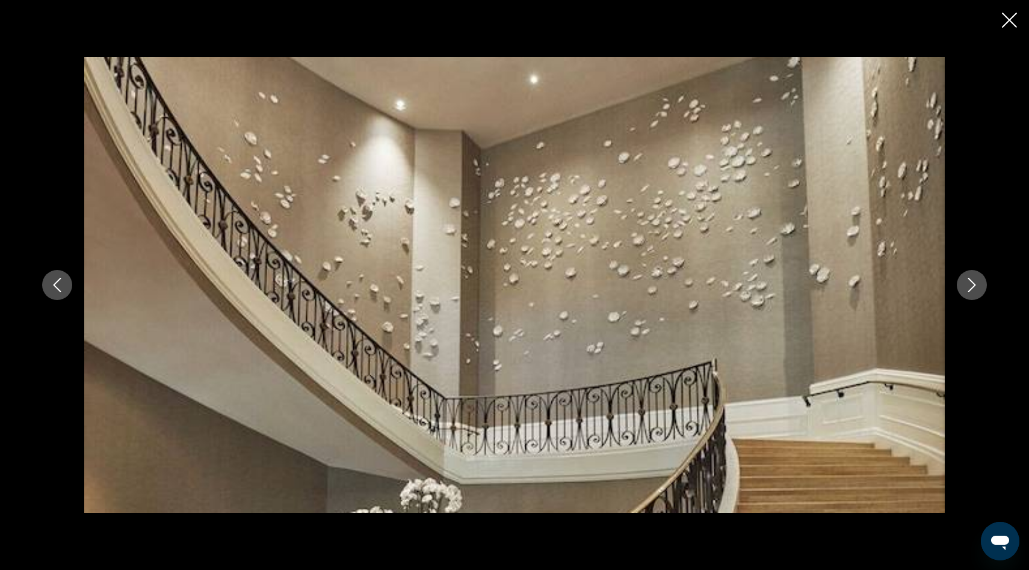
click at [972, 288] on icon "Next image" at bounding box center [972, 285] width 14 height 14
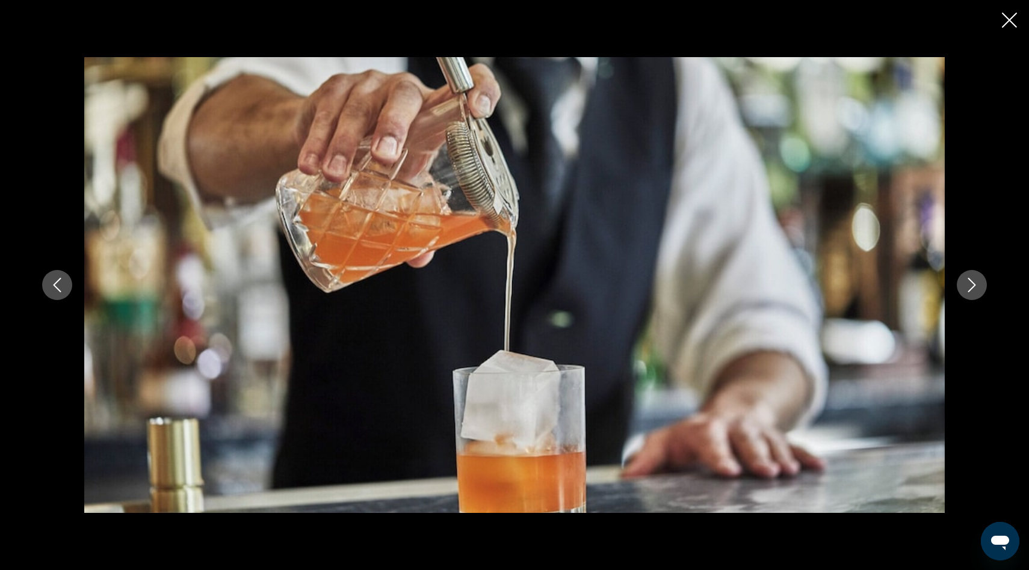
click at [972, 288] on icon "Next image" at bounding box center [972, 285] width 14 height 14
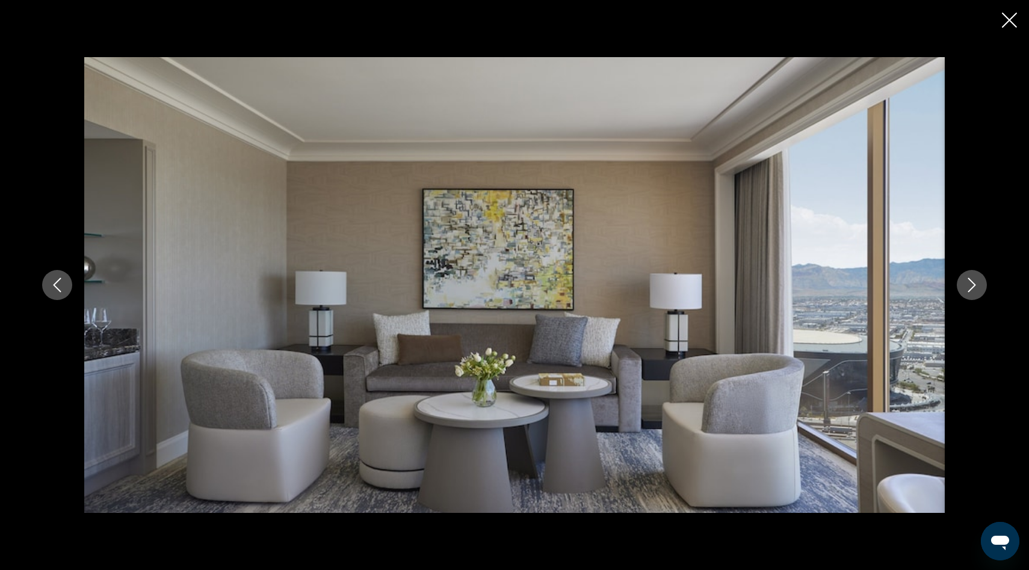
click at [972, 288] on icon "Next image" at bounding box center [972, 285] width 14 height 14
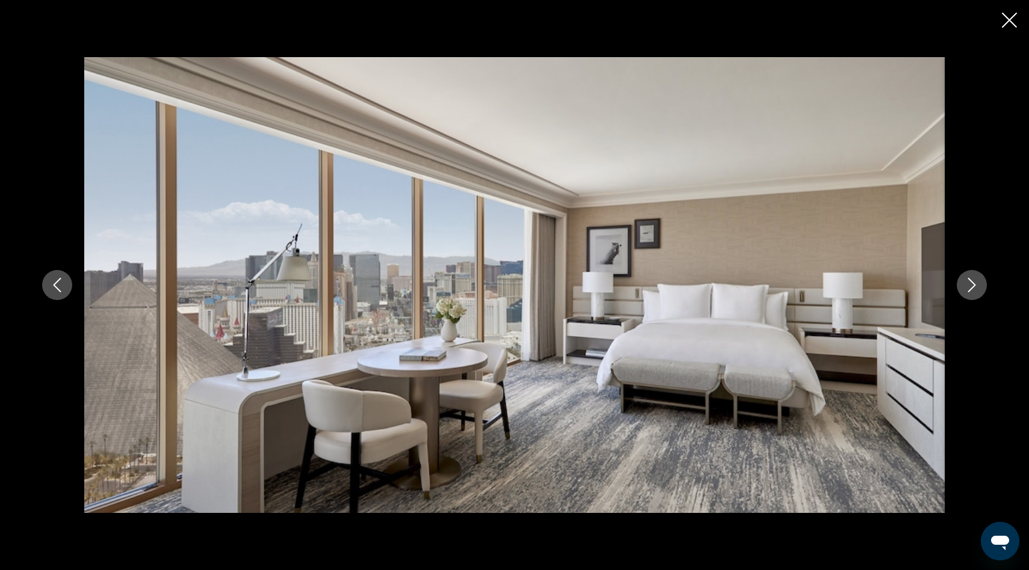
click at [972, 288] on icon "Next image" at bounding box center [972, 285] width 14 height 14
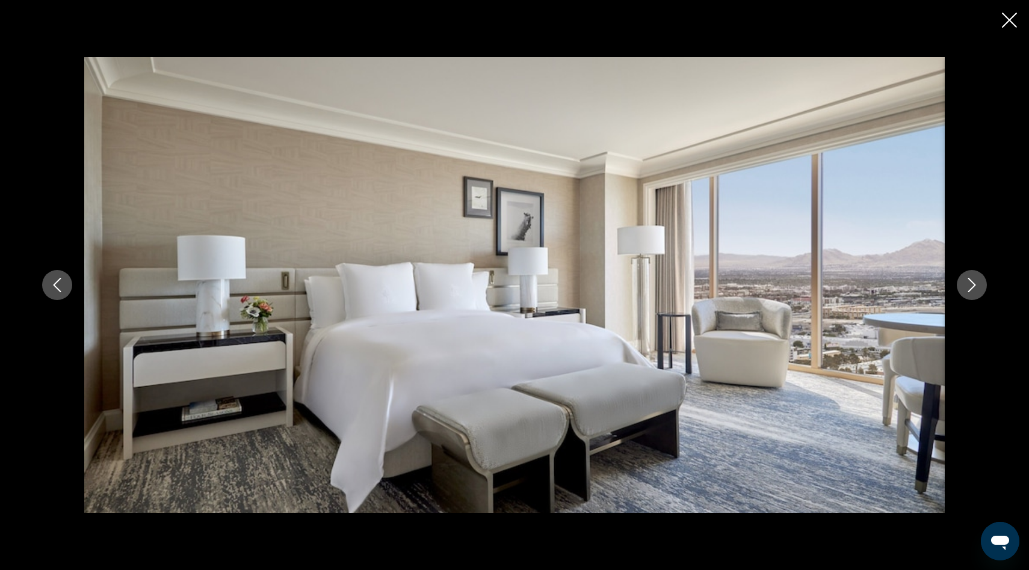
click at [972, 288] on icon "Next image" at bounding box center [972, 285] width 14 height 14
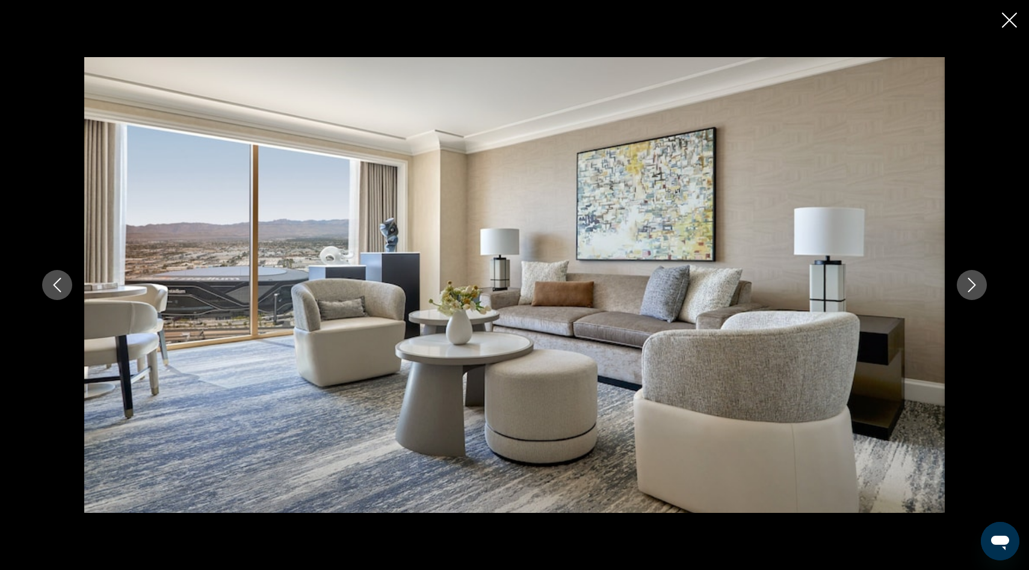
click at [973, 288] on icon "Next image" at bounding box center [972, 285] width 14 height 14
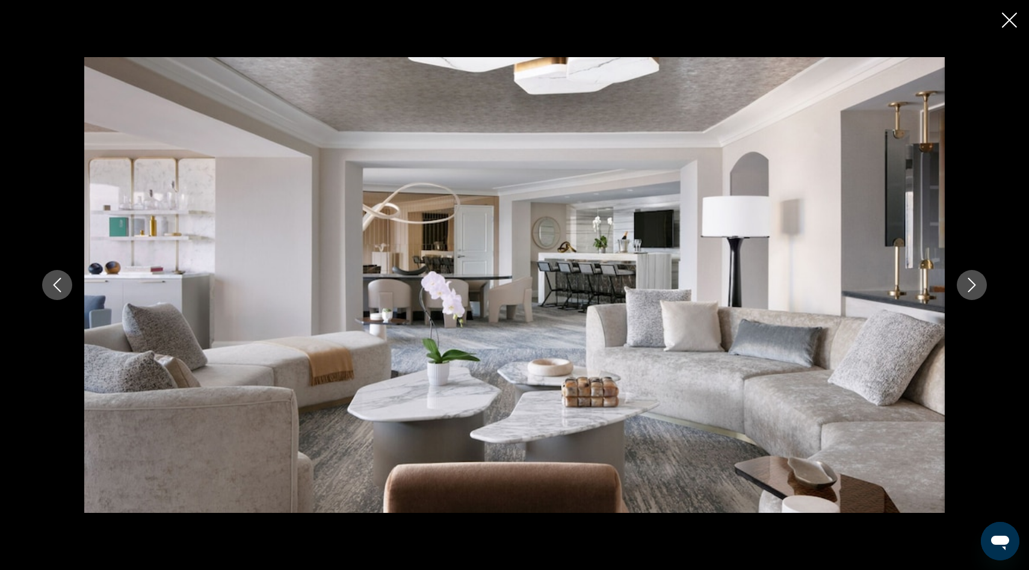
click at [973, 288] on icon "Next image" at bounding box center [972, 285] width 14 height 14
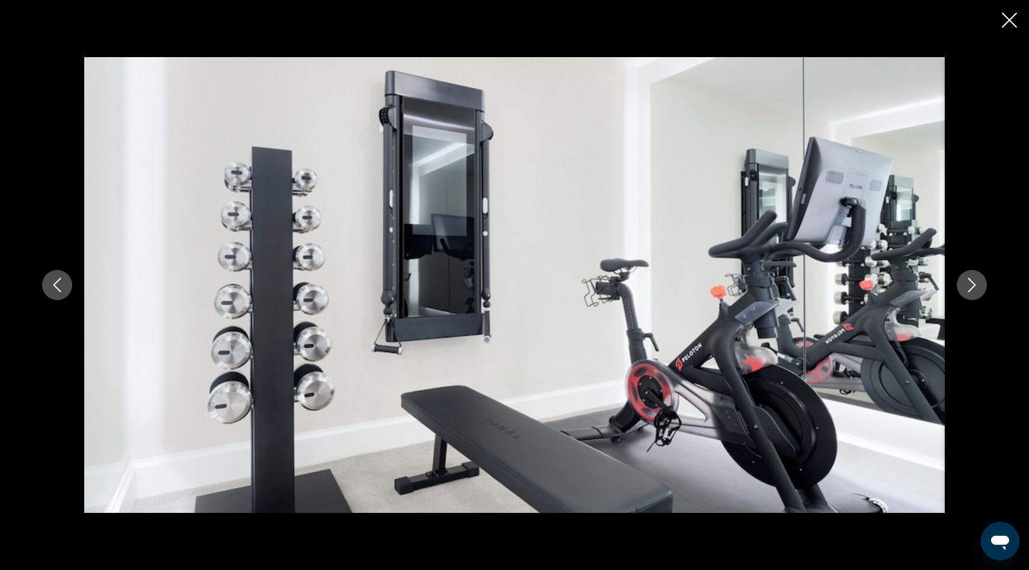
click at [973, 288] on icon "Next image" at bounding box center [972, 285] width 14 height 14
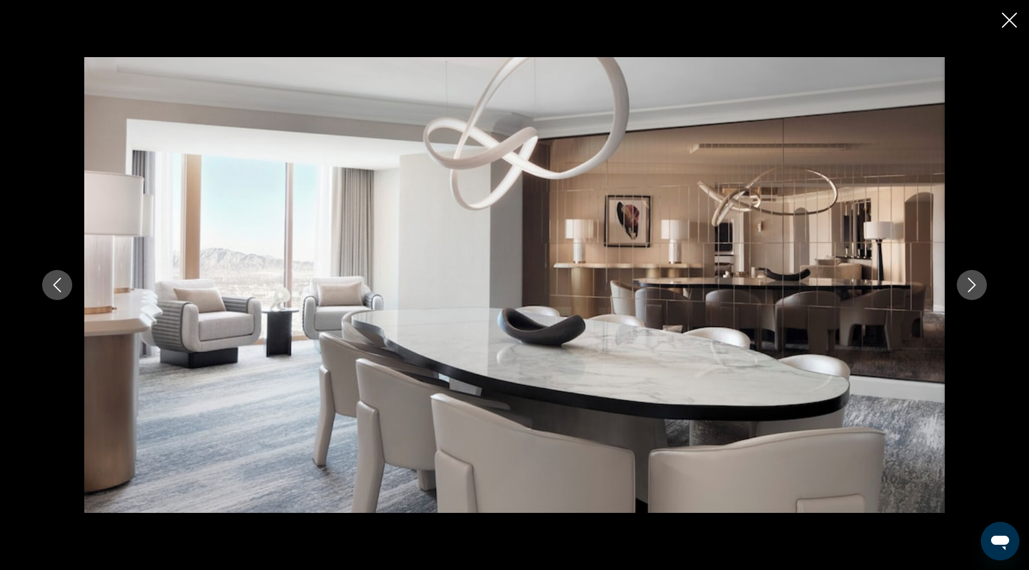
click at [973, 288] on icon "Next image" at bounding box center [972, 285] width 14 height 14
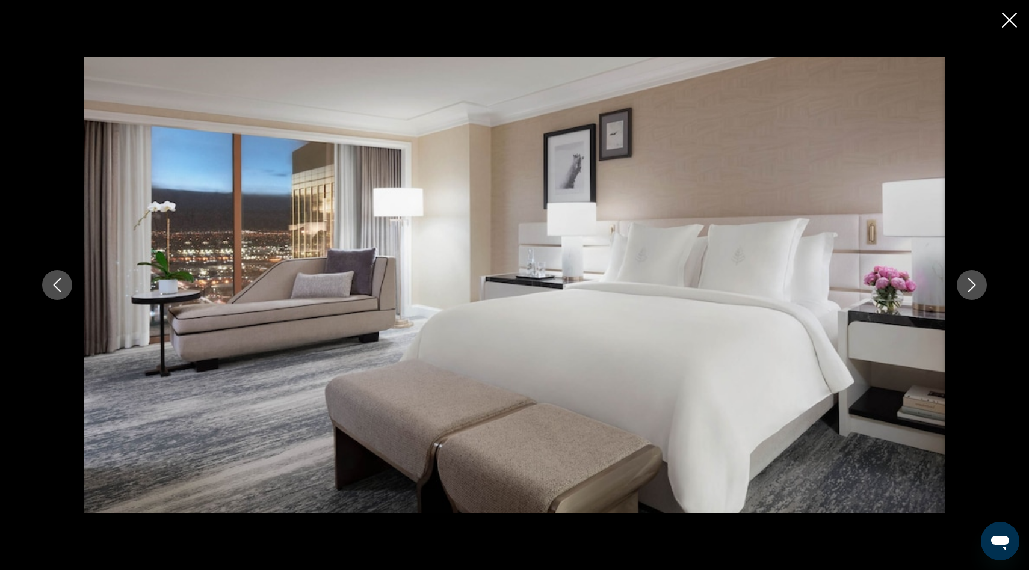
click at [1009, 22] on icon "Close slideshow" at bounding box center [1009, 20] width 15 height 15
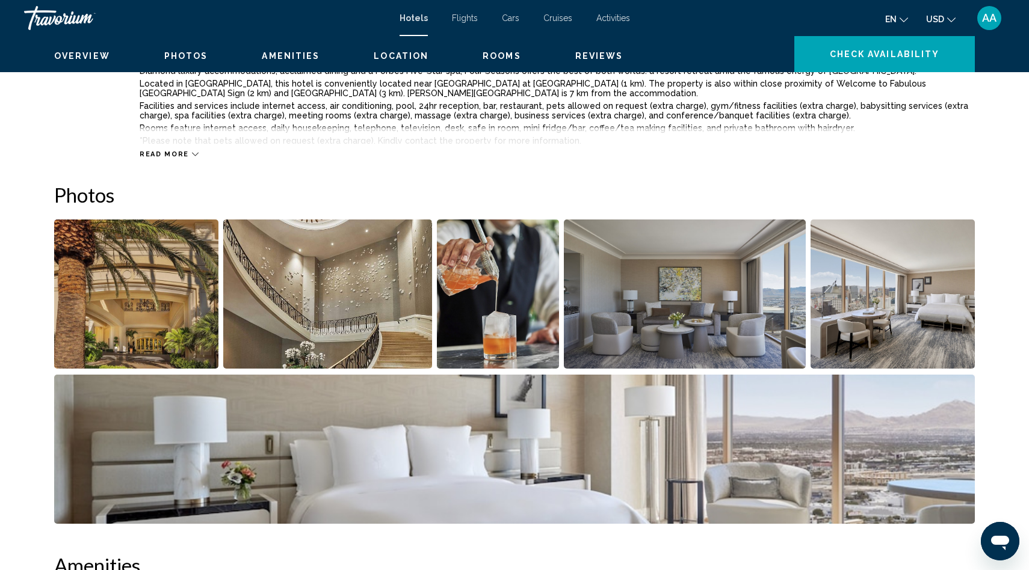
scroll to position [0, 0]
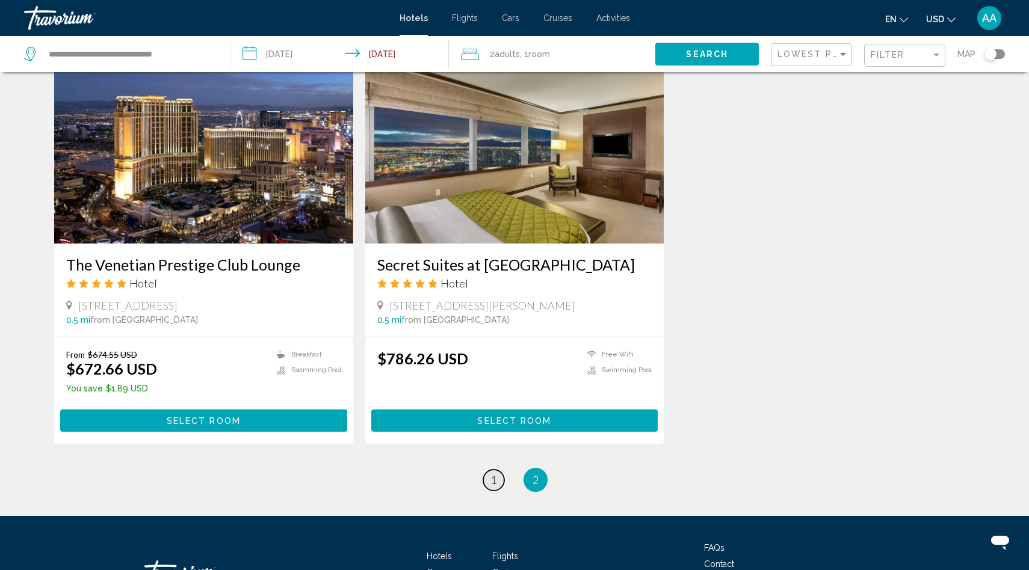
click at [491, 474] on span "1" at bounding box center [493, 480] width 6 height 13
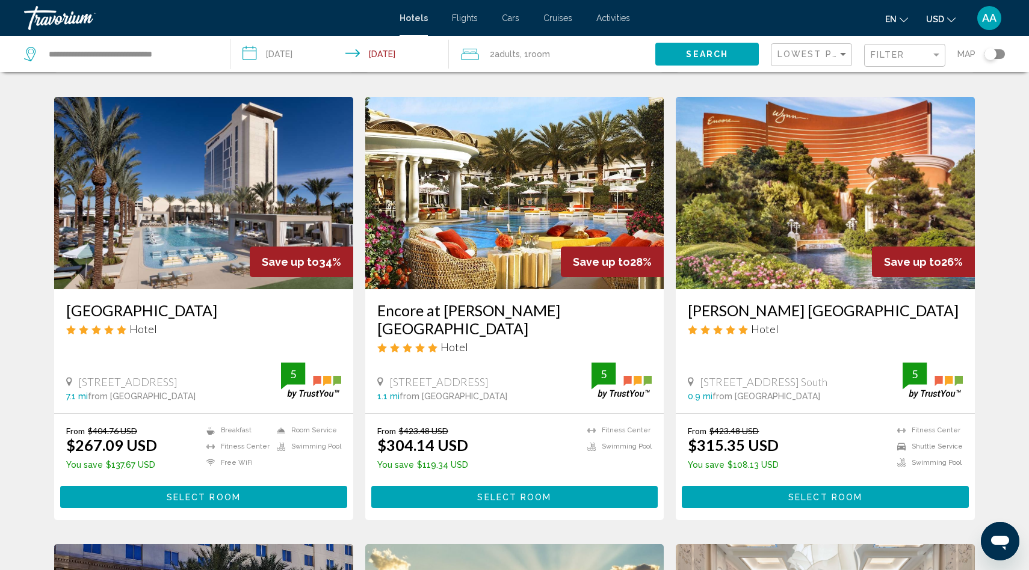
scroll to position [901, 0]
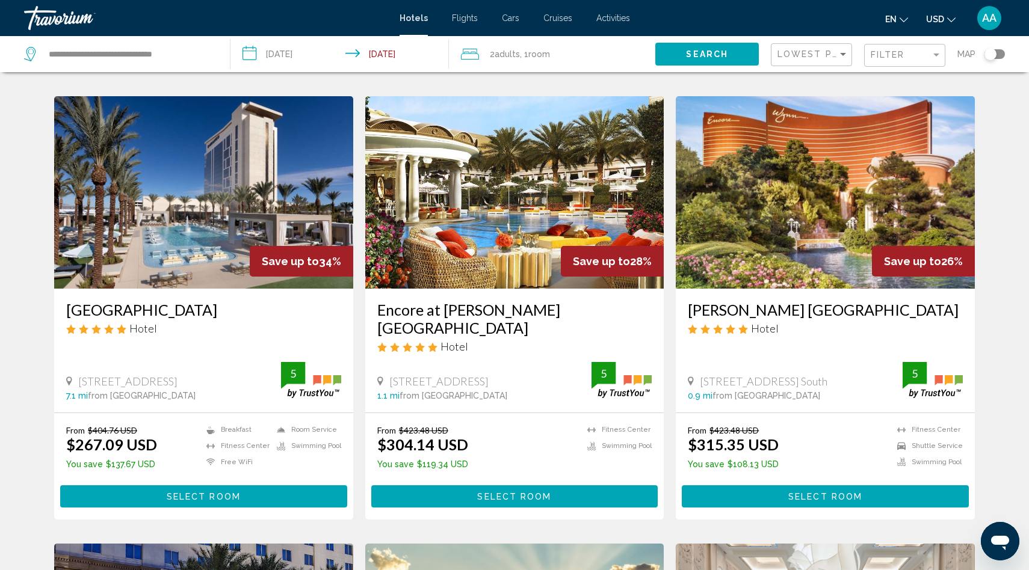
click at [394, 55] on input "**********" at bounding box center [341, 56] width 223 height 40
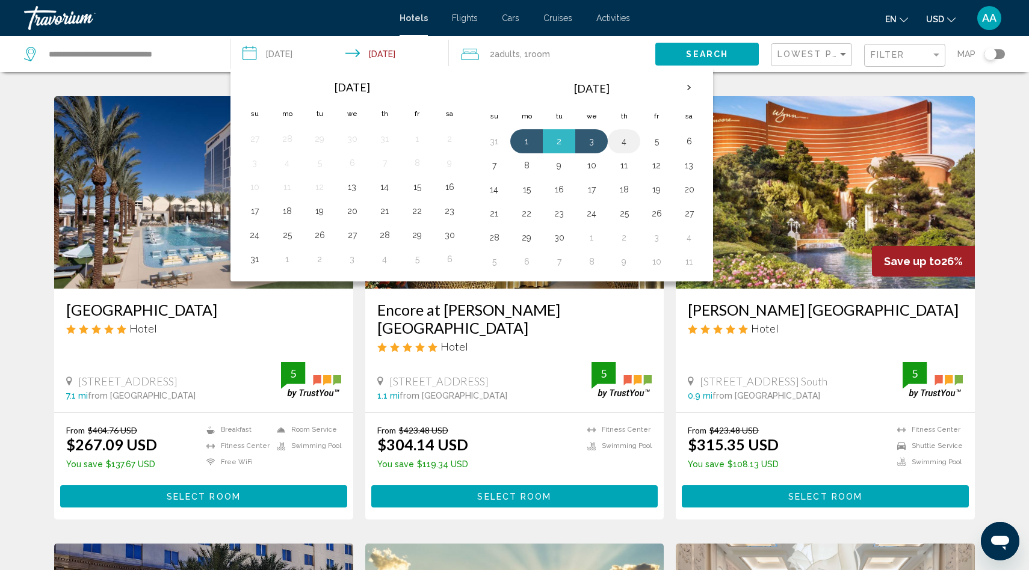
click at [628, 143] on button "4" at bounding box center [623, 141] width 19 height 17
click at [526, 143] on button "1" at bounding box center [526, 141] width 19 height 17
type input "**********"
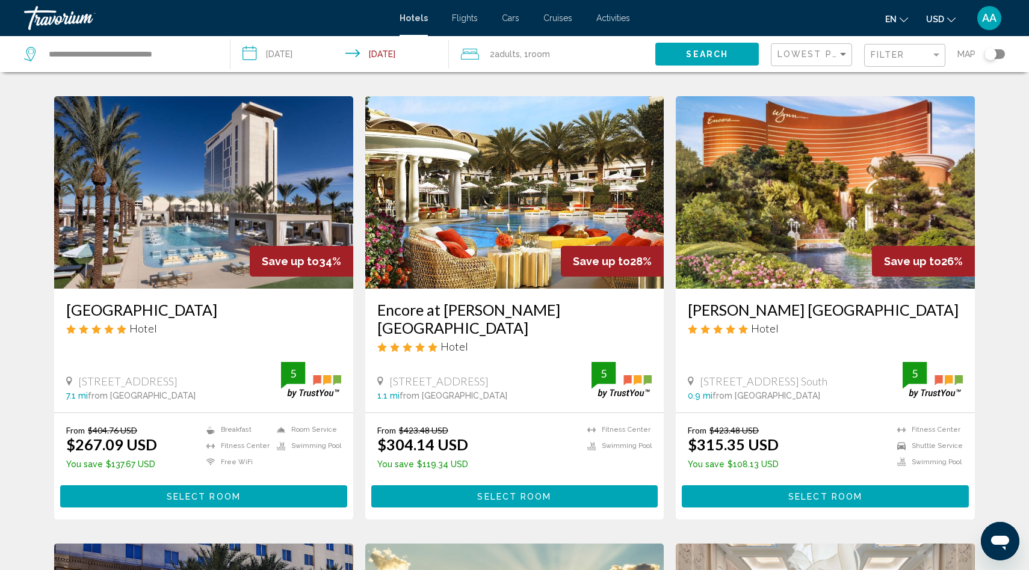
click at [719, 52] on span "Search" at bounding box center [707, 55] width 42 height 10
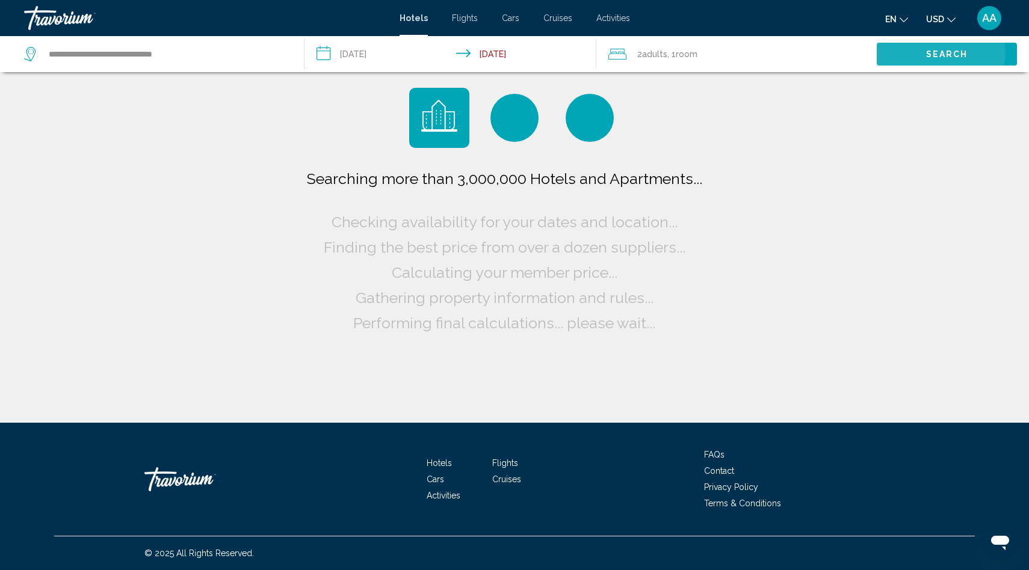
scroll to position [0, 0]
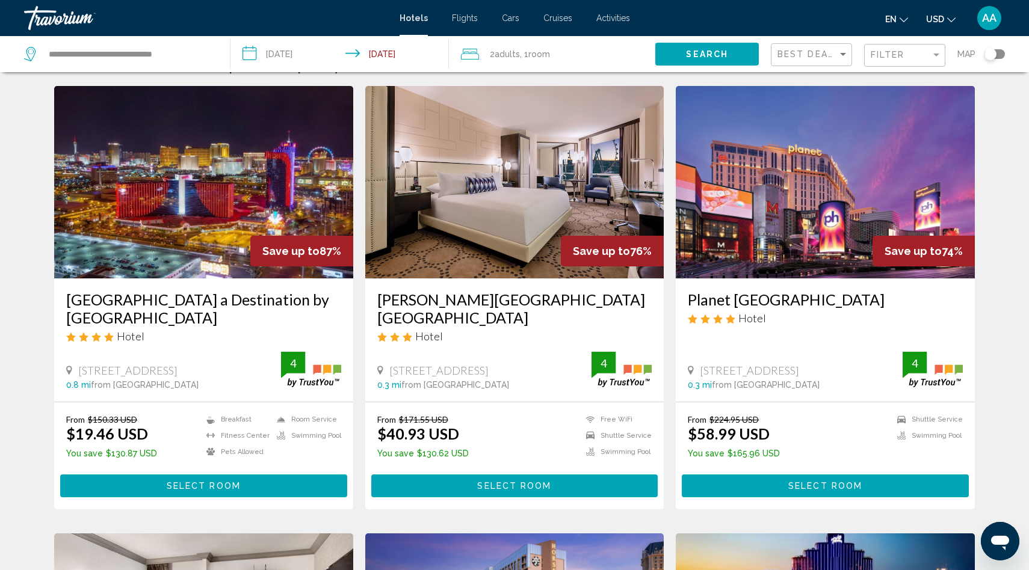
scroll to position [29, 0]
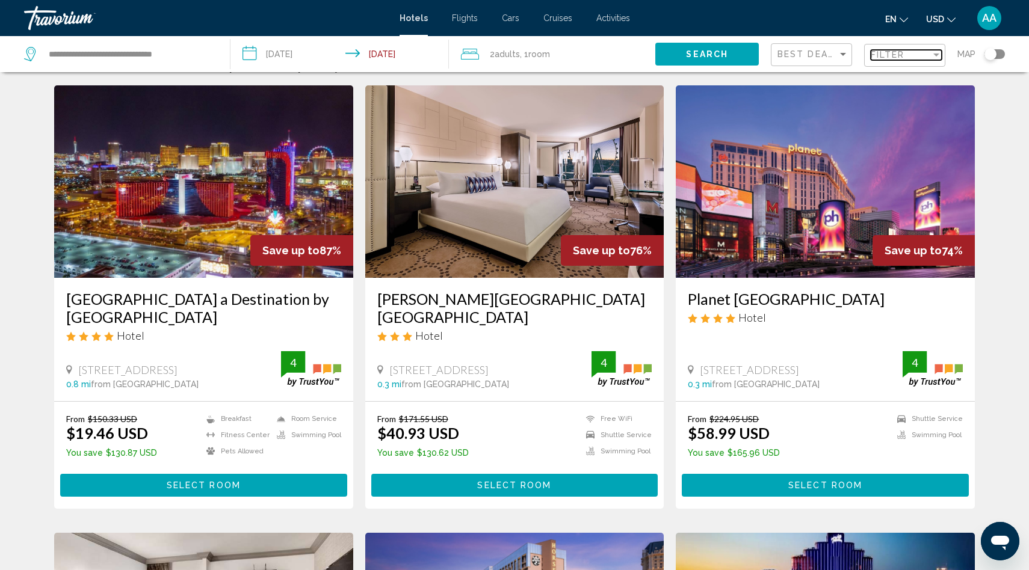
click at [894, 54] on span "Filter" at bounding box center [888, 55] width 34 height 10
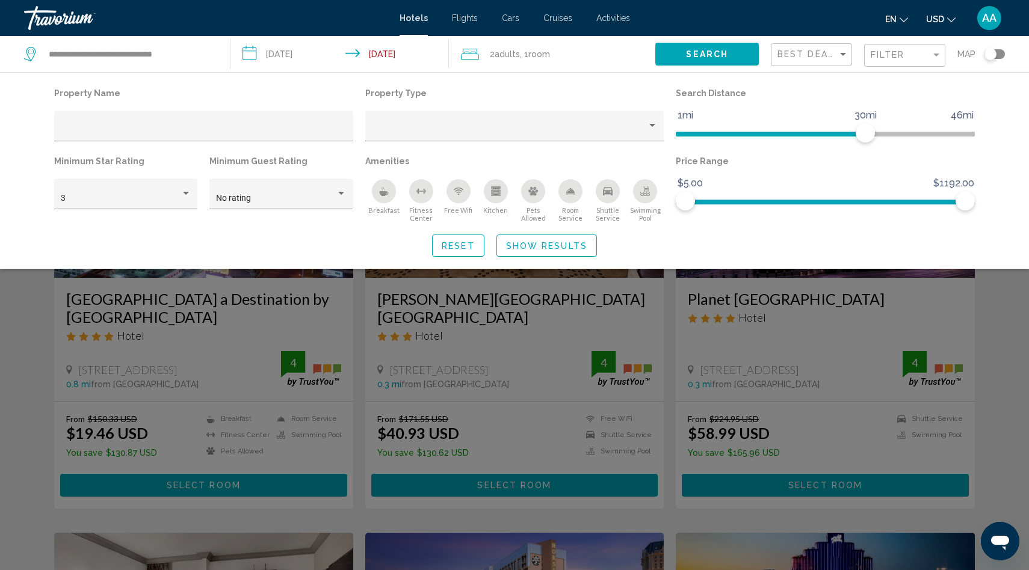
click at [646, 194] on icon "Swimming Pool" at bounding box center [645, 192] width 10 height 10
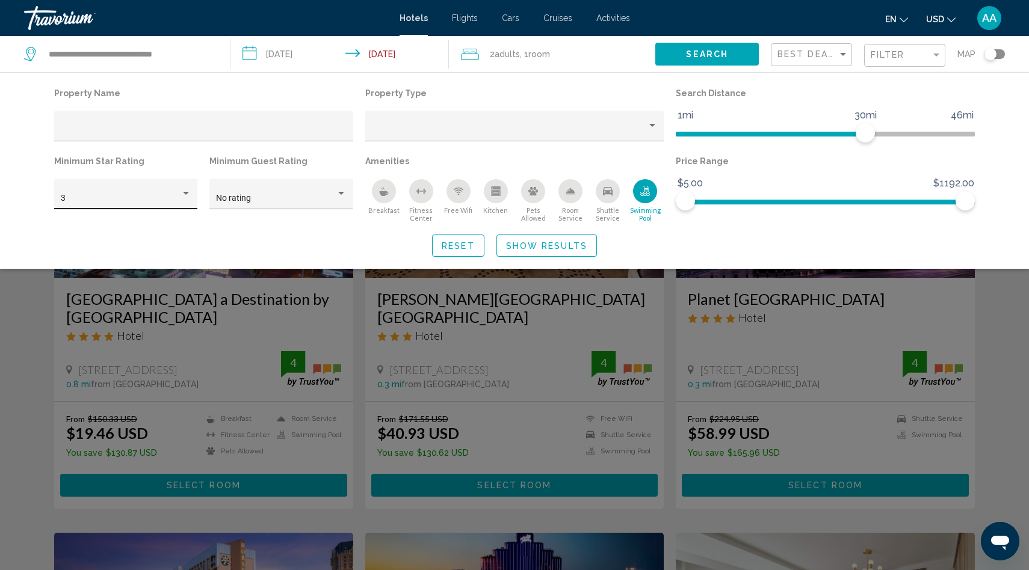
click at [184, 205] on div "3" at bounding box center [126, 197] width 131 height 25
click at [124, 255] on span "5" at bounding box center [126, 249] width 131 height 25
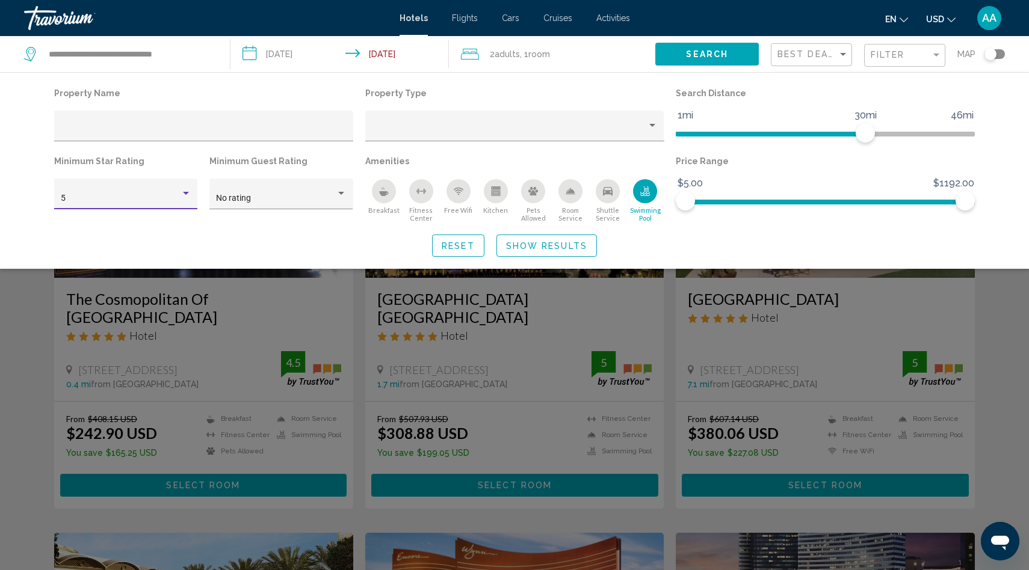
click at [538, 246] on span "Show Results" at bounding box center [546, 246] width 81 height 10
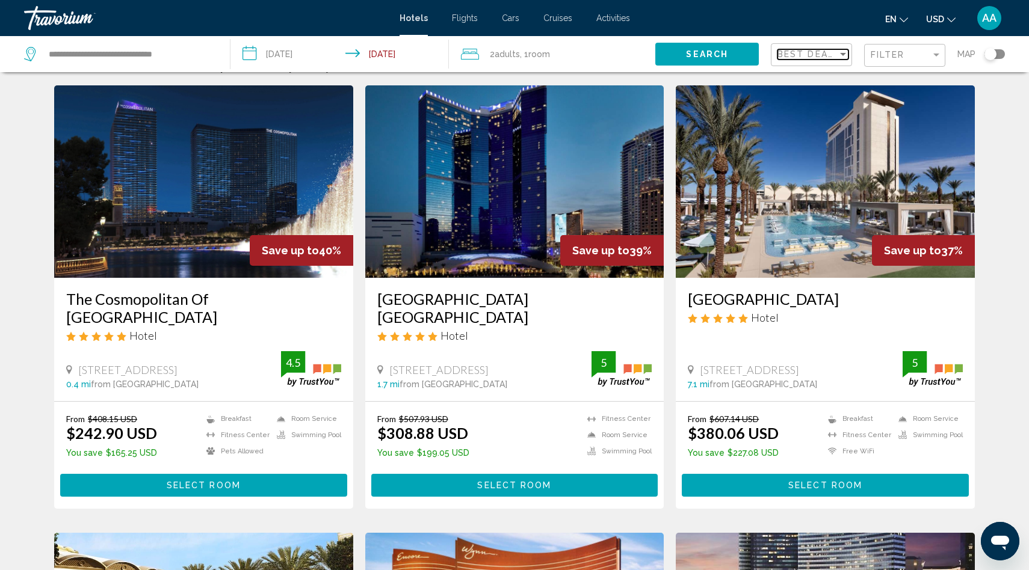
click at [815, 55] on span "Best Deals" at bounding box center [808, 54] width 63 height 10
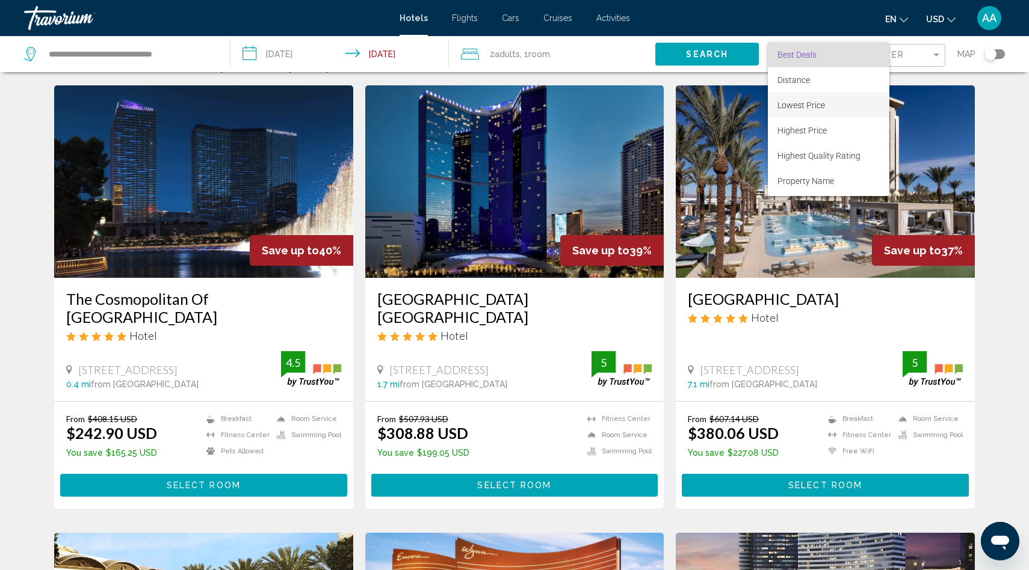
click at [793, 107] on span "Lowest Price" at bounding box center [801, 105] width 48 height 10
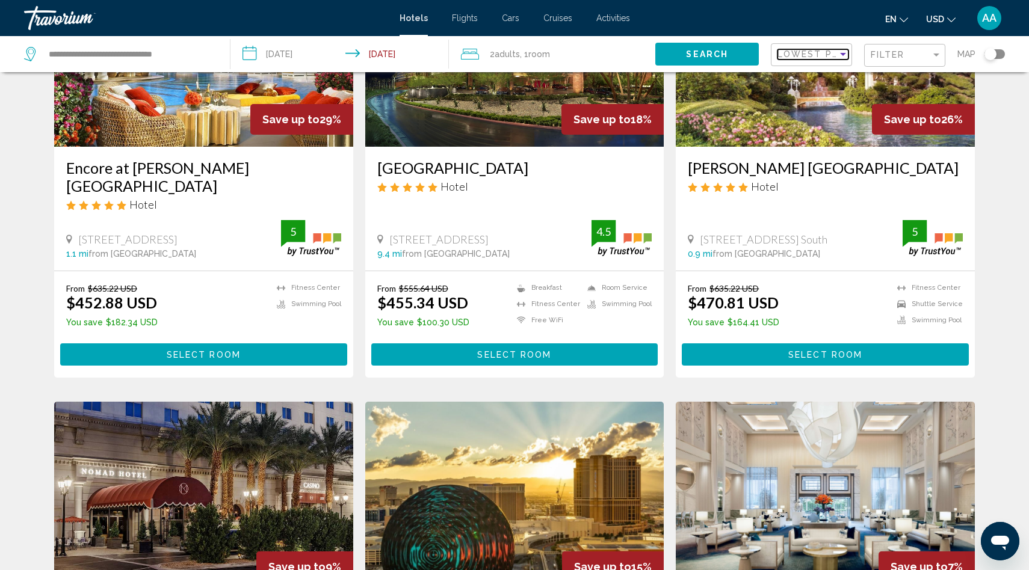
scroll to position [1043, 0]
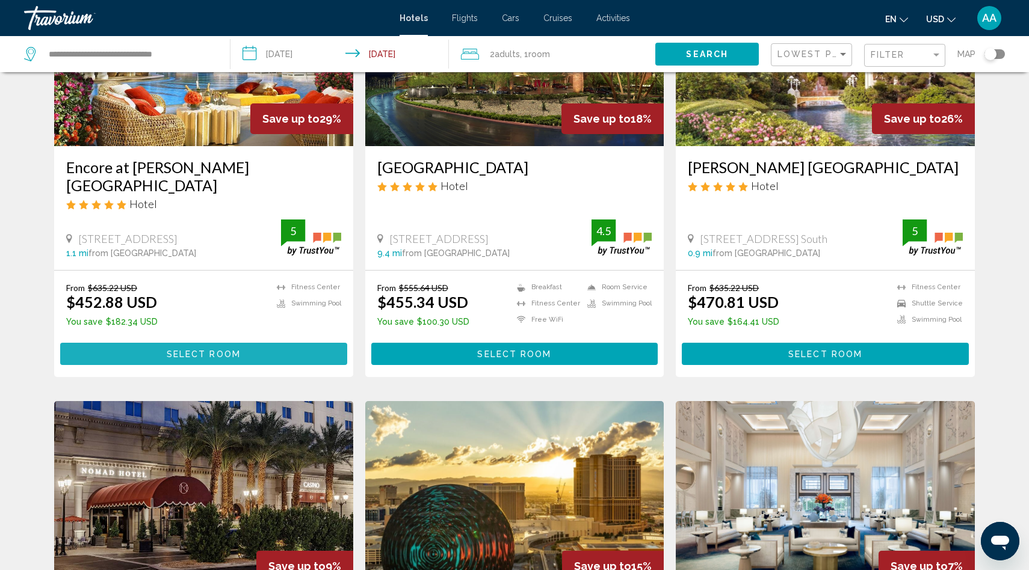
click at [195, 350] on span "Select Room" at bounding box center [204, 355] width 74 height 10
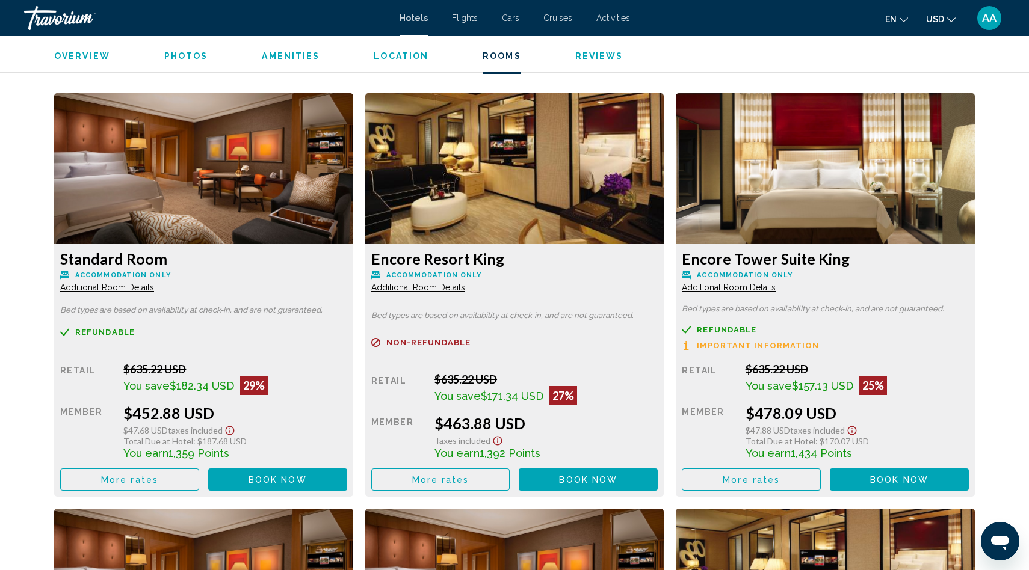
scroll to position [1598, 0]
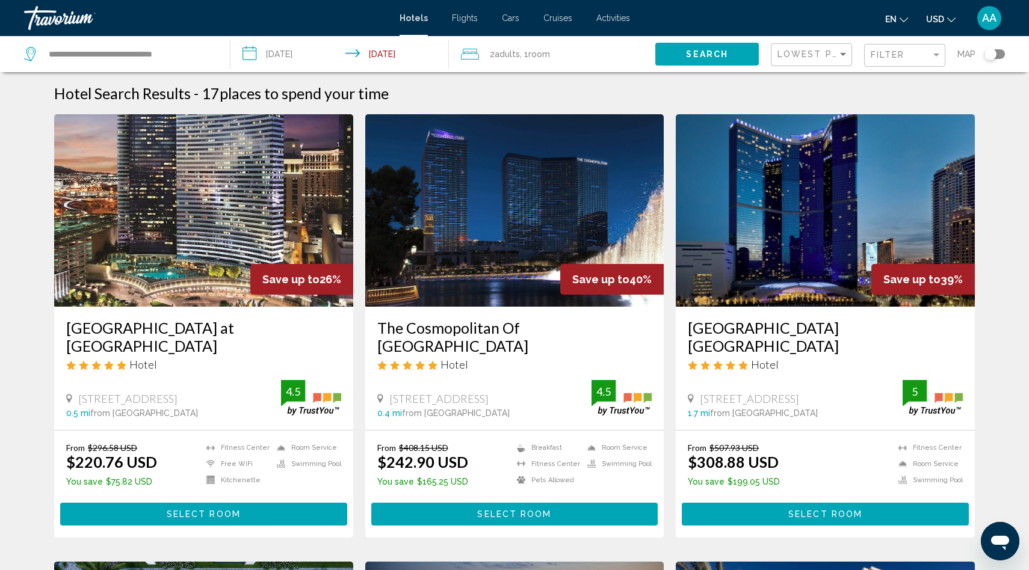
click at [401, 58] on input "**********" at bounding box center [341, 56] width 223 height 40
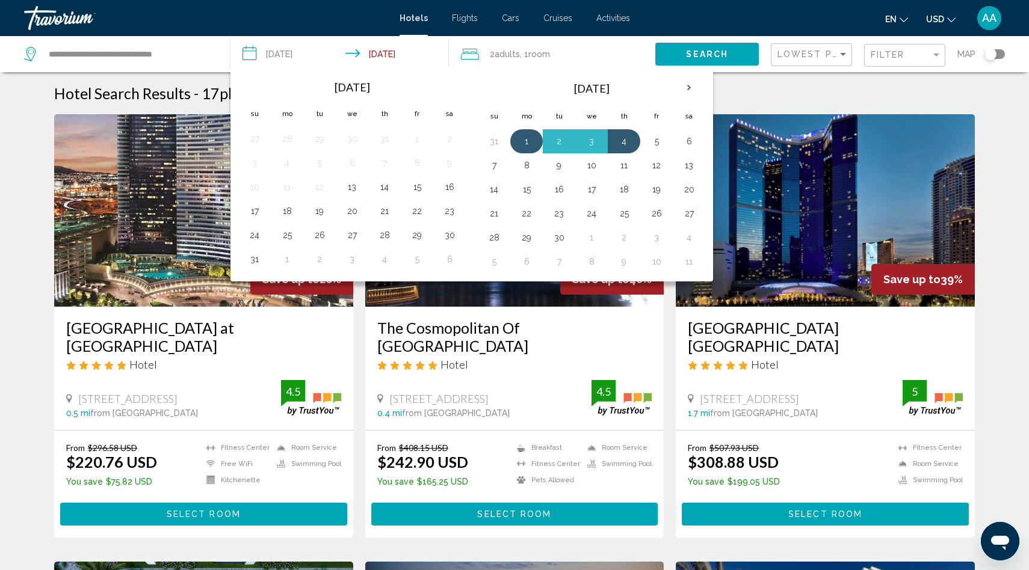
click at [525, 143] on button "1" at bounding box center [526, 141] width 19 height 17
click at [595, 144] on button "3" at bounding box center [591, 141] width 19 height 17
type input "**********"
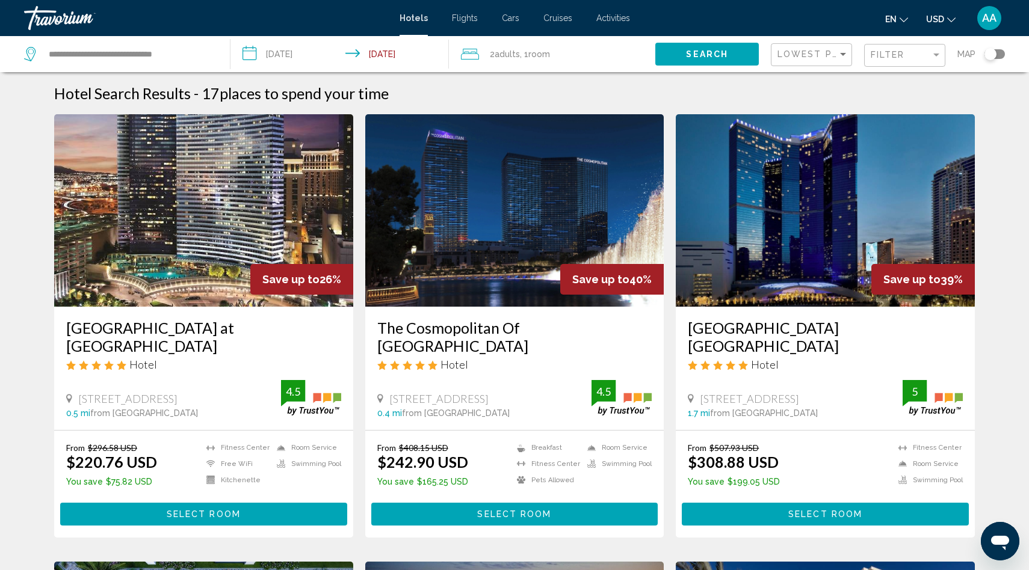
click at [235, 503] on button "Select Room" at bounding box center [203, 514] width 287 height 22
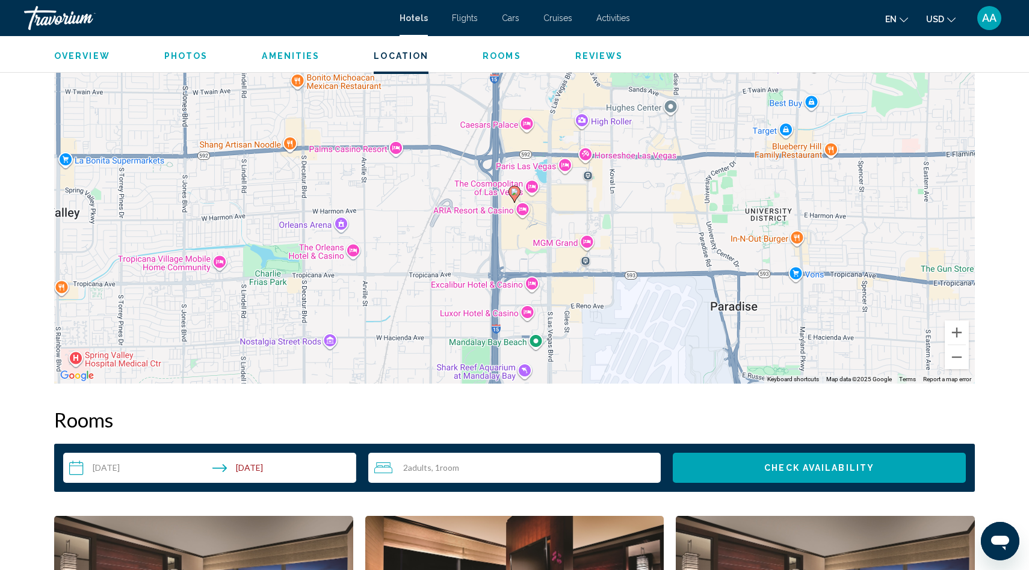
scroll to position [1187, 0]
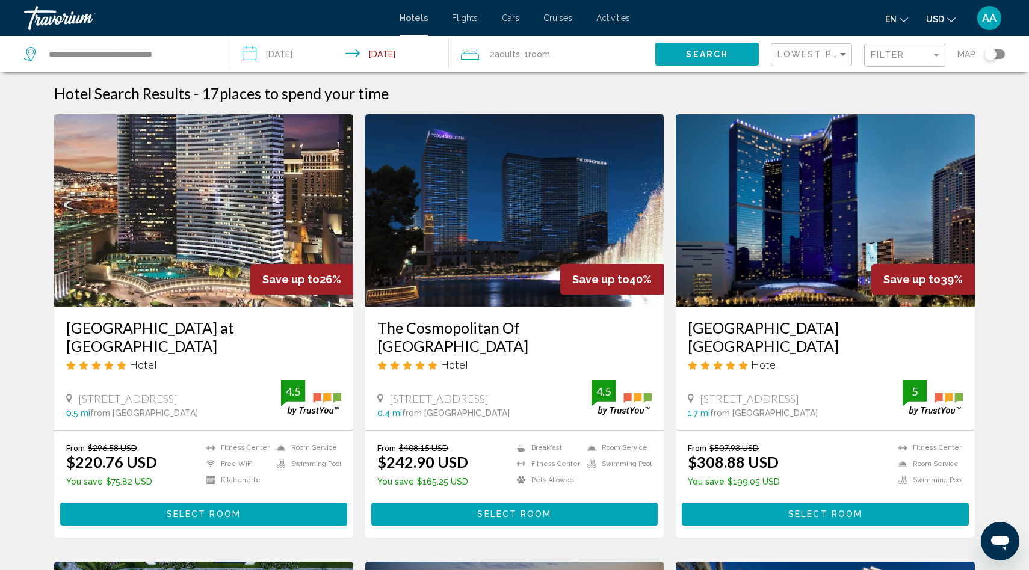
click at [291, 55] on input "**********" at bounding box center [341, 56] width 223 height 40
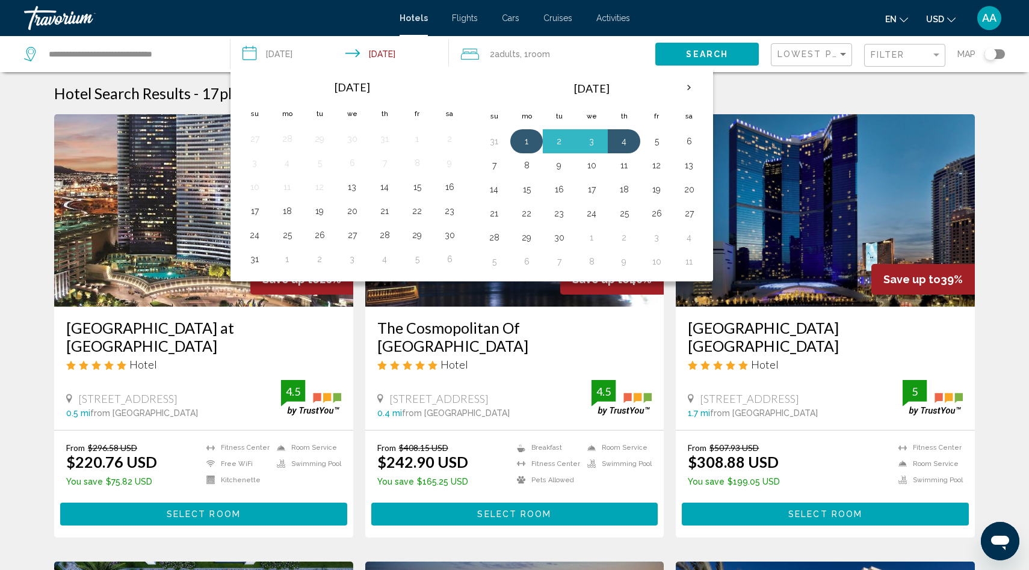
click at [522, 144] on button "1" at bounding box center [526, 141] width 19 height 17
click at [595, 144] on button "3" at bounding box center [591, 141] width 19 height 17
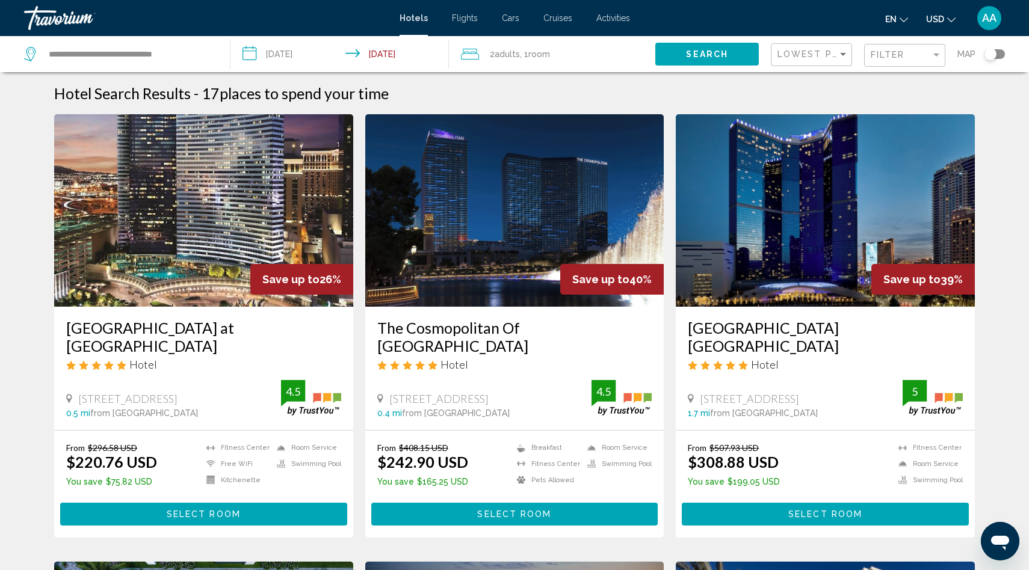
click at [288, 54] on input "**********" at bounding box center [341, 56] width 223 height 40
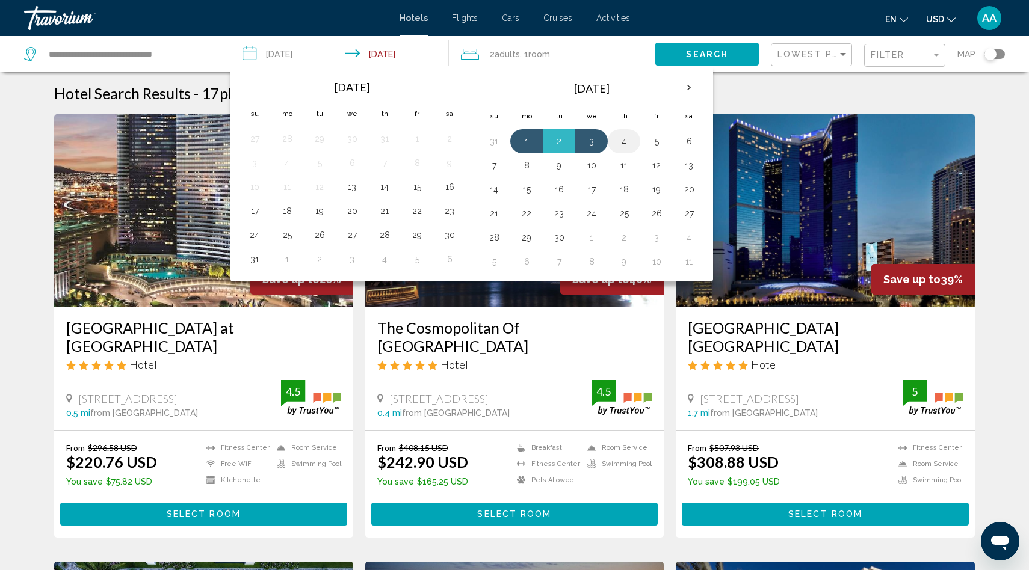
click at [625, 143] on button "4" at bounding box center [623, 141] width 19 height 17
click at [690, 142] on button "6" at bounding box center [688, 141] width 19 height 17
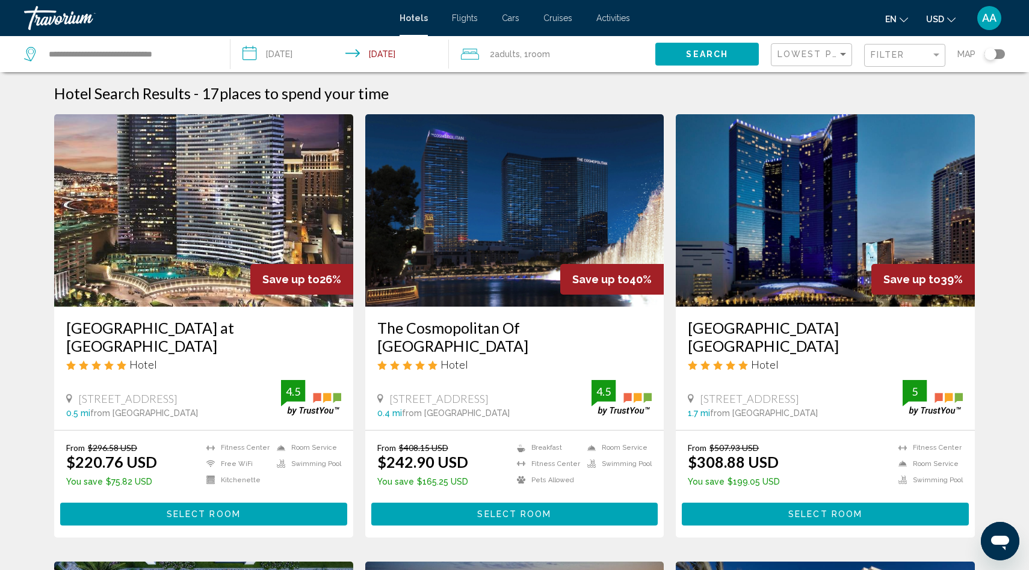
click at [717, 55] on span "Search" at bounding box center [707, 55] width 42 height 10
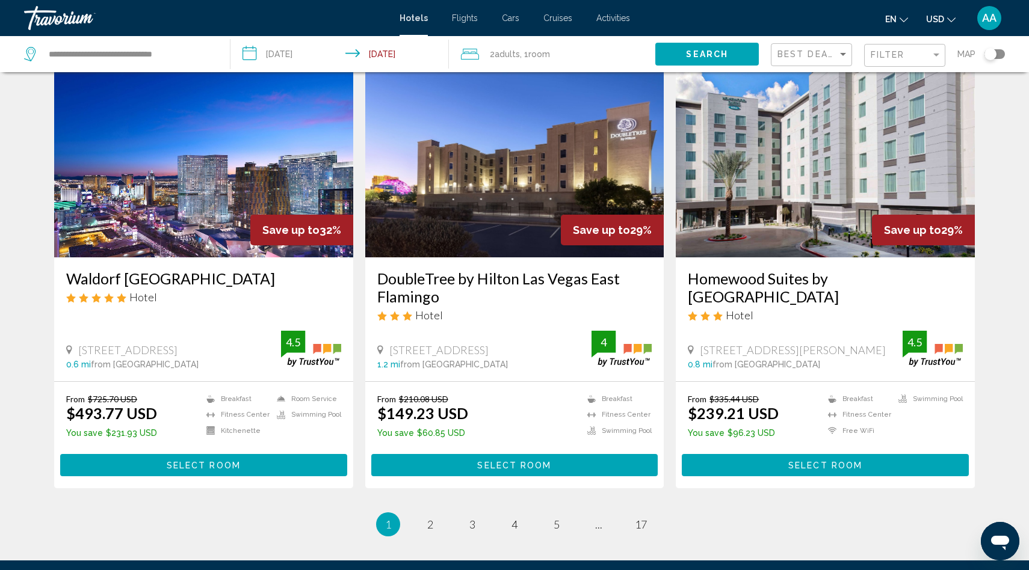
scroll to position [1398, 0]
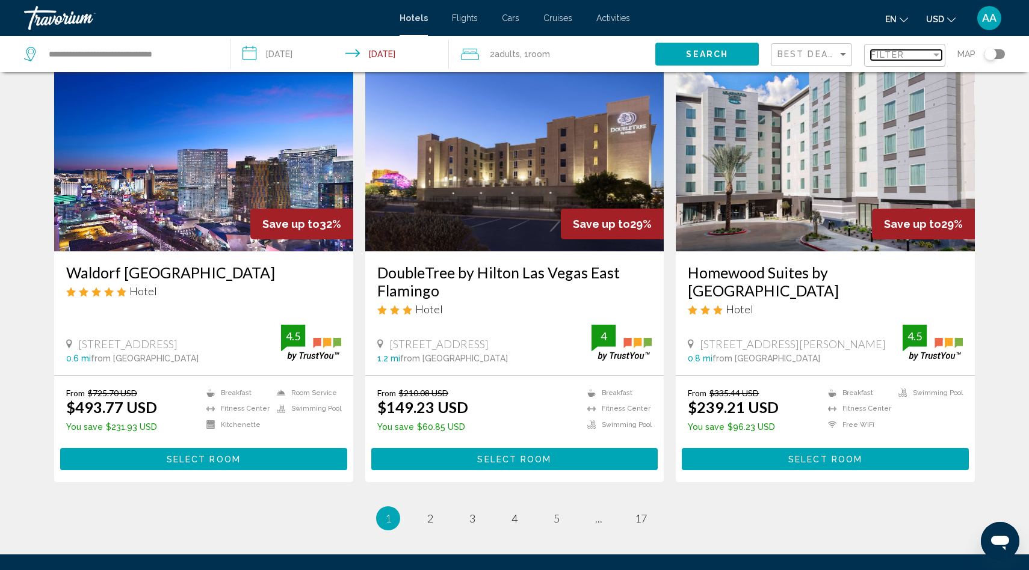
click at [895, 58] on span "Filter" at bounding box center [888, 55] width 34 height 10
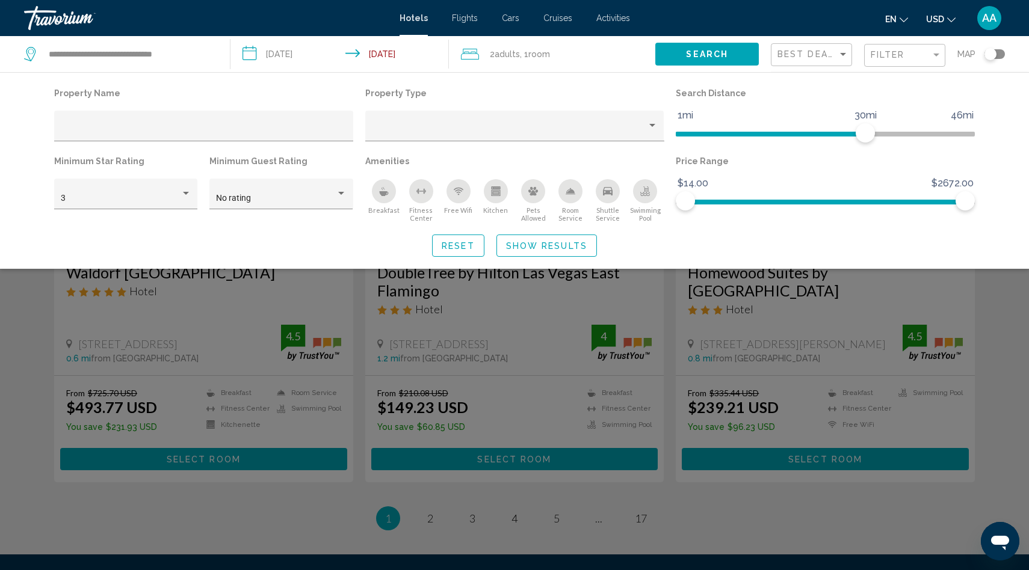
click at [636, 192] on div "Swimming Pool" at bounding box center [645, 191] width 24 height 24
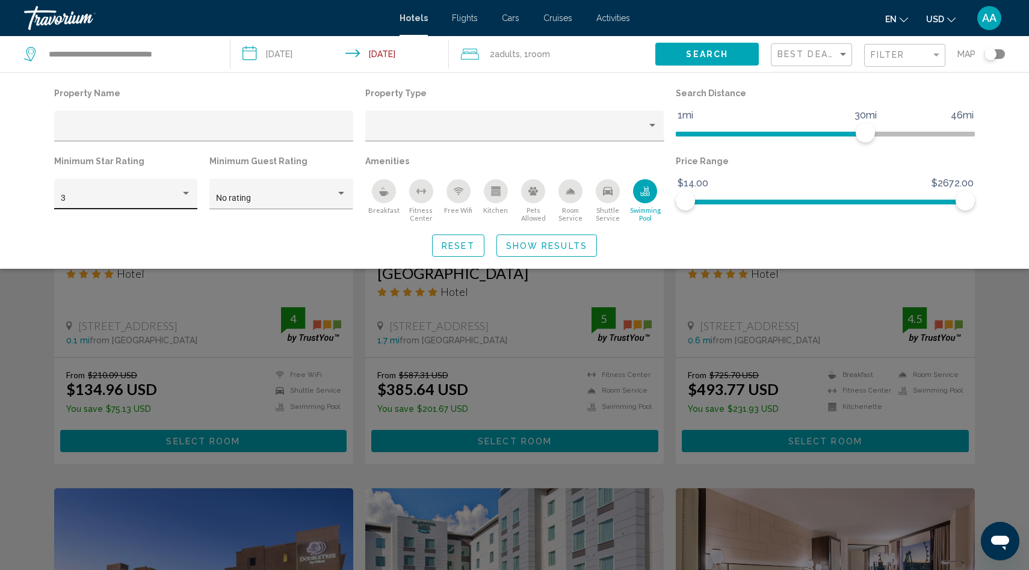
click at [137, 197] on div "3" at bounding box center [121, 199] width 120 height 10
click at [120, 253] on span "5" at bounding box center [126, 249] width 131 height 25
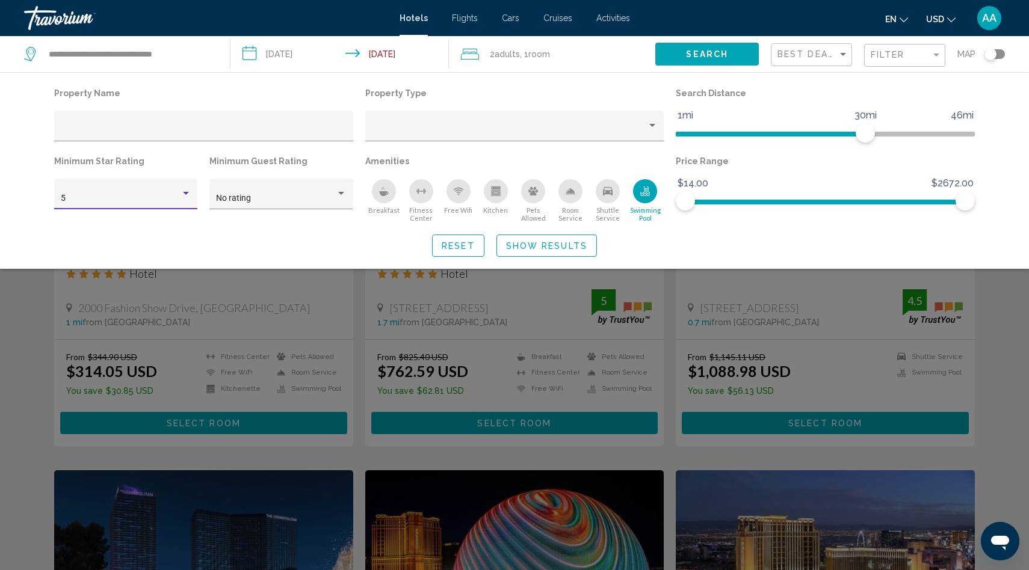
scroll to position [92, 0]
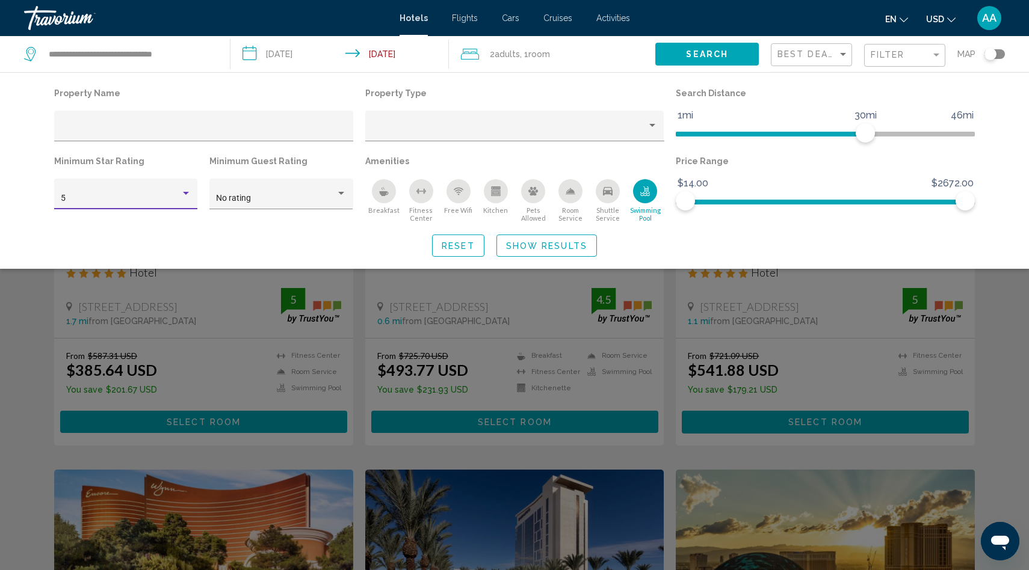
click at [572, 243] on span "Show Results" at bounding box center [546, 246] width 81 height 10
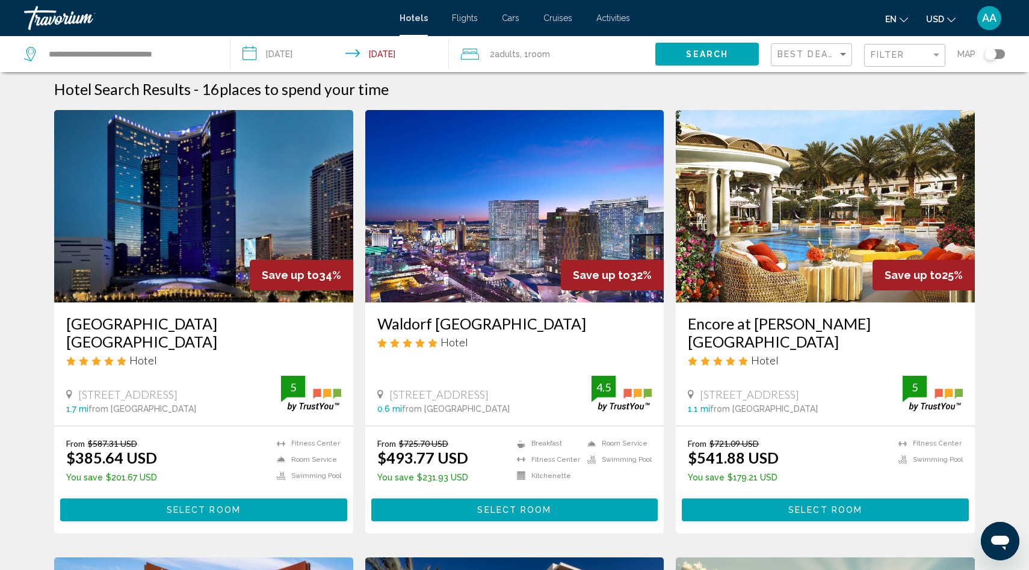
scroll to position [0, 0]
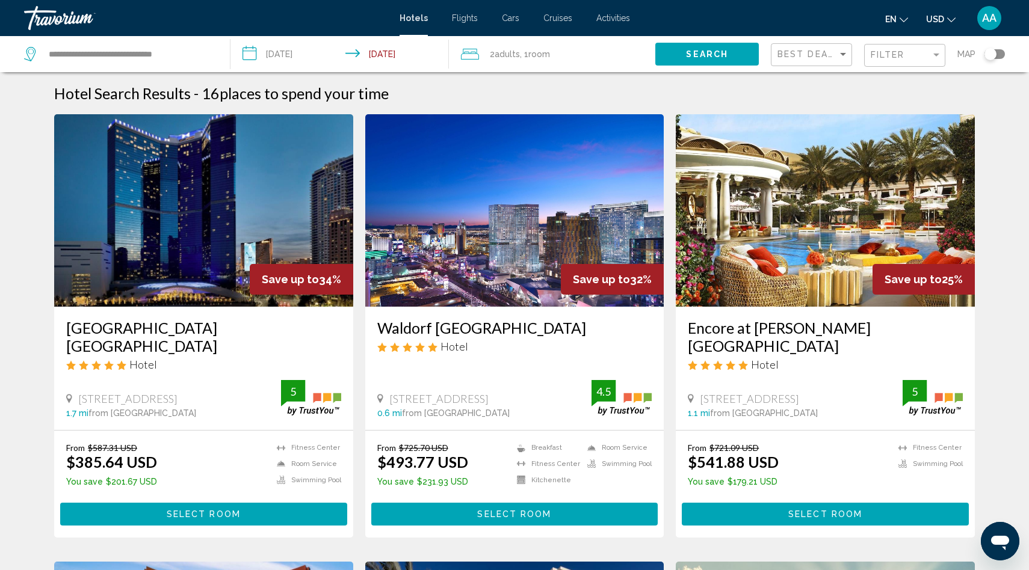
click at [289, 63] on input "**********" at bounding box center [341, 56] width 223 height 40
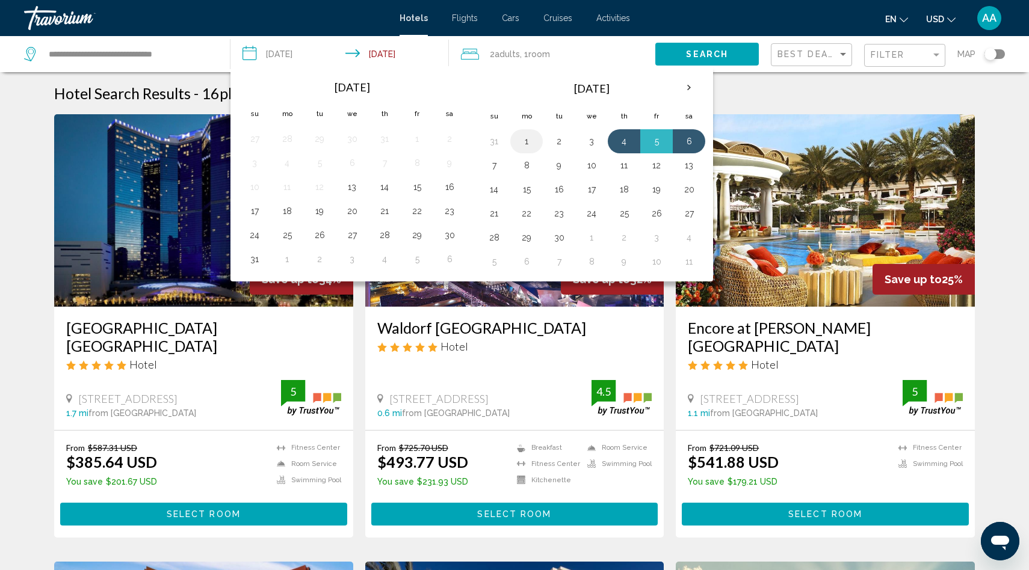
click at [523, 143] on button "1" at bounding box center [526, 141] width 19 height 17
click at [622, 141] on button "4" at bounding box center [623, 141] width 19 height 17
type input "**********"
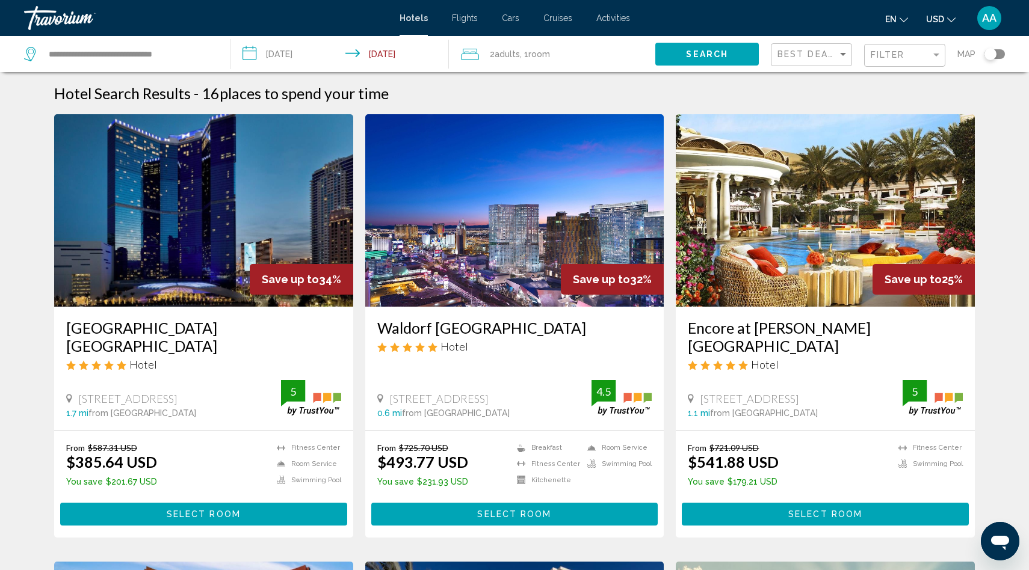
click at [724, 51] on span "Search" at bounding box center [707, 55] width 42 height 10
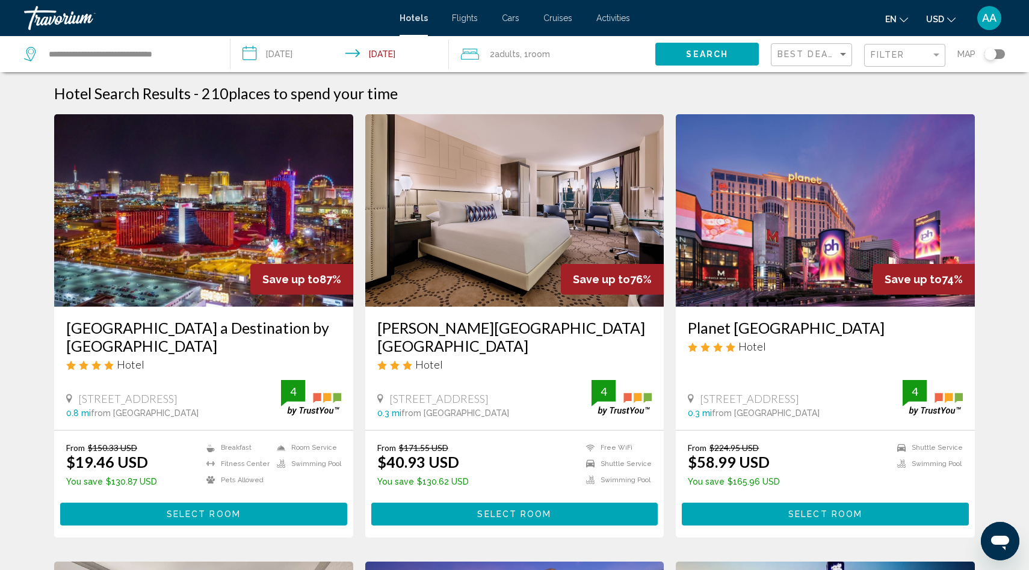
click at [886, 67] on button "Filter" at bounding box center [904, 55] width 81 height 25
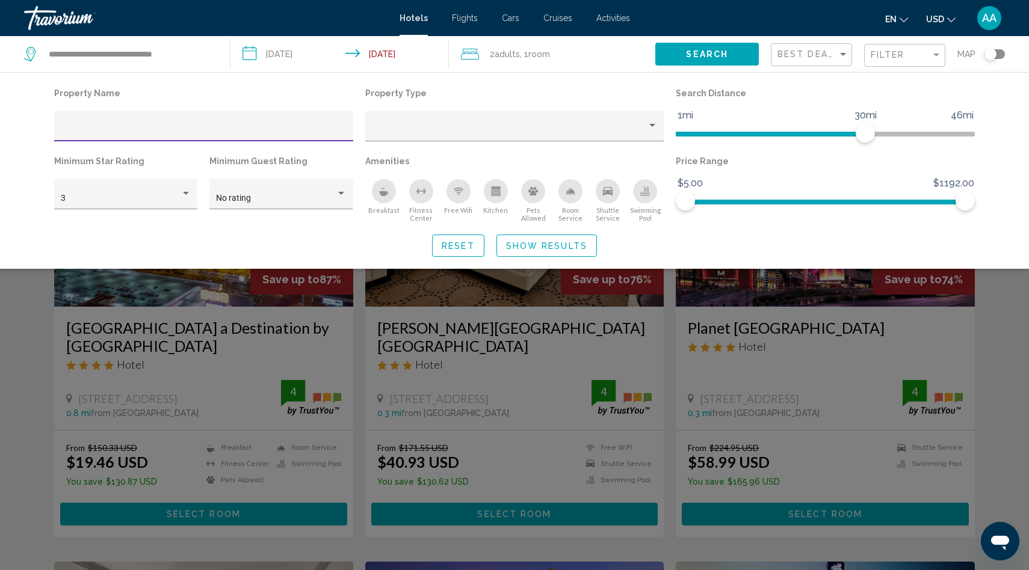
click at [643, 188] on icon "Swimming Pool" at bounding box center [645, 192] width 10 height 10
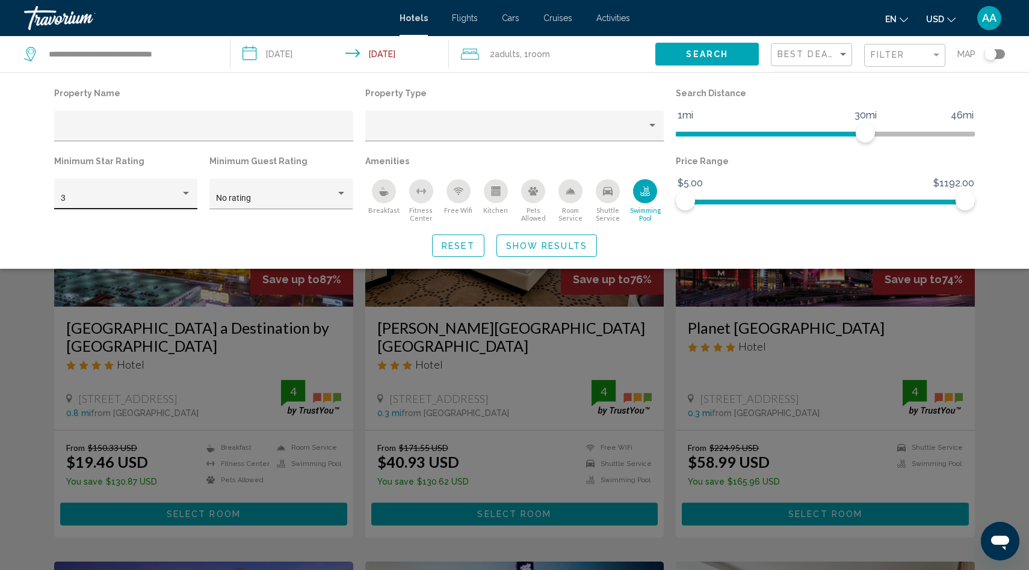
click at [112, 203] on div "3" at bounding box center [121, 199] width 120 height 10
click at [98, 244] on span "5" at bounding box center [126, 249] width 131 height 25
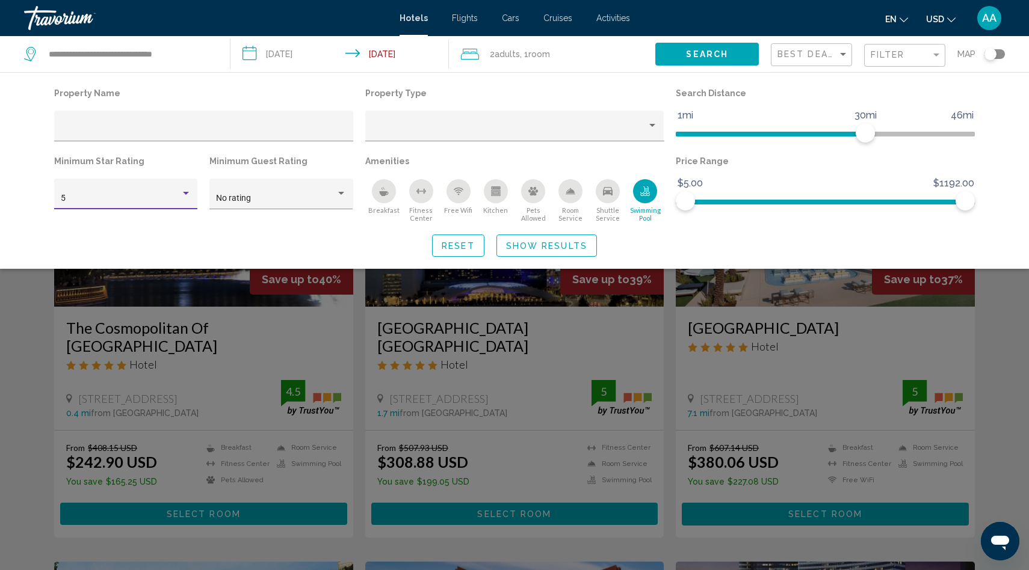
click at [530, 249] on span "Show Results" at bounding box center [546, 246] width 81 height 10
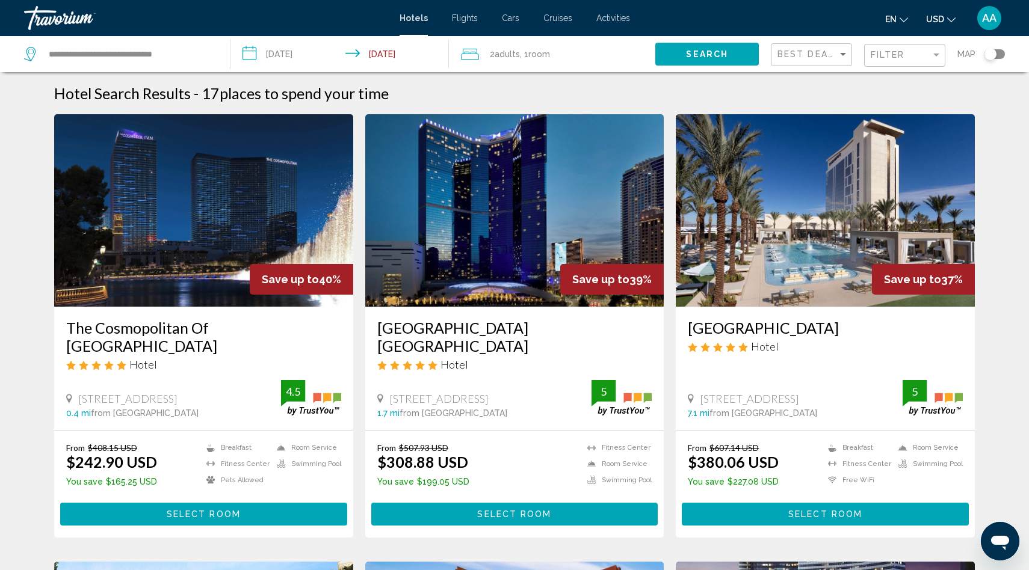
click at [823, 60] on div "Best Deals" at bounding box center [812, 55] width 71 height 22
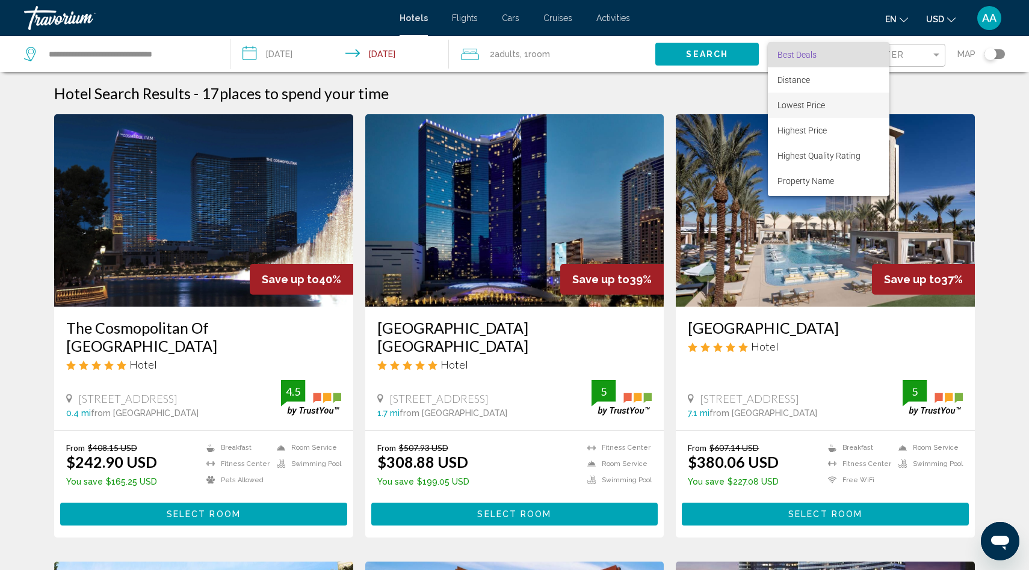
click at [806, 103] on span "Lowest Price" at bounding box center [801, 105] width 48 height 10
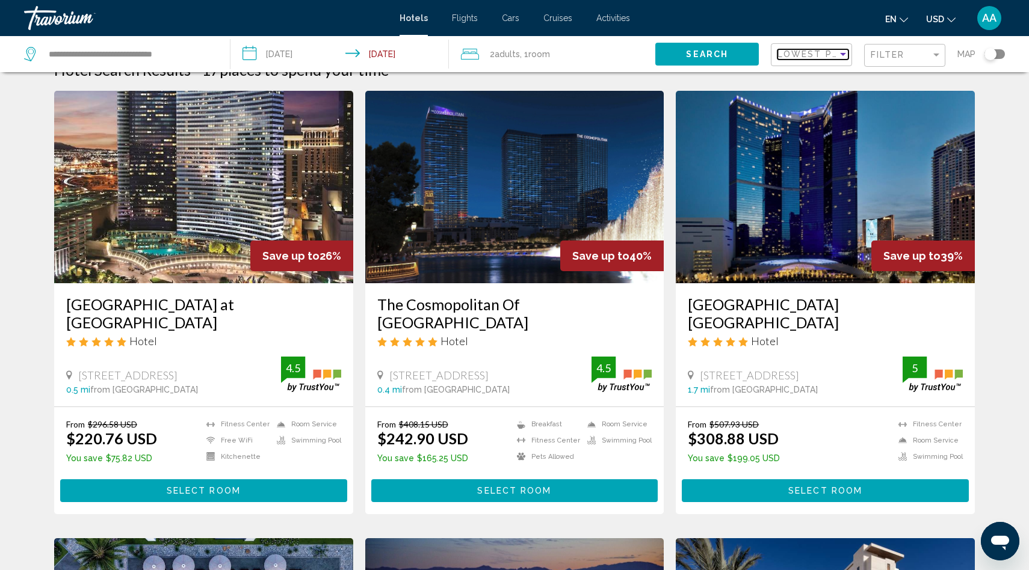
scroll to position [17, 0]
